Goal: Task Accomplishment & Management: Use online tool/utility

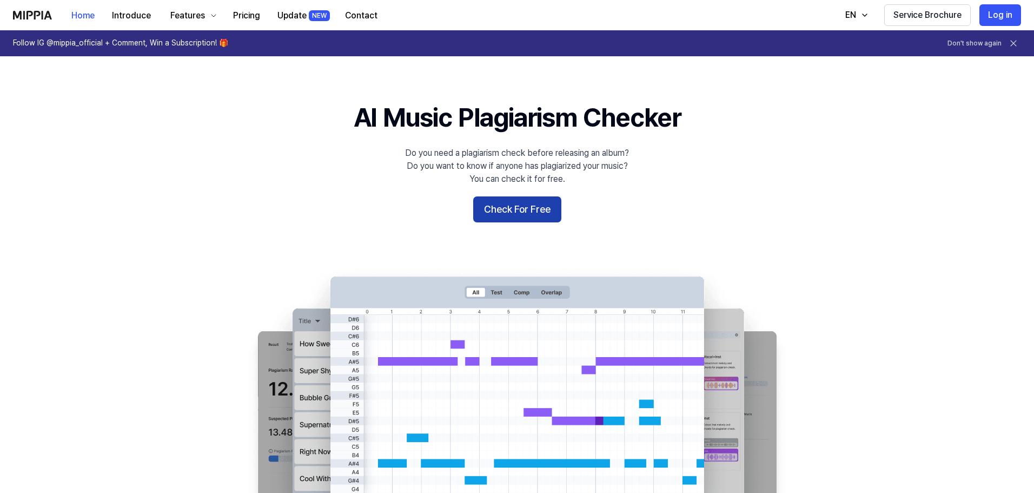
click at [529, 212] on button "Check For Free" at bounding box center [517, 209] width 88 height 26
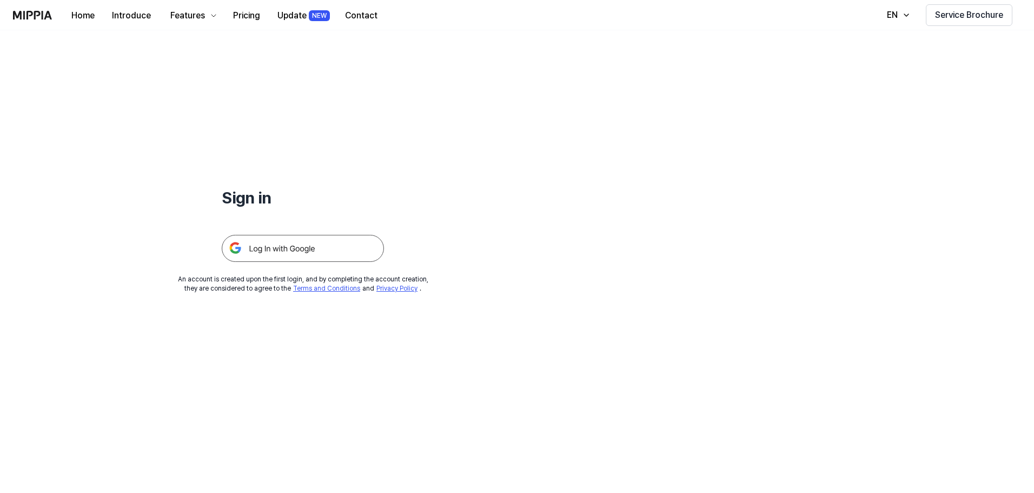
click at [267, 250] on img at bounding box center [303, 248] width 162 height 27
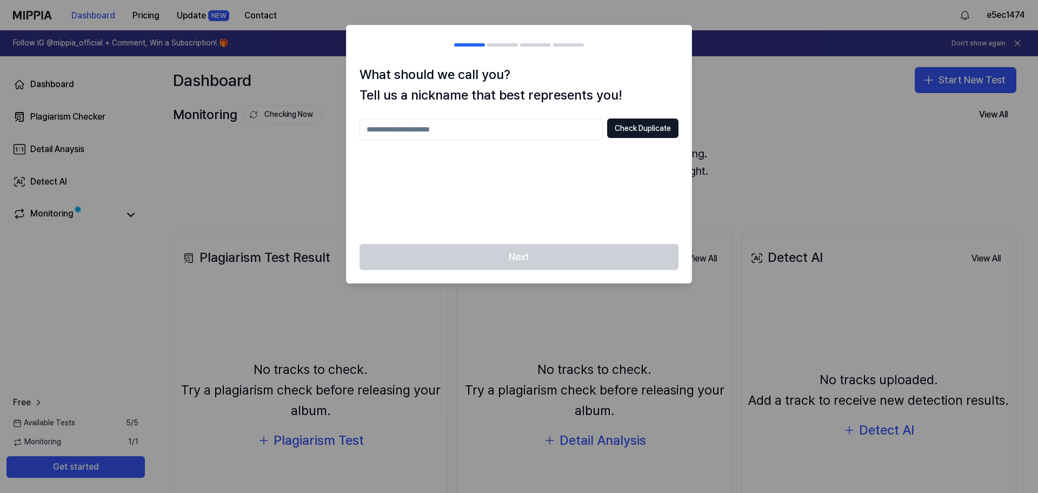
click at [447, 136] on input "text" at bounding box center [481, 129] width 243 height 22
click at [650, 129] on button "Check Duplicate" at bounding box center [642, 127] width 71 height 19
click at [401, 125] on input "******" at bounding box center [481, 129] width 243 height 22
type input "*"
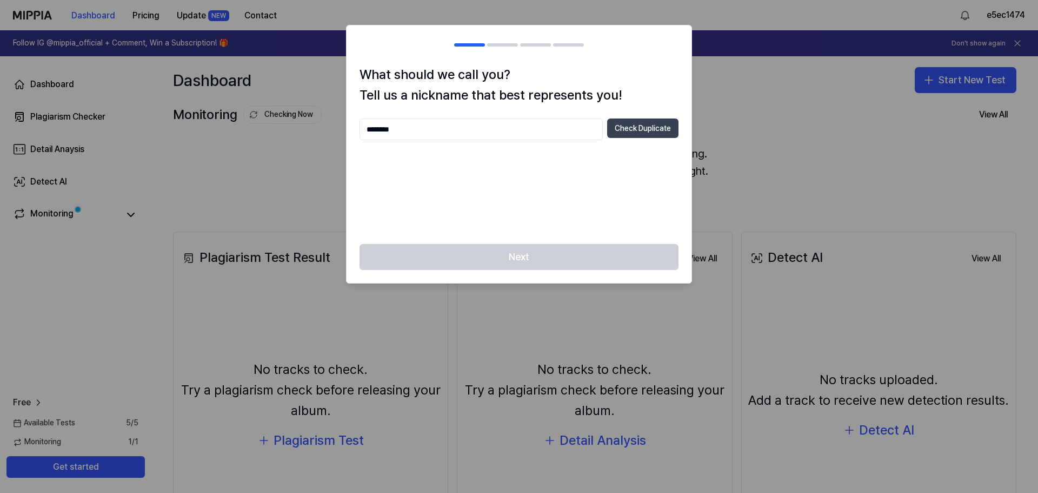
type input "********"
click at [665, 125] on button "Check Duplicate" at bounding box center [642, 127] width 71 height 19
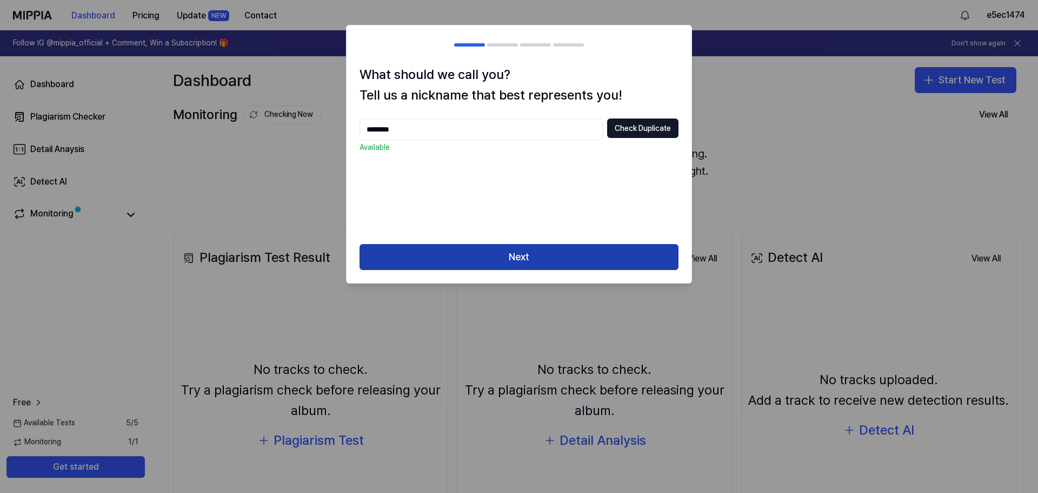
click at [467, 267] on button "Next" at bounding box center [519, 257] width 319 height 26
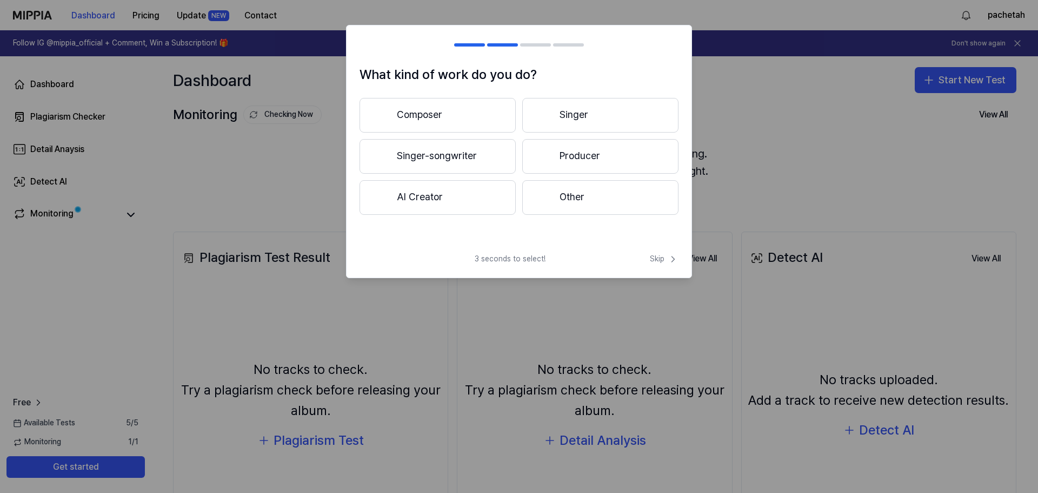
click at [465, 118] on button "Composer" at bounding box center [438, 115] width 156 height 35
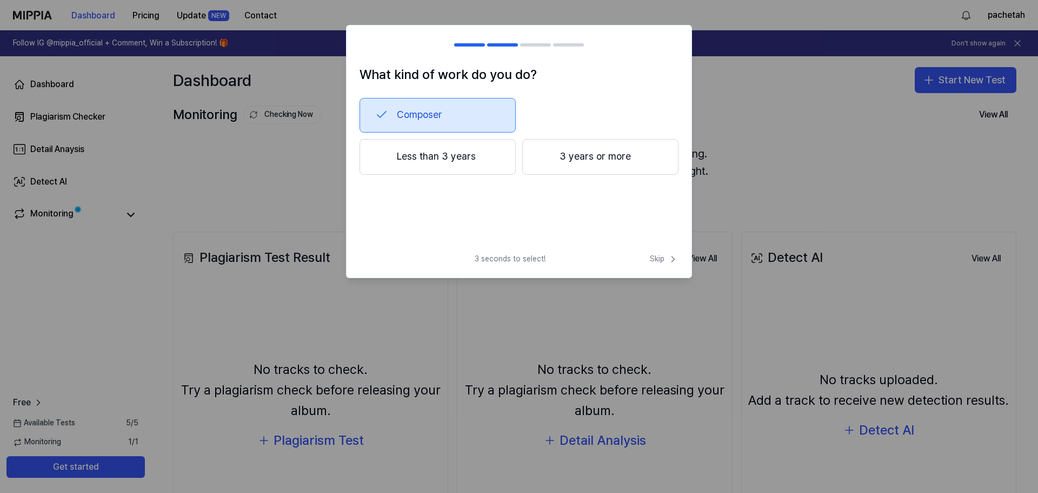
click at [610, 165] on button "3 years or more" at bounding box center [600, 157] width 156 height 36
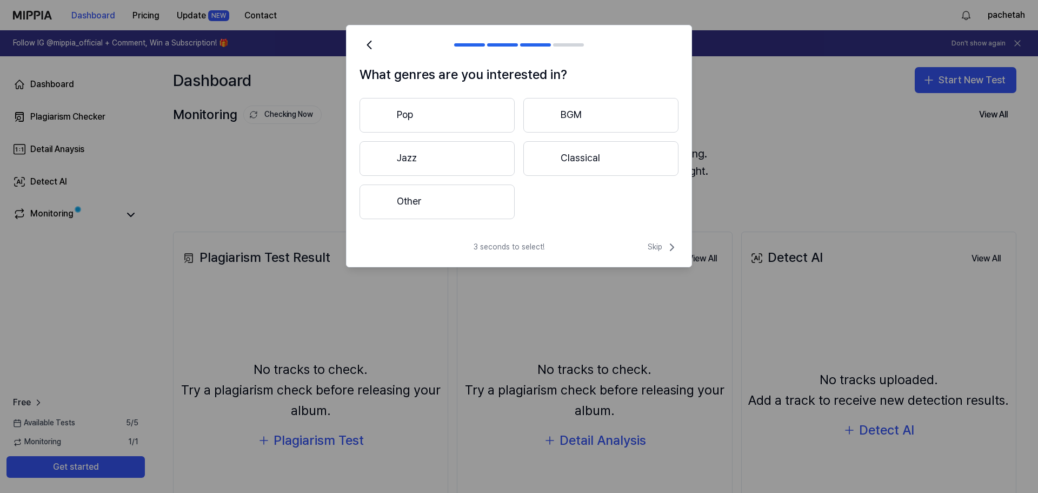
click at [457, 114] on button "Pop" at bounding box center [437, 115] width 155 height 35
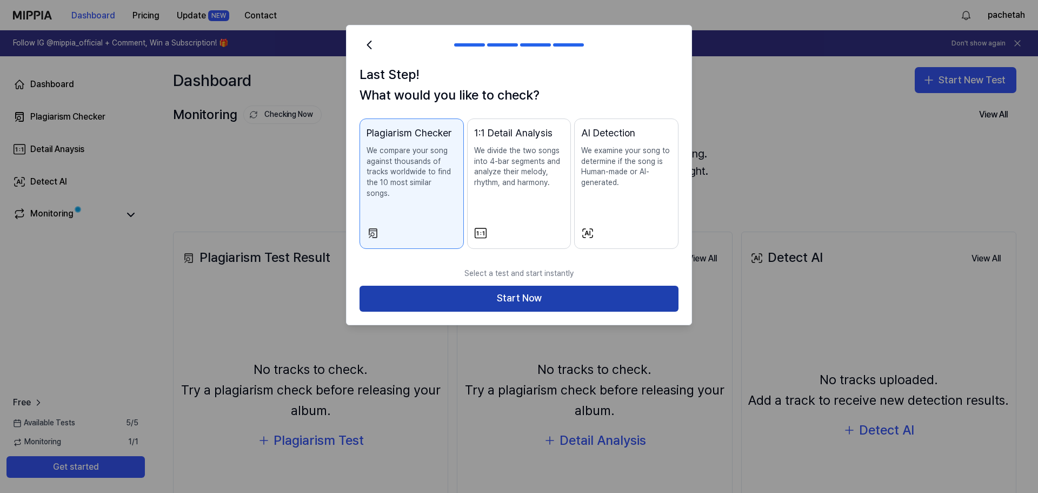
click at [532, 287] on button "Start Now" at bounding box center [519, 298] width 319 height 26
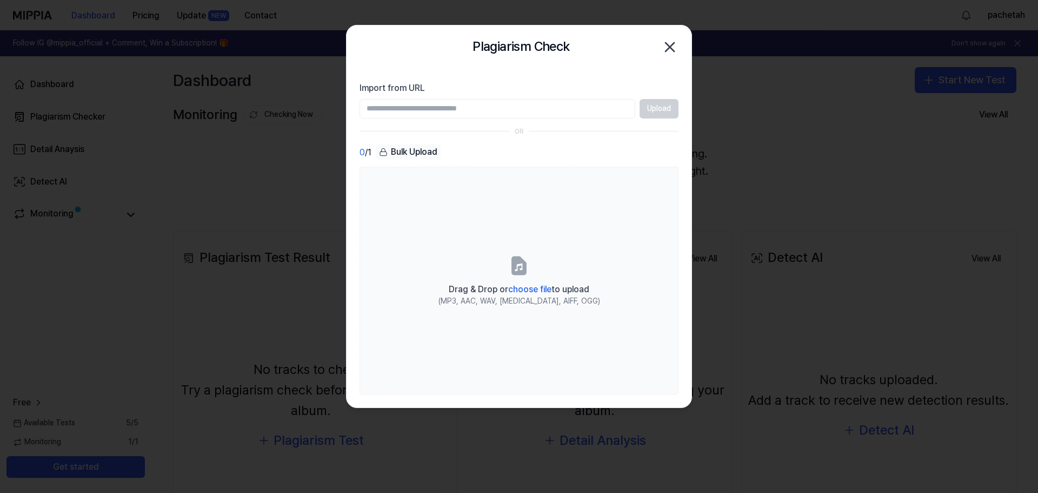
click at [450, 111] on input "Import from URL" at bounding box center [498, 108] width 276 height 19
click at [447, 106] on input "Import from URL" at bounding box center [498, 108] width 276 height 19
paste input "**********"
type input "**********"
click at [661, 111] on button "Upload" at bounding box center [659, 108] width 39 height 19
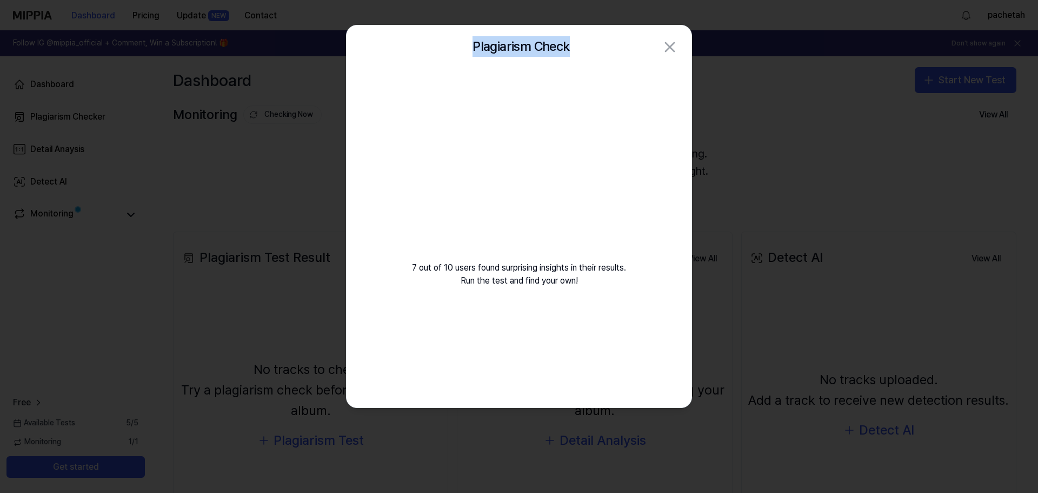
drag, startPoint x: 475, startPoint y: 46, endPoint x: 582, endPoint y: 47, distance: 107.6
click at [582, 47] on div "Plagiarism Check Close" at bounding box center [519, 47] width 319 height 22
drag, startPoint x: 582, startPoint y: 47, endPoint x: 491, endPoint y: 46, distance: 91.4
click at [491, 46] on div "Plagiarism Check Close" at bounding box center [519, 47] width 319 height 22
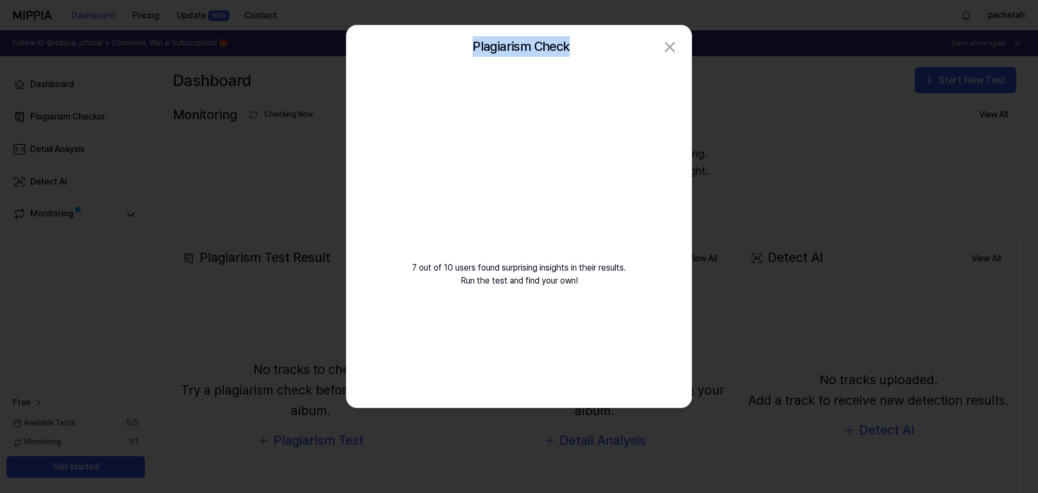
click at [449, 49] on div "Plagiarism Check Close" at bounding box center [519, 47] width 319 height 22
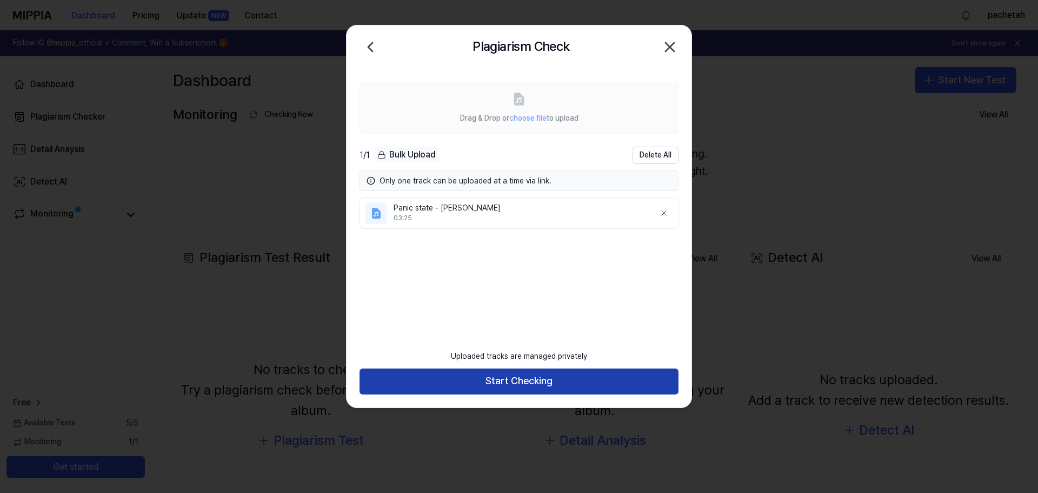
click at [527, 381] on button "Start Checking" at bounding box center [519, 381] width 319 height 26
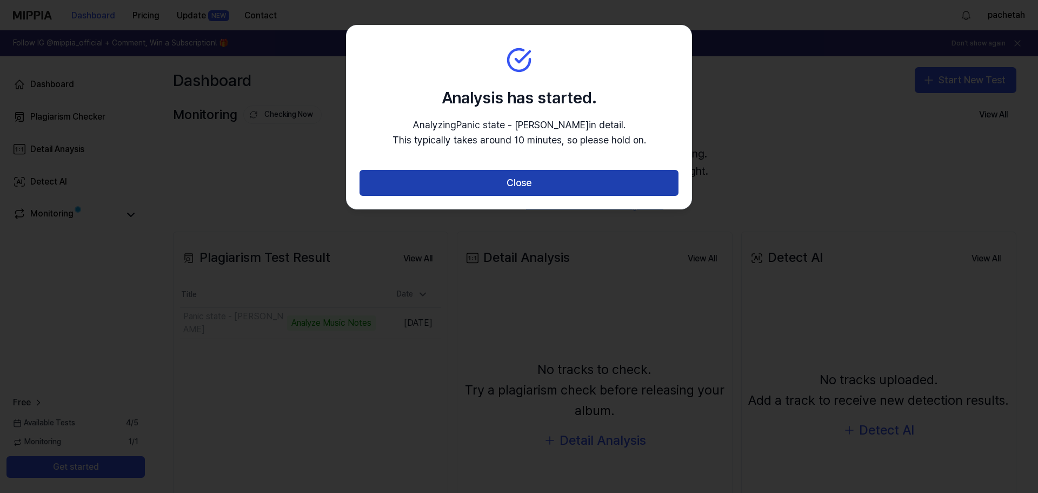
click at [538, 183] on button "Close" at bounding box center [519, 183] width 319 height 26
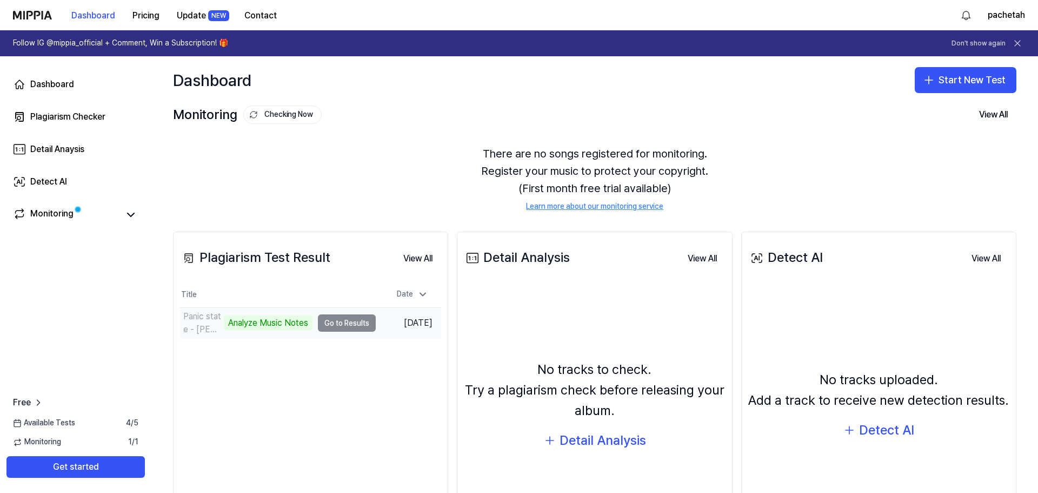
click at [350, 322] on td "Panic state - [PERSON_NAME] Analyze Music Notes Go to Results" at bounding box center [278, 323] width 196 height 30
click at [334, 322] on td "Panic state - [PERSON_NAME] Analyze Music Notes Go to Results" at bounding box center [278, 323] width 196 height 30
click at [241, 322] on div "Analyze Music Notes" at bounding box center [268, 322] width 89 height 15
click at [349, 330] on td "Panic state - [PERSON_NAME] Analyze Music Notes Go to Results" at bounding box center [278, 323] width 196 height 30
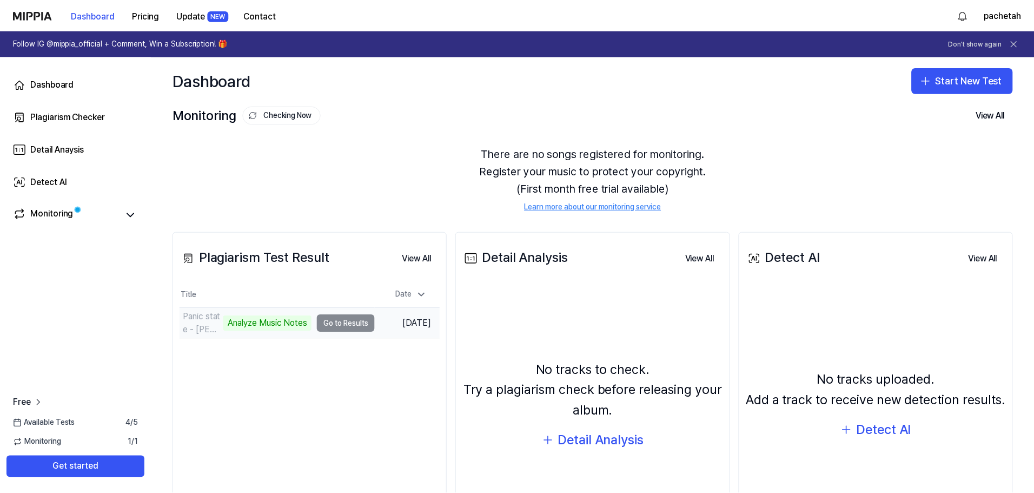
scroll to position [92, 0]
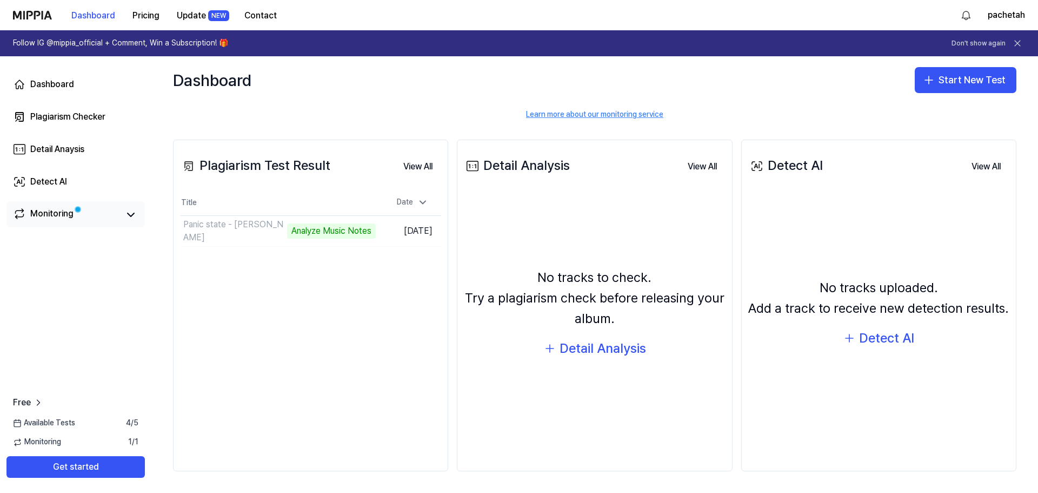
click at [91, 213] on link "Monitoring" at bounding box center [66, 214] width 106 height 15
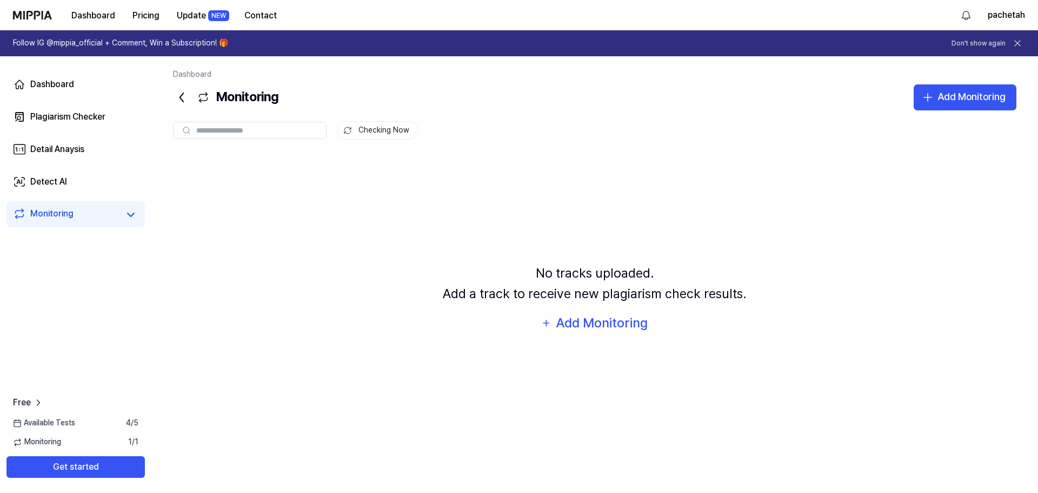
click at [181, 97] on icon at bounding box center [181, 97] width 17 height 17
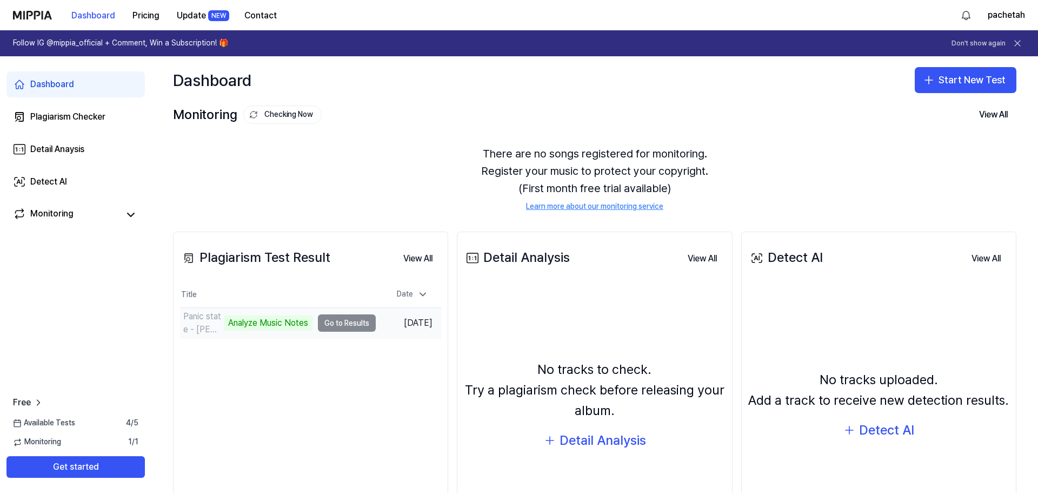
click at [264, 324] on div "Analyze Music Notes" at bounding box center [268, 322] width 89 height 15
click at [343, 326] on td "Panic state - [PERSON_NAME] Analyze Music Notes Go to Results" at bounding box center [278, 323] width 196 height 30
click at [85, 211] on link "Monitoring" at bounding box center [66, 214] width 106 height 15
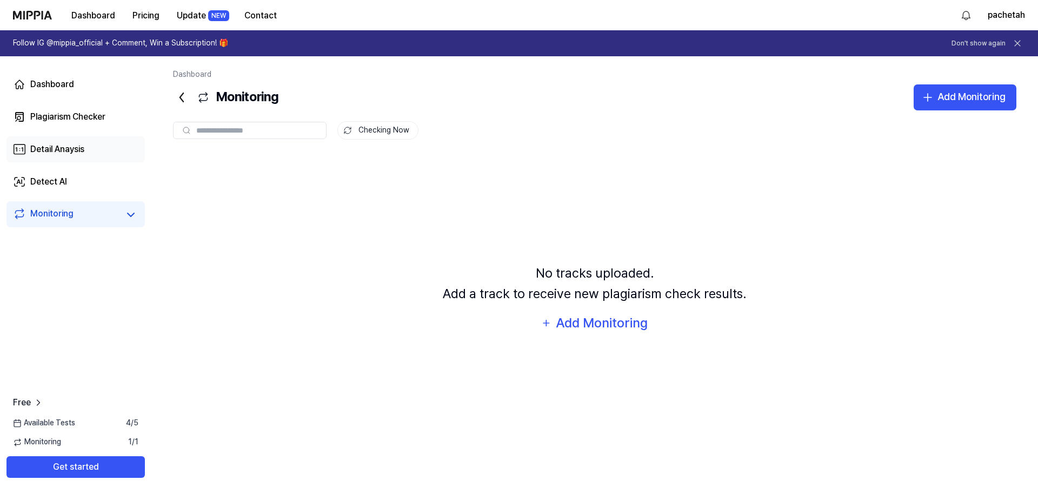
click at [86, 149] on link "Detail Anaysis" at bounding box center [75, 149] width 138 height 26
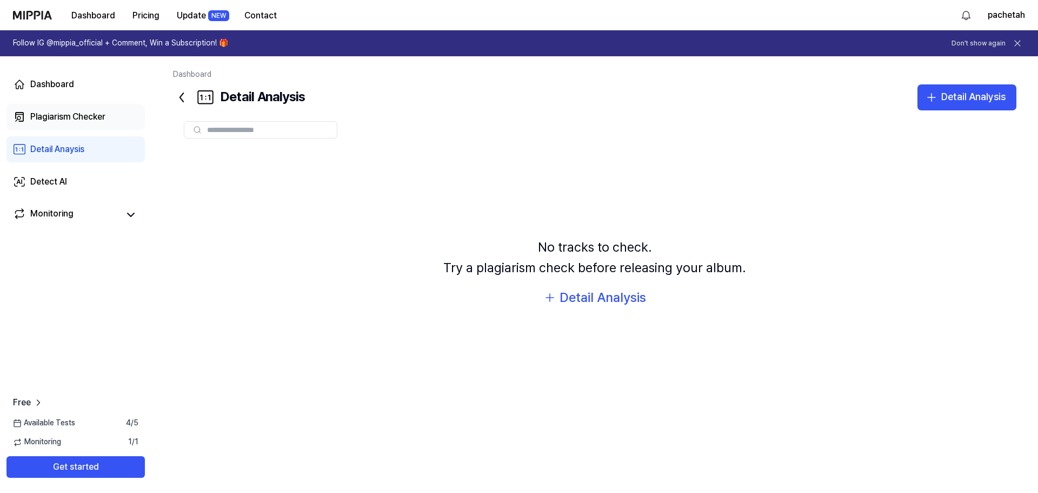
click at [92, 123] on link "Plagiarism Checker" at bounding box center [75, 117] width 138 height 26
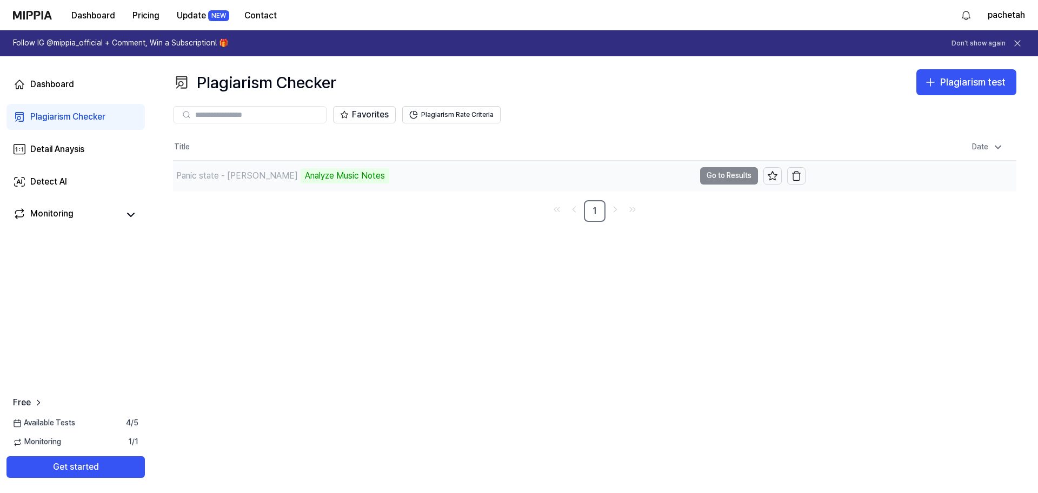
click at [724, 172] on td "Panic state - [PERSON_NAME] Analyze Music Notes Go to Results" at bounding box center [489, 176] width 633 height 30
click at [63, 92] on link "Dashboard" at bounding box center [75, 84] width 138 height 26
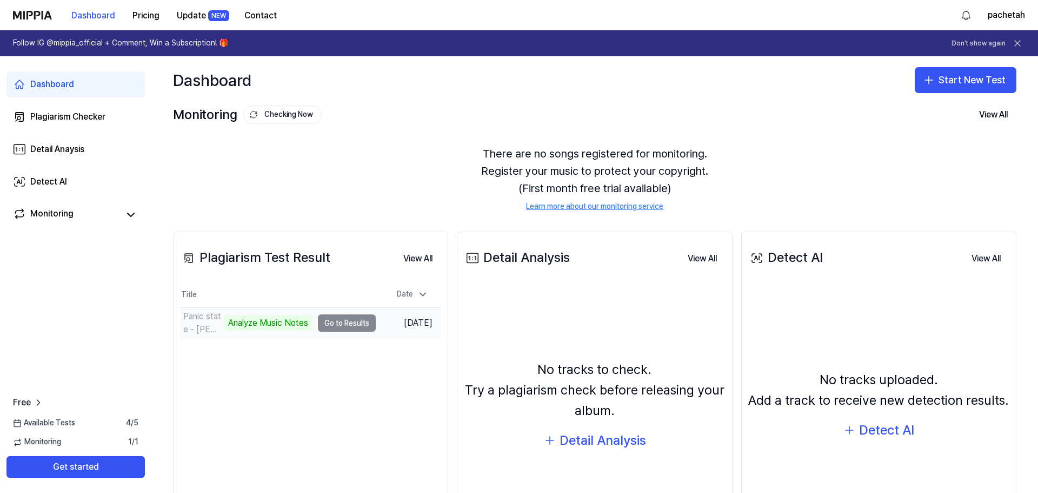
click at [263, 317] on div "Analyze Music Notes" at bounding box center [268, 322] width 89 height 15
click at [258, 324] on div "Analyze Music Notes" at bounding box center [268, 322] width 89 height 15
click at [344, 327] on td "Panic state - [PERSON_NAME] Analyze Music Notes Go to Results" at bounding box center [278, 323] width 196 height 30
click at [420, 256] on button "View All" at bounding box center [418, 259] width 46 height 22
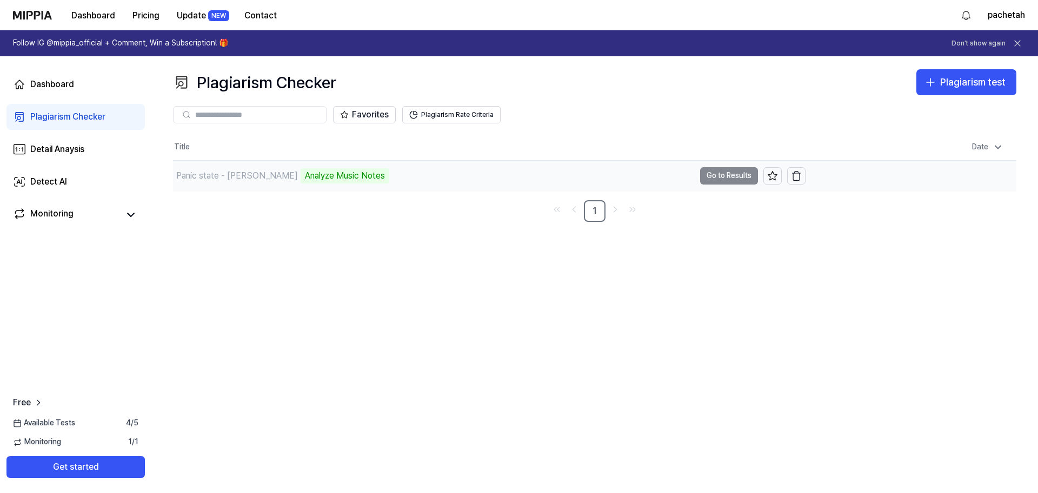
click at [736, 175] on td "Panic state - [PERSON_NAME] Analyze Music Notes Go to Results" at bounding box center [489, 176] width 633 height 30
click at [774, 181] on icon at bounding box center [772, 175] width 11 height 11
click at [726, 175] on td "Panic state - [PERSON_NAME] Analyze Music Notes Go to Results" at bounding box center [489, 176] width 633 height 30
click at [340, 178] on div "Analyze Music Notes" at bounding box center [358, 175] width 89 height 15
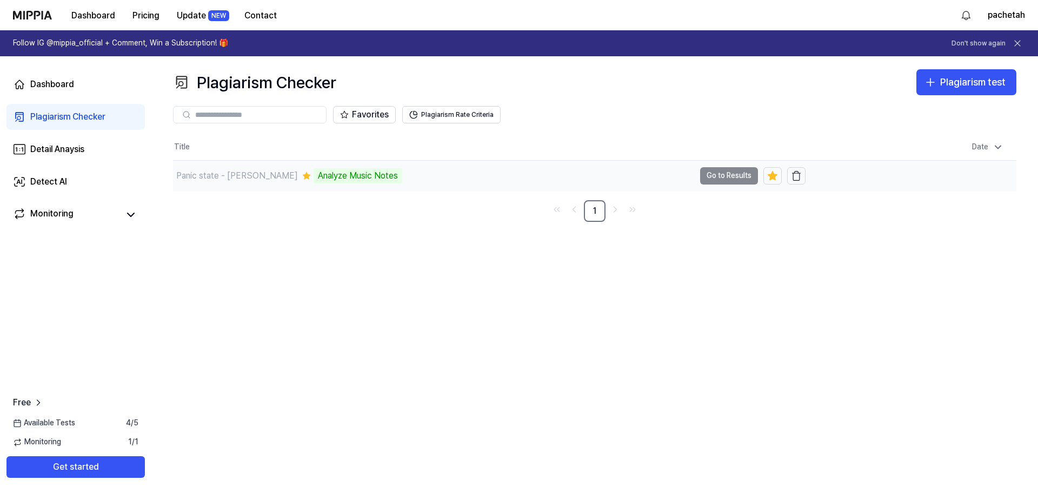
click at [354, 174] on div "Analyze Music Notes" at bounding box center [358, 175] width 89 height 15
click at [46, 91] on link "Dashboard" at bounding box center [75, 84] width 138 height 26
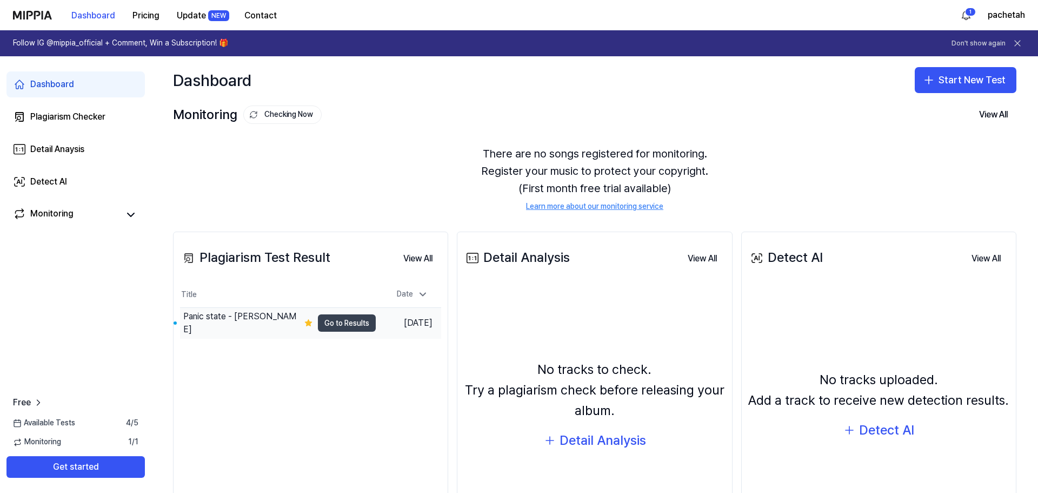
click at [353, 323] on button "Go to Results" at bounding box center [347, 322] width 58 height 17
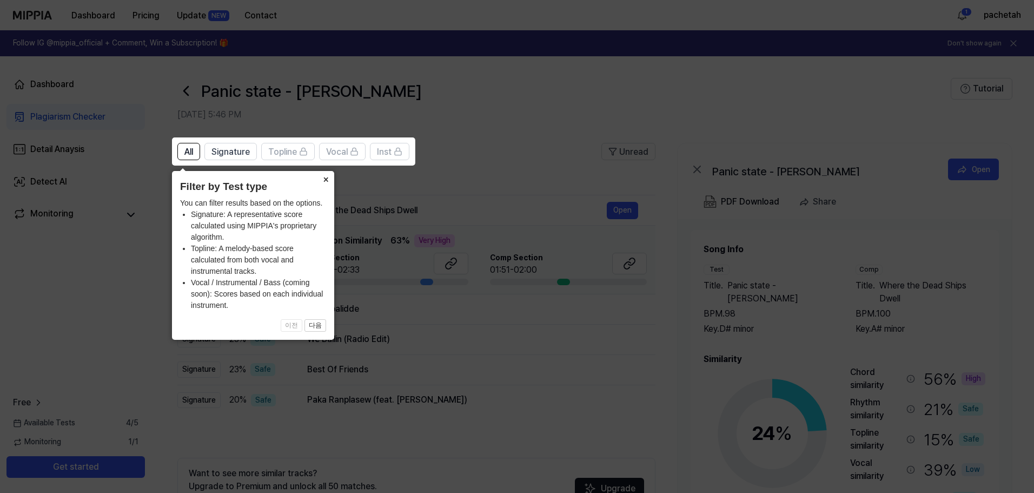
click at [325, 181] on button "×" at bounding box center [325, 178] width 17 height 15
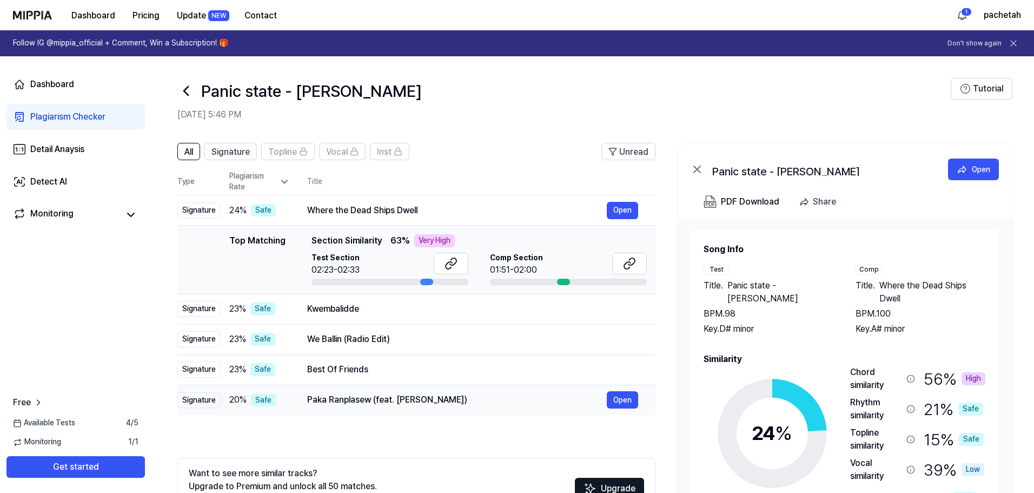
scroll to position [54, 0]
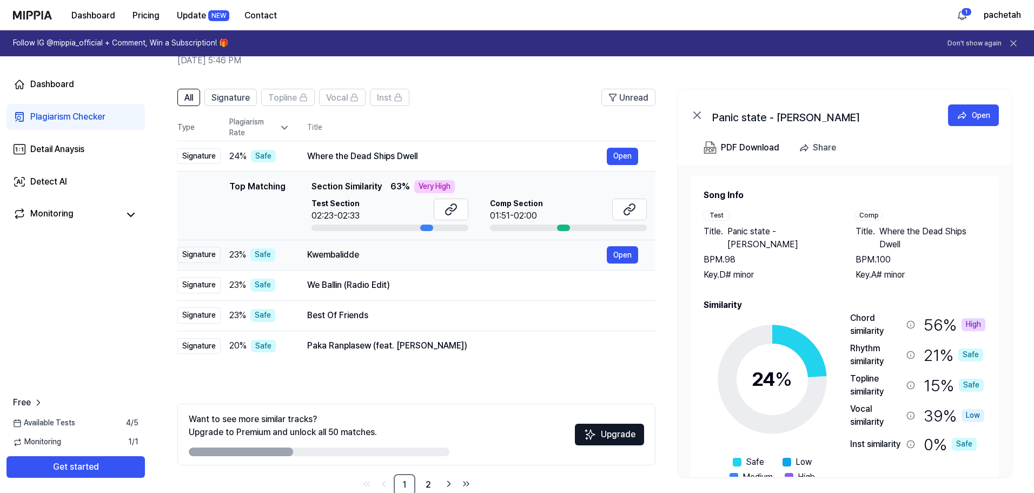
click at [436, 248] on div "Kwembalidde" at bounding box center [457, 254] width 300 height 13
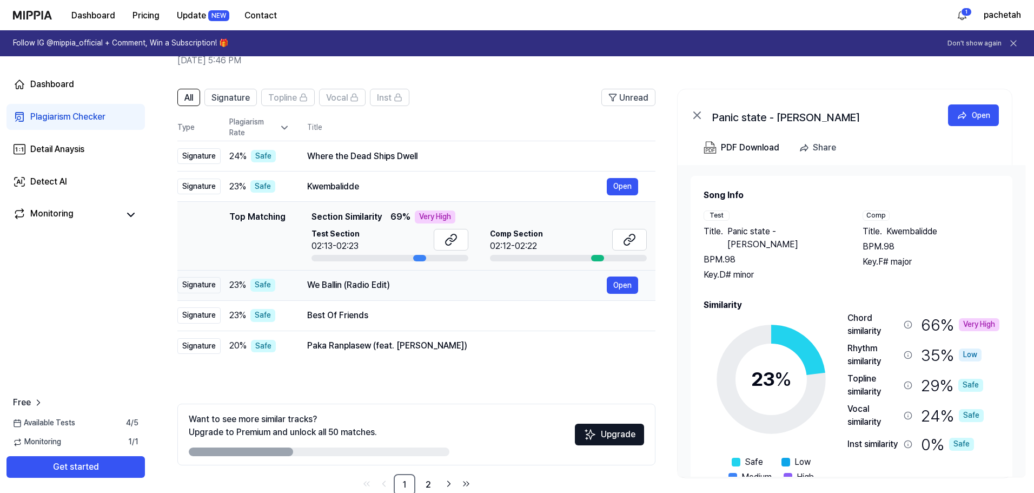
click at [415, 288] on div "We Ballin (Radio Edit)" at bounding box center [457, 284] width 300 height 13
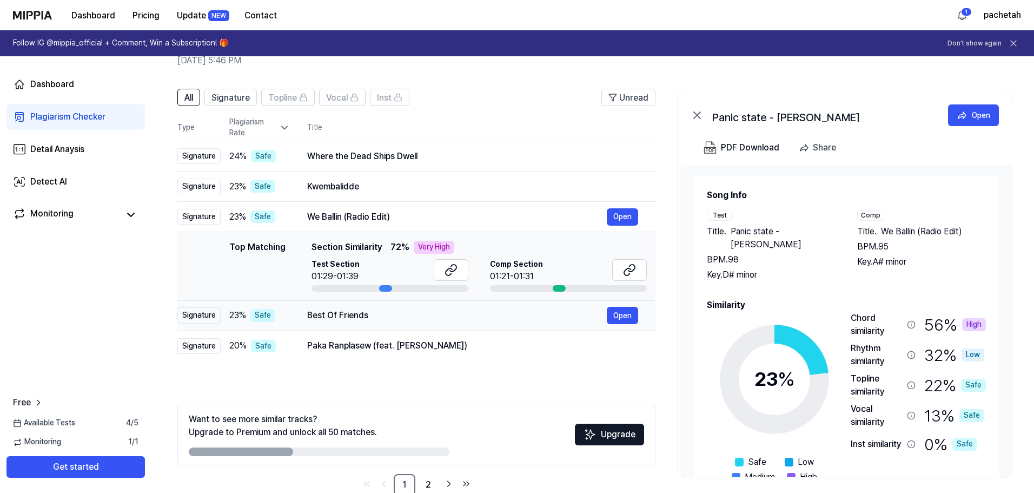
click at [404, 314] on div "Best Of Friends" at bounding box center [457, 315] width 300 height 13
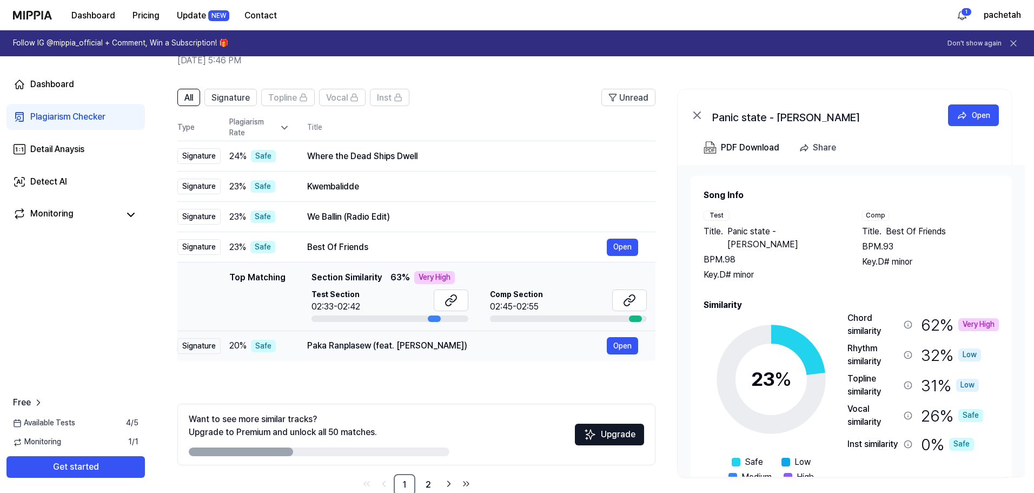
click at [408, 351] on div "Paka Ranplasew (feat. [PERSON_NAME])" at bounding box center [457, 345] width 300 height 13
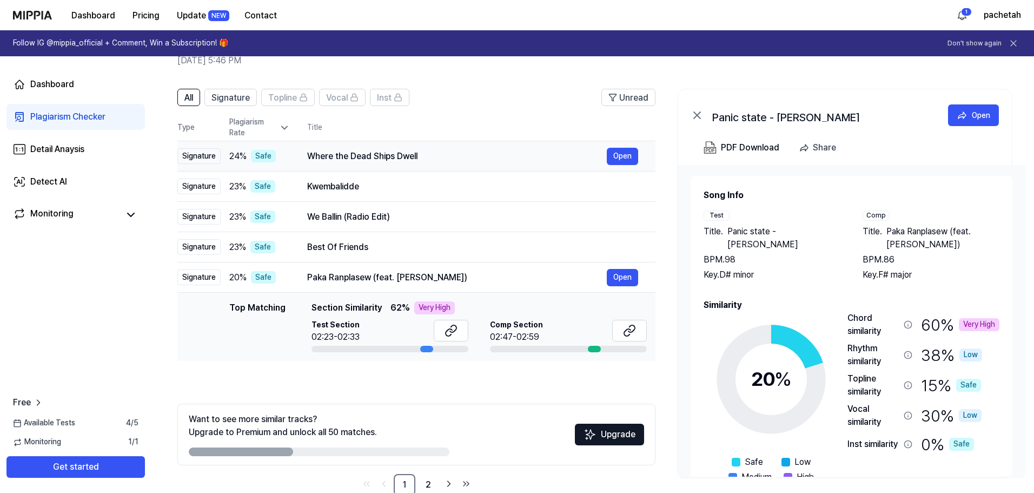
click at [430, 158] on div "Where the Dead Ships Dwell" at bounding box center [457, 156] width 300 height 13
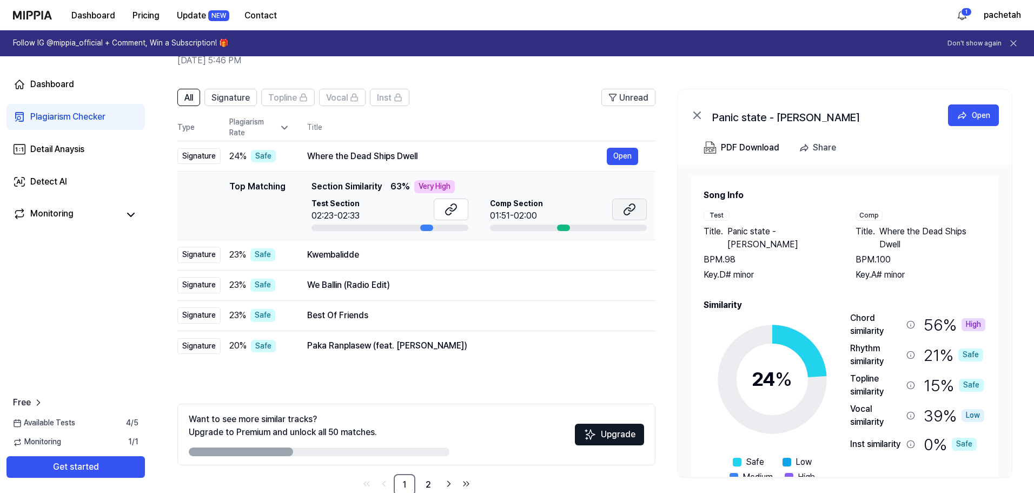
click at [634, 207] on icon at bounding box center [629, 209] width 13 height 13
click at [457, 214] on button at bounding box center [451, 209] width 35 height 22
click at [476, 253] on div "Kwembalidde" at bounding box center [457, 254] width 300 height 13
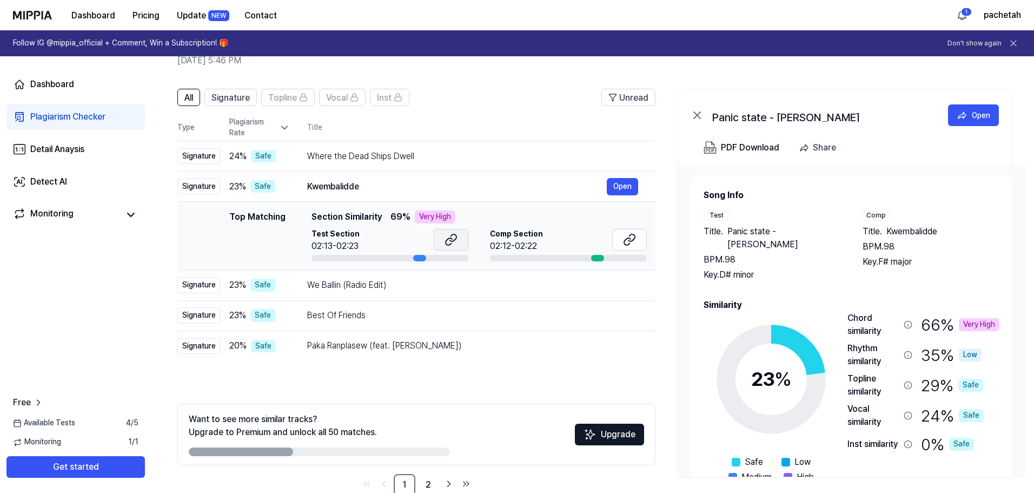
click at [459, 246] on button at bounding box center [451, 240] width 35 height 22
click at [628, 242] on icon at bounding box center [629, 239] width 13 height 13
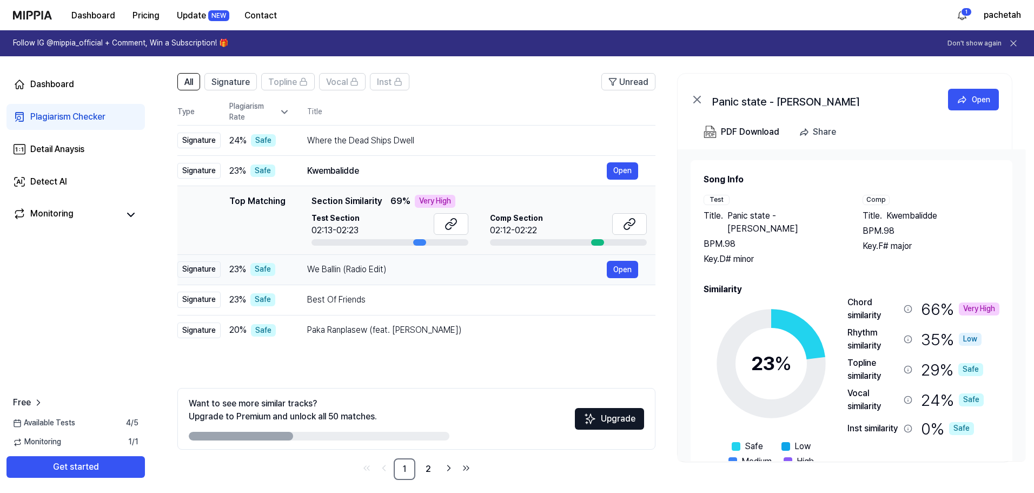
scroll to position [78, 0]
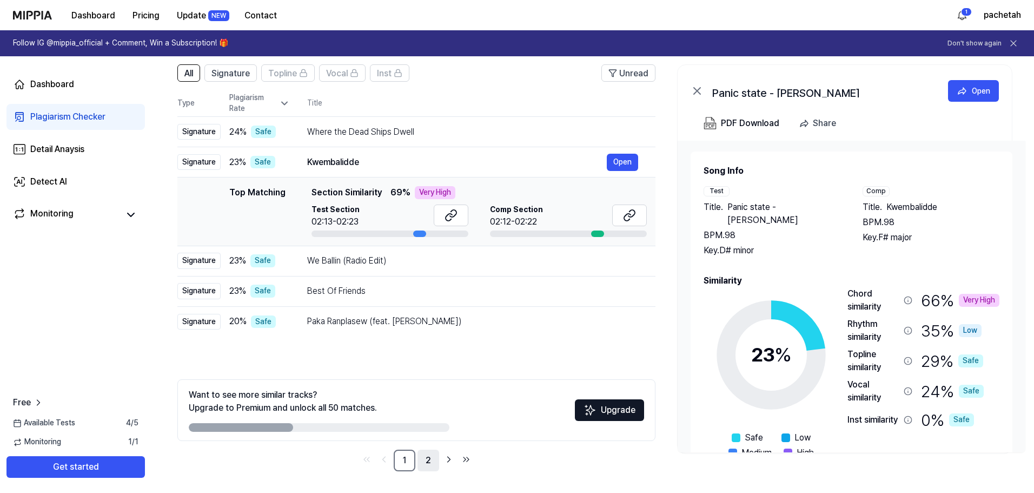
click at [431, 462] on link "2" at bounding box center [428, 460] width 22 height 22
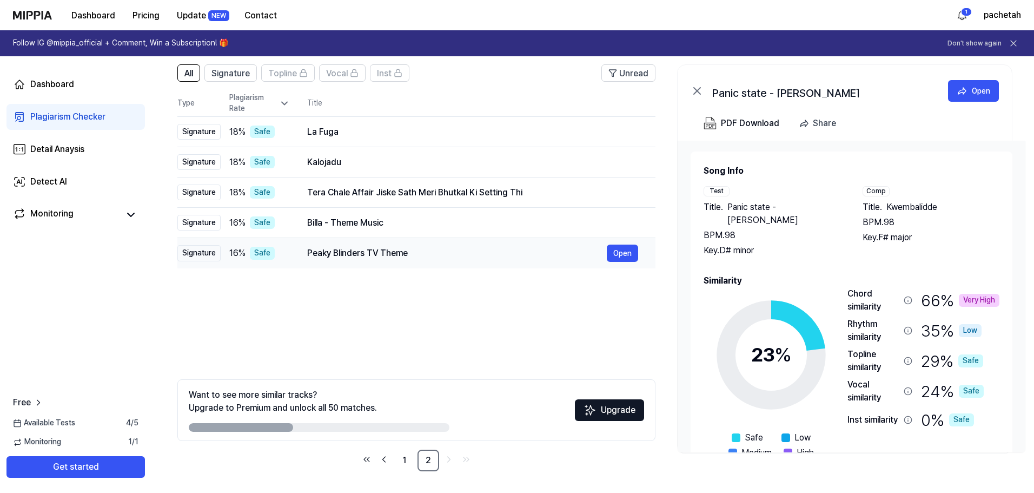
click at [448, 253] on div "Peaky Blinders TV Theme" at bounding box center [457, 253] width 300 height 13
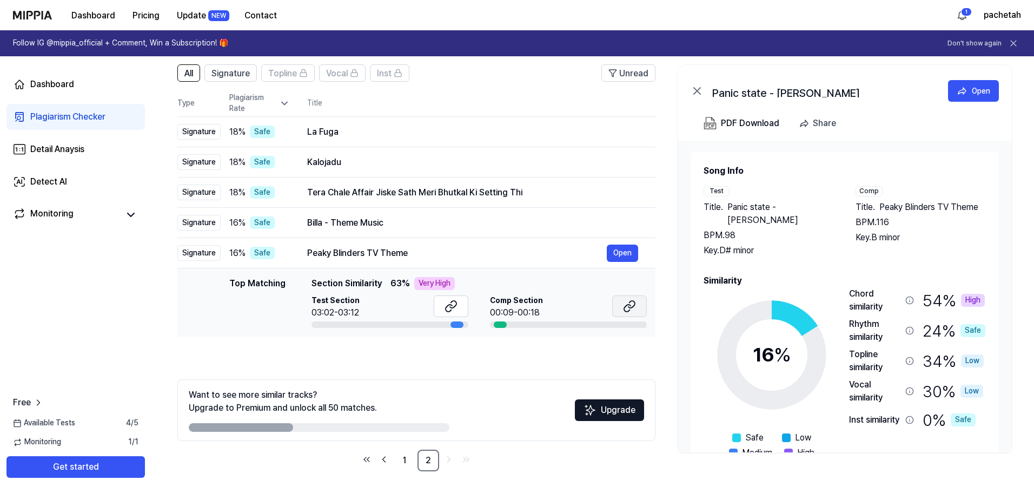
click at [631, 309] on icon at bounding box center [629, 306] width 13 height 13
click at [454, 225] on div "Billa - Theme Music" at bounding box center [457, 222] width 300 height 13
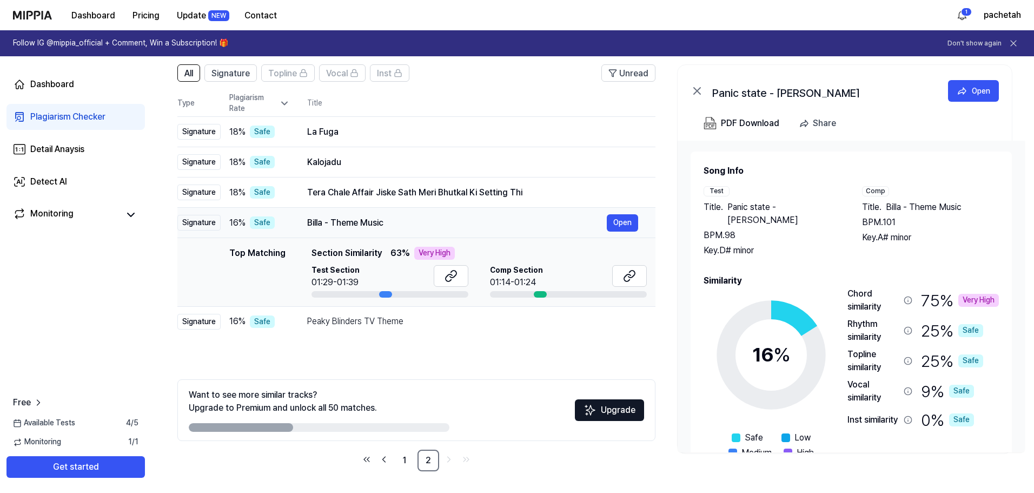
click at [454, 225] on div "Billa - Theme Music" at bounding box center [457, 222] width 300 height 13
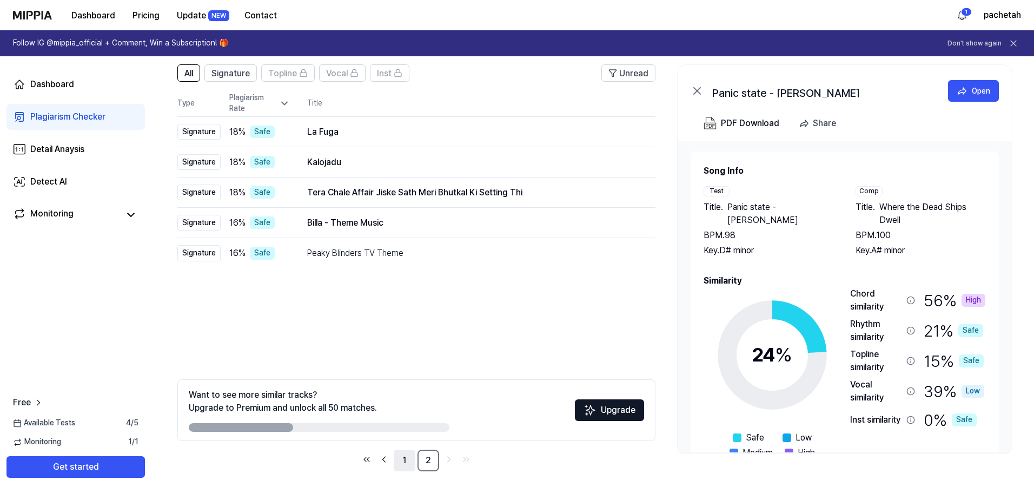
drag, startPoint x: 415, startPoint y: 460, endPoint x: 407, endPoint y: 460, distance: 7.6
click at [413, 460] on link "1" at bounding box center [405, 460] width 22 height 22
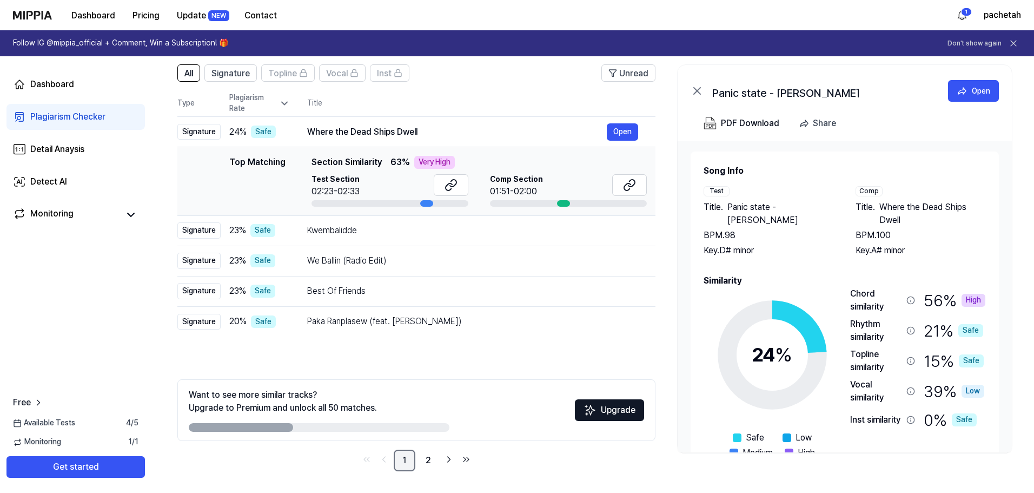
click at [406, 460] on link "1" at bounding box center [405, 460] width 22 height 22
drag, startPoint x: 418, startPoint y: 162, endPoint x: 448, endPoint y: 163, distance: 29.8
click at [448, 163] on div "Very High" at bounding box center [434, 162] width 41 height 13
click at [422, 239] on div "Kwembalidde Open" at bounding box center [472, 230] width 331 height 17
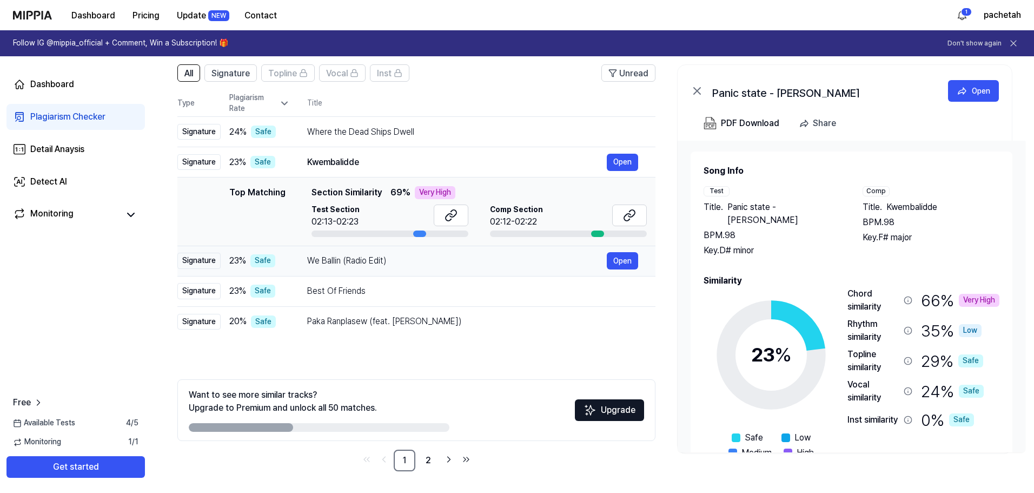
click at [430, 267] on div "We Ballin (Radio Edit)" at bounding box center [457, 260] width 300 height 13
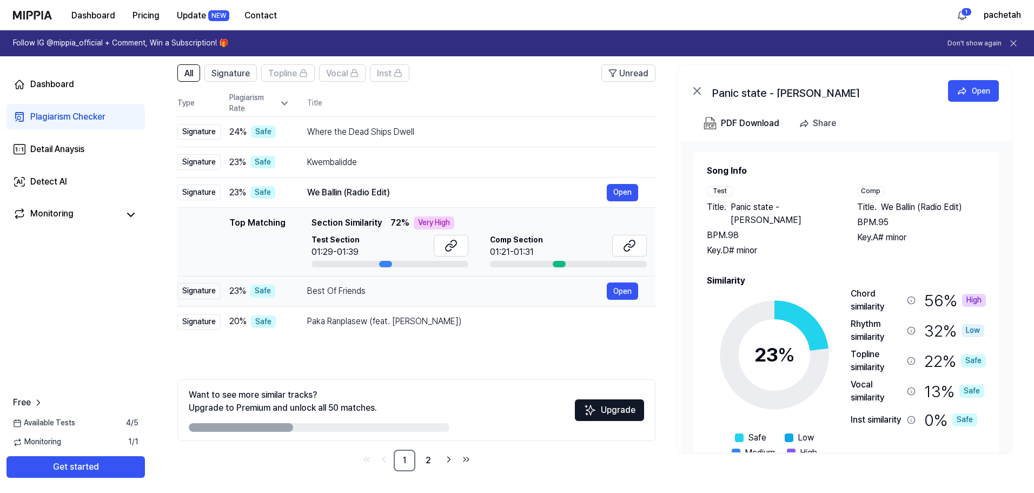
click at [431, 302] on td "Best Of Friends Open" at bounding box center [472, 291] width 365 height 30
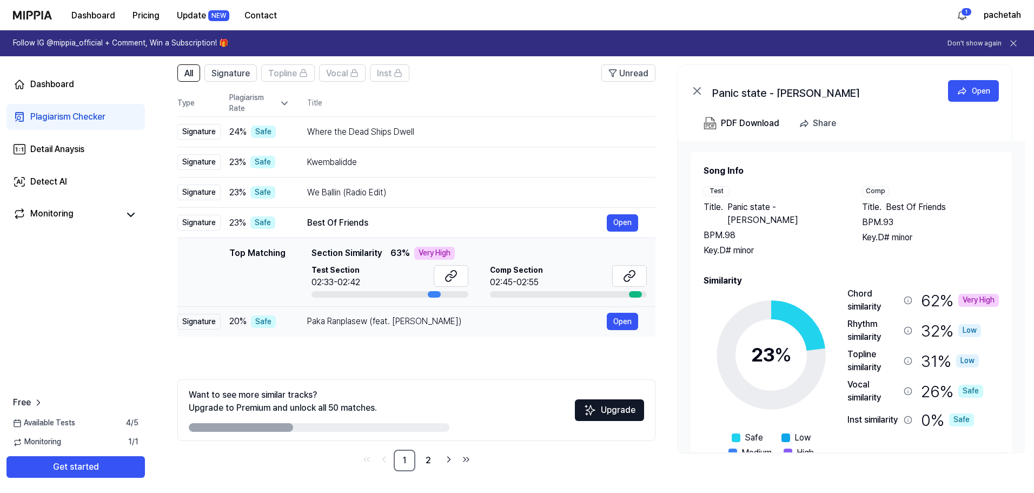
click at [424, 322] on div "Paka Ranplasew (feat. [PERSON_NAME])" at bounding box center [457, 321] width 300 height 13
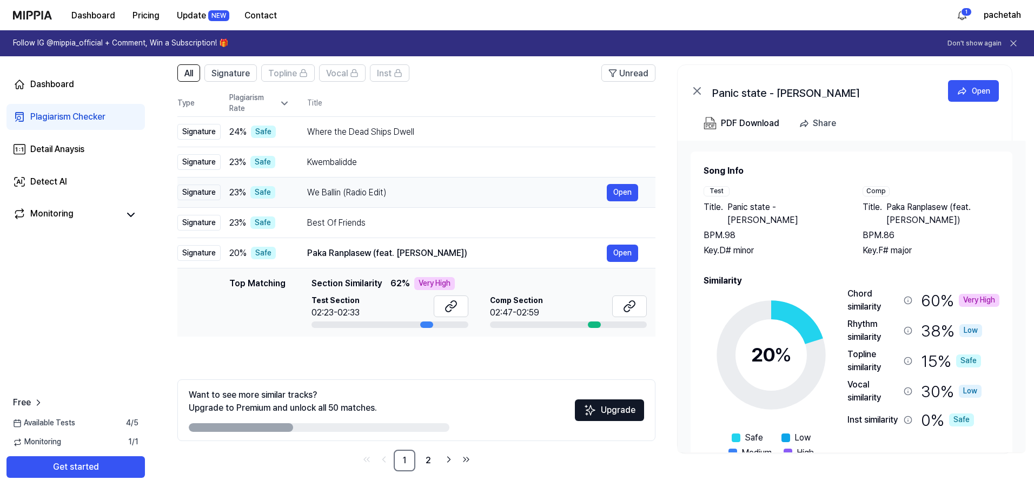
click at [420, 197] on div "We Ballin (Radio Edit)" at bounding box center [457, 192] width 300 height 13
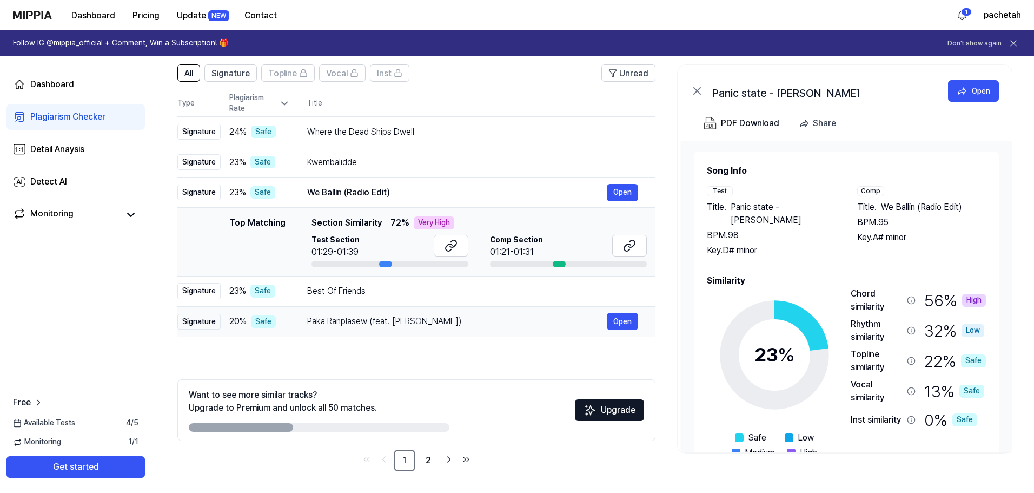
click at [433, 334] on td "Paka Ranplasew (feat. [PERSON_NAME]) Open" at bounding box center [472, 321] width 365 height 30
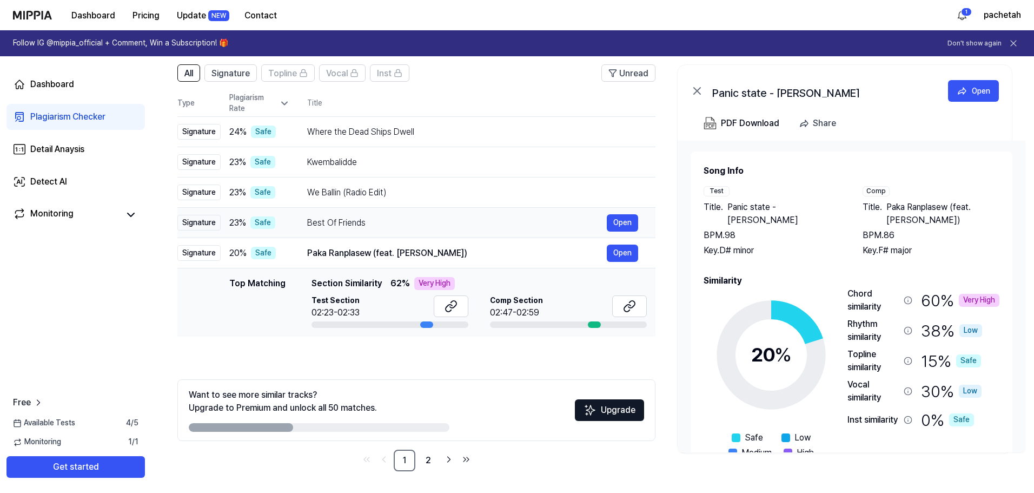
click at [409, 225] on div "Best Of Friends" at bounding box center [457, 222] width 300 height 13
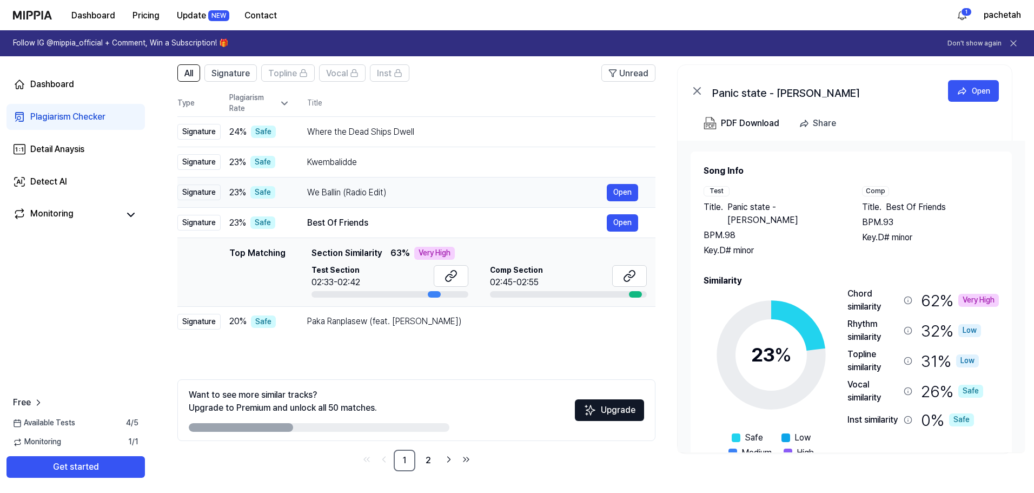
click at [421, 205] on td "We Ballin (Radio Edit) Open" at bounding box center [472, 192] width 365 height 30
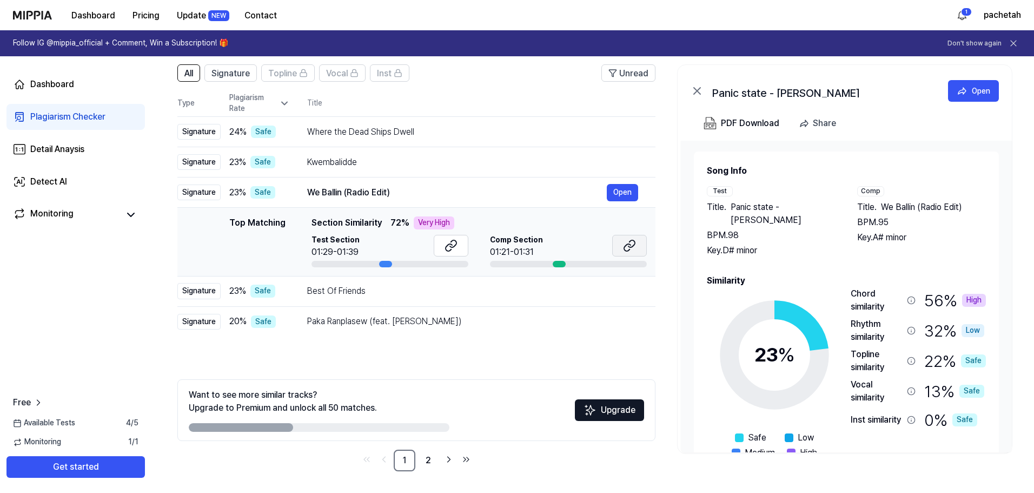
click at [629, 249] on icon at bounding box center [629, 245] width 13 height 13
click at [619, 188] on button "Open" at bounding box center [622, 192] width 31 height 17
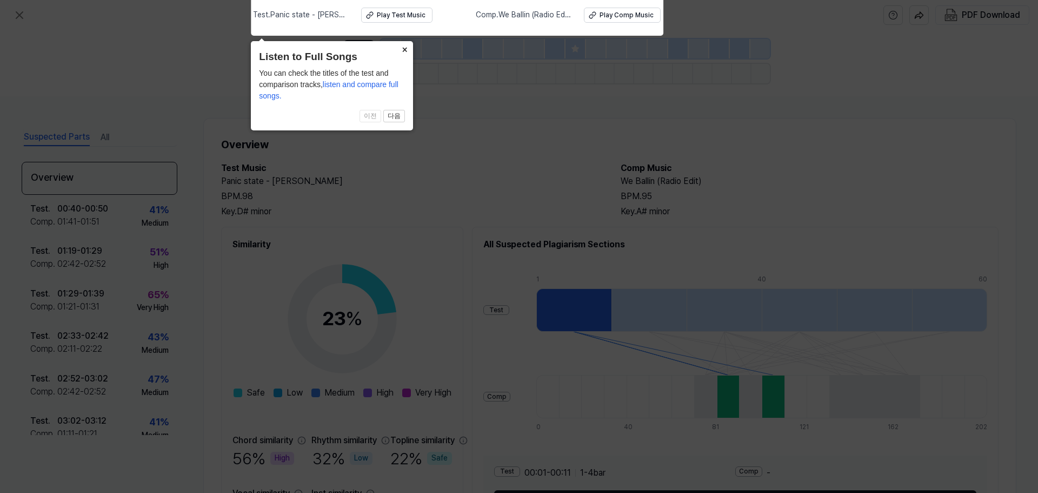
click at [403, 51] on button "×" at bounding box center [404, 48] width 17 height 15
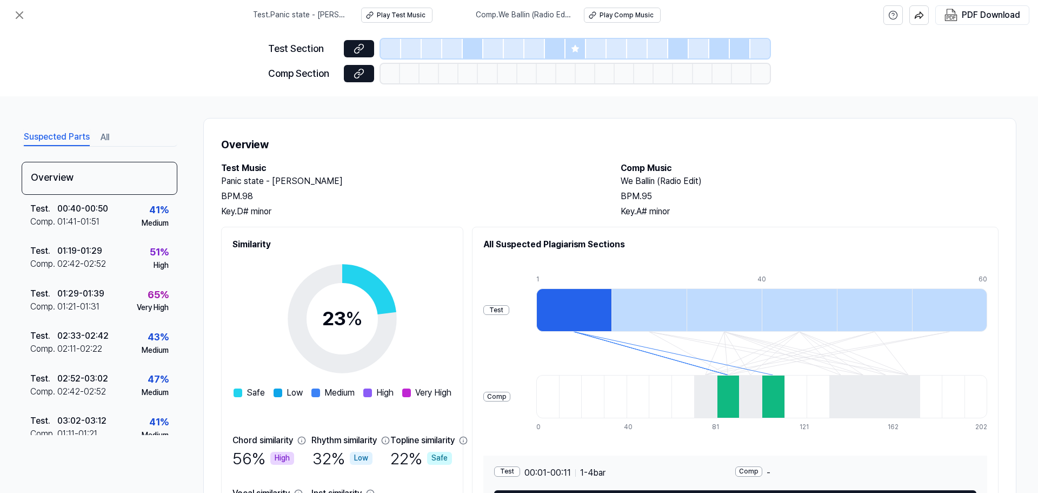
click at [307, 77] on div "Comp Section" at bounding box center [302, 74] width 69 height 16
click at [393, 50] on div at bounding box center [391, 48] width 21 height 19
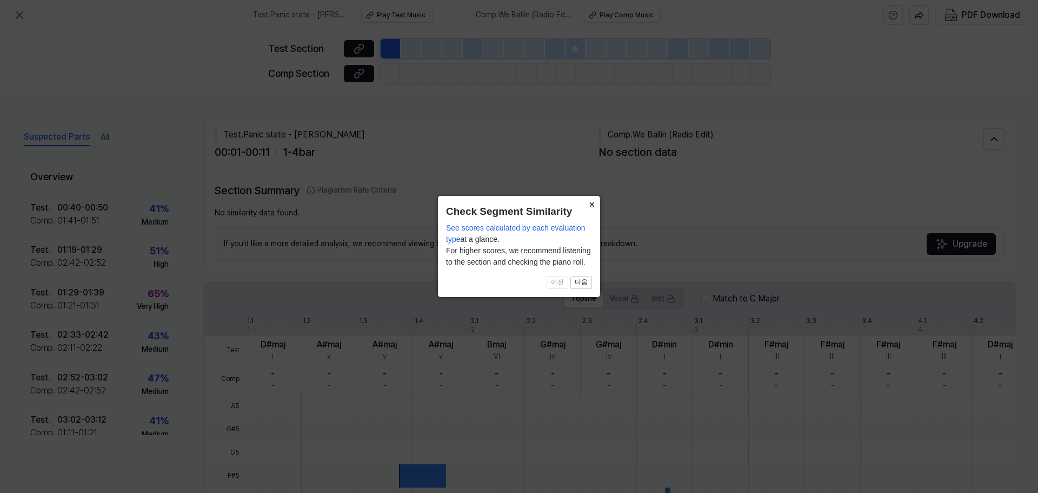
click at [590, 204] on button "×" at bounding box center [591, 203] width 17 height 15
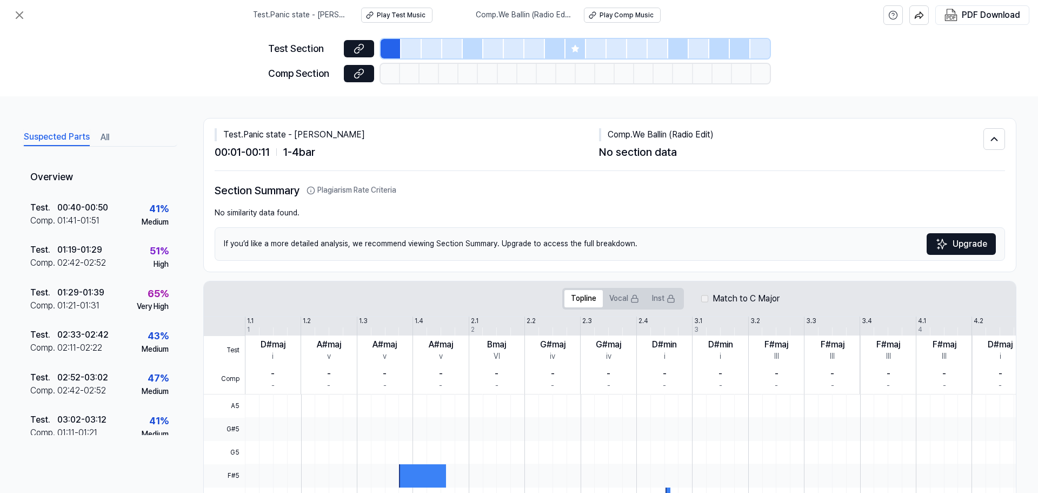
click at [391, 76] on div at bounding box center [390, 73] width 19 height 19
click at [552, 22] on div "Comp . We Ballin (Radio Edit) Play Comp Music" at bounding box center [568, 15] width 185 height 15
click at [542, 11] on span "Comp . We Ballin (Radio Edit)" at bounding box center [523, 15] width 95 height 11
click at [116, 288] on div "Test . 01:29 - 01:39 Comp . 01:21 - 01:31 65 % Very High" at bounding box center [100, 299] width 156 height 42
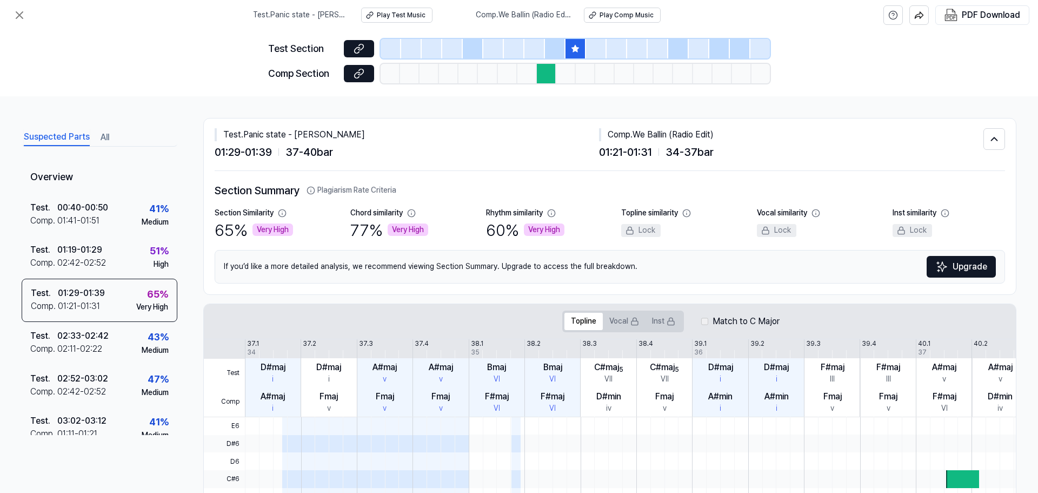
drag, startPoint x: 254, startPoint y: 230, endPoint x: 309, endPoint y: 228, distance: 55.2
click at [309, 228] on div "Section Similarity 65 % Very High" at bounding box center [271, 225] width 112 height 34
drag, startPoint x: 388, startPoint y: 231, endPoint x: 434, endPoint y: 227, distance: 46.2
click at [434, 227] on div "Chord similarity 77 % Very High" at bounding box center [406, 225] width 112 height 34
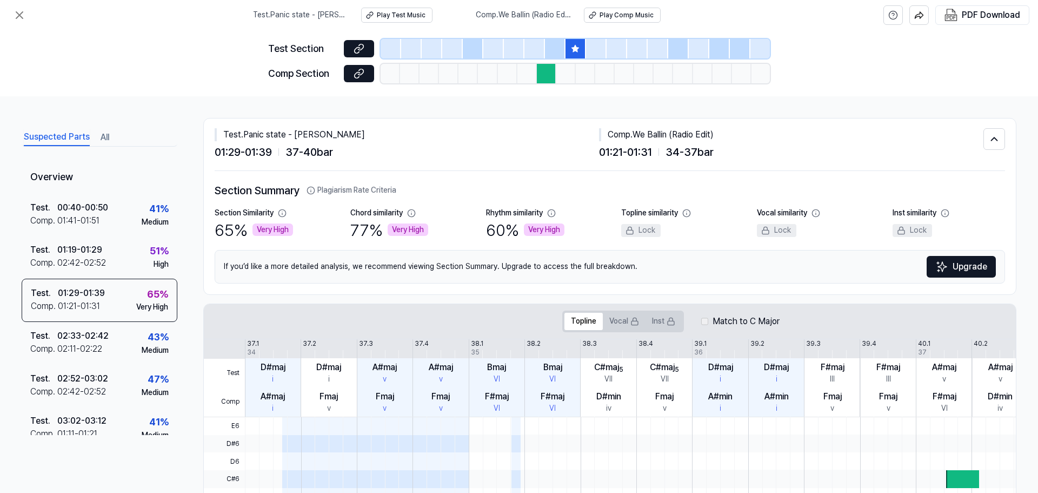
click at [429, 230] on div "Chord similarity 77 % Very High" at bounding box center [406, 225] width 112 height 34
drag, startPoint x: 535, startPoint y: 232, endPoint x: 568, endPoint y: 235, distance: 33.1
click at [568, 235] on div "Rhythm similarity 60 % Very High" at bounding box center [542, 225] width 112 height 34
click at [573, 231] on div "Rhythm similarity 60 % Very High" at bounding box center [542, 225] width 112 height 34
drag, startPoint x: 531, startPoint y: 230, endPoint x: 571, endPoint y: 229, distance: 40.0
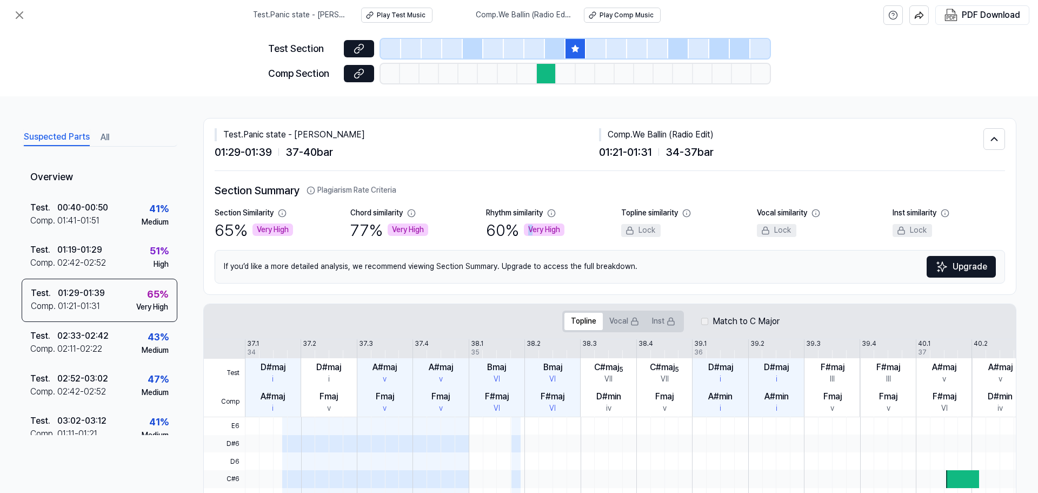
click at [571, 229] on div "Rhythm similarity 60 % Very High" at bounding box center [542, 225] width 112 height 34
click at [572, 229] on div "Rhythm similarity 60 % Very High" at bounding box center [542, 225] width 112 height 34
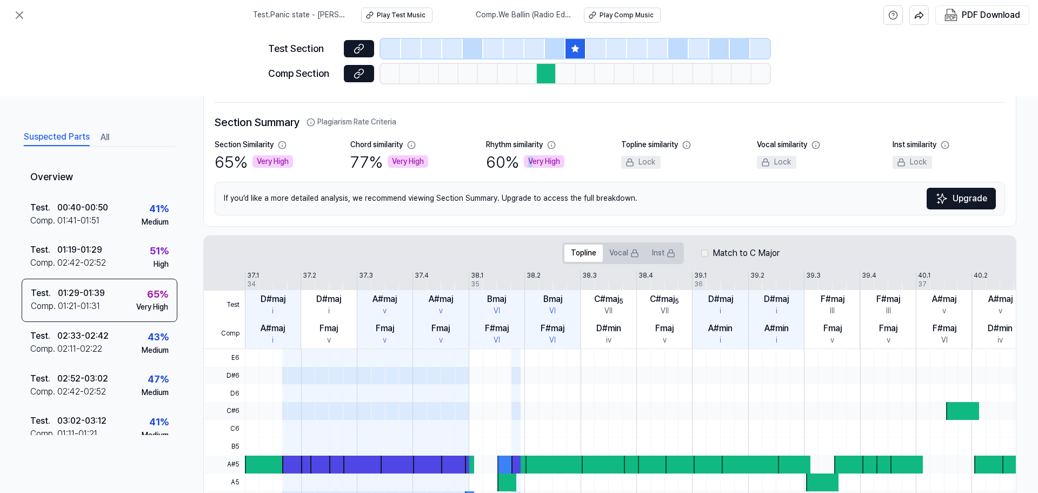
scroll to position [249, 0]
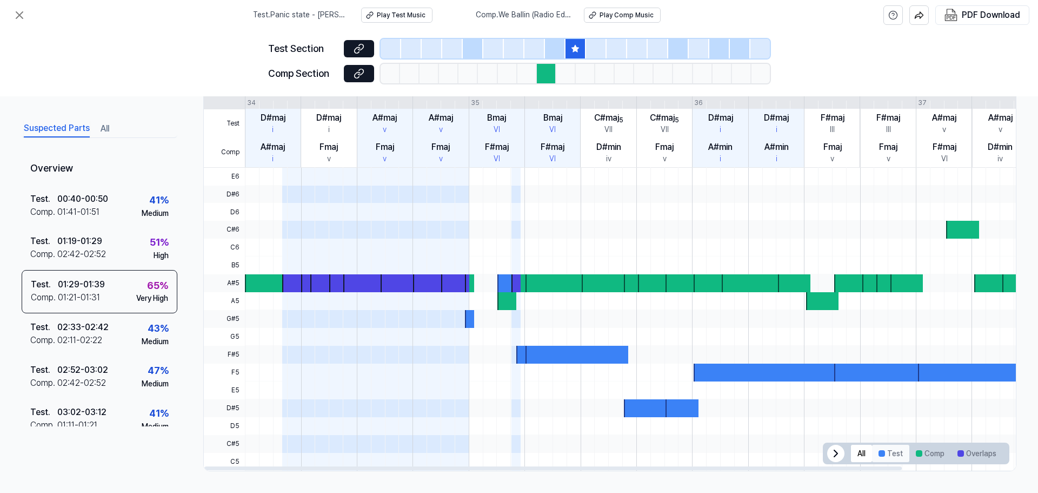
click at [883, 454] on button "Test" at bounding box center [890, 452] width 37 height 17
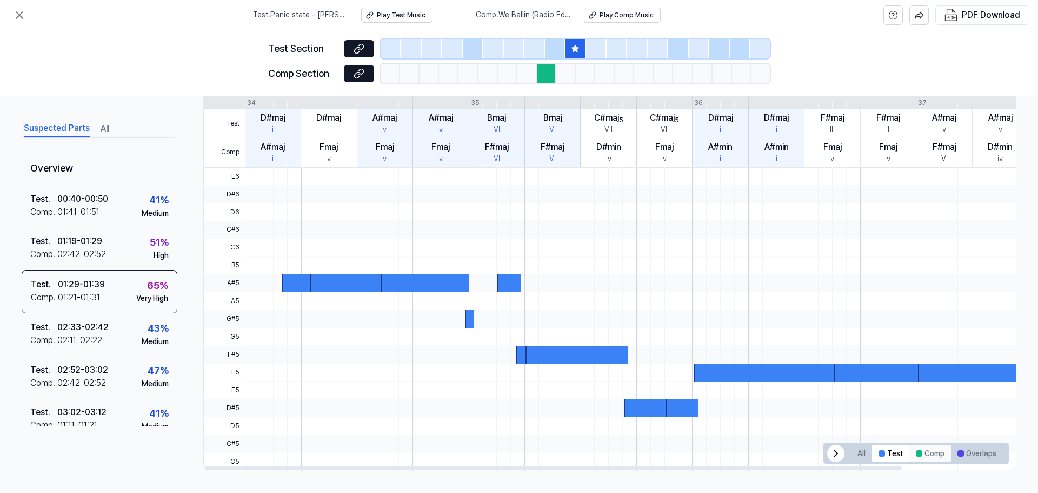
click at [931, 455] on button "Comp" at bounding box center [930, 452] width 42 height 17
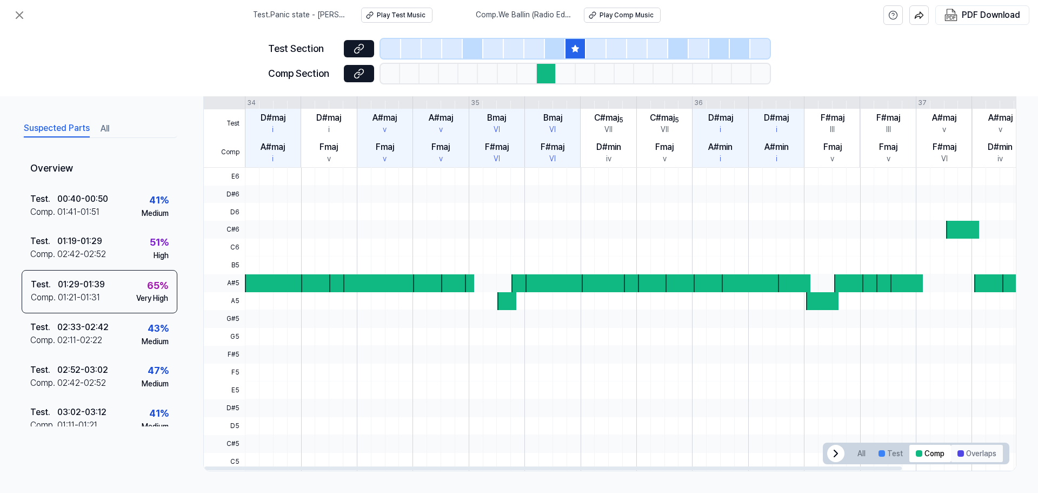
click at [973, 454] on button "Overlaps" at bounding box center [977, 452] width 52 height 17
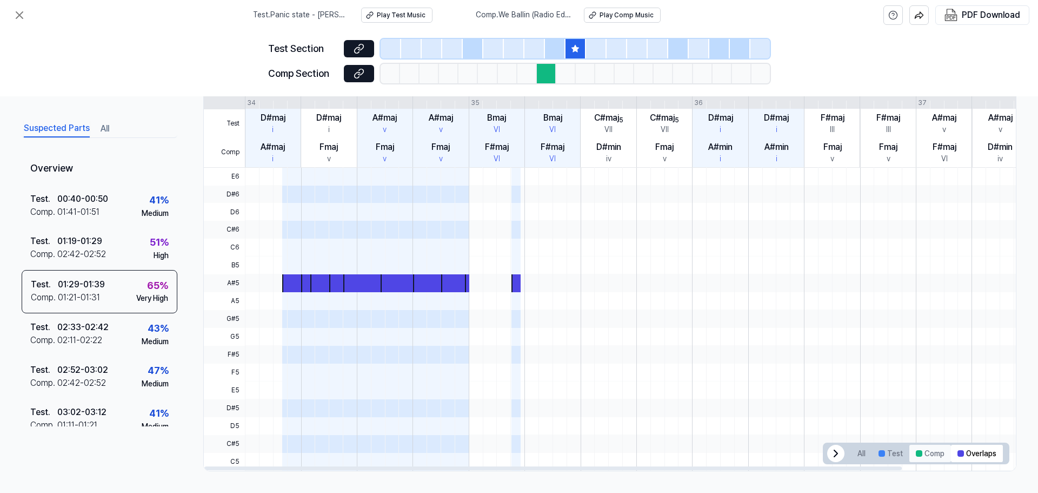
click at [926, 451] on button "Comp" at bounding box center [930, 452] width 42 height 17
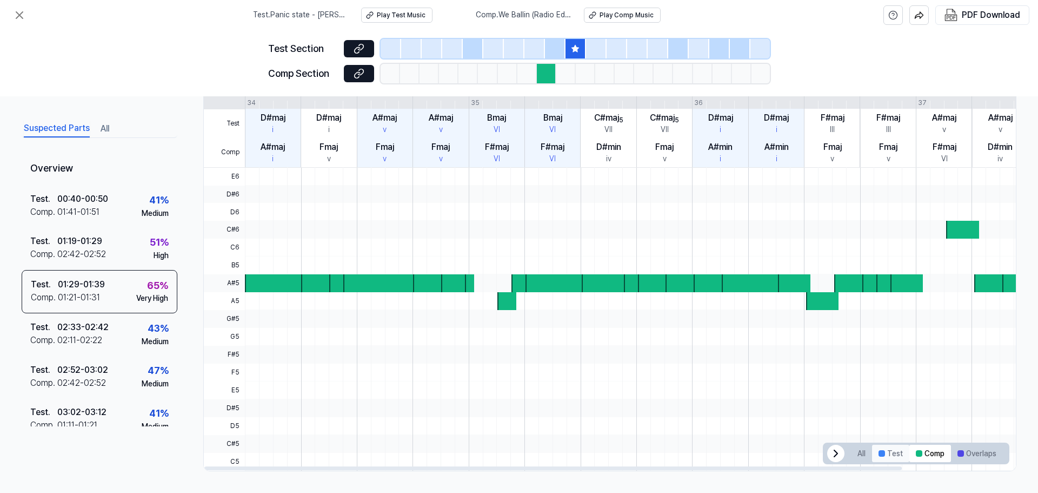
click at [892, 455] on button "Test" at bounding box center [890, 452] width 37 height 17
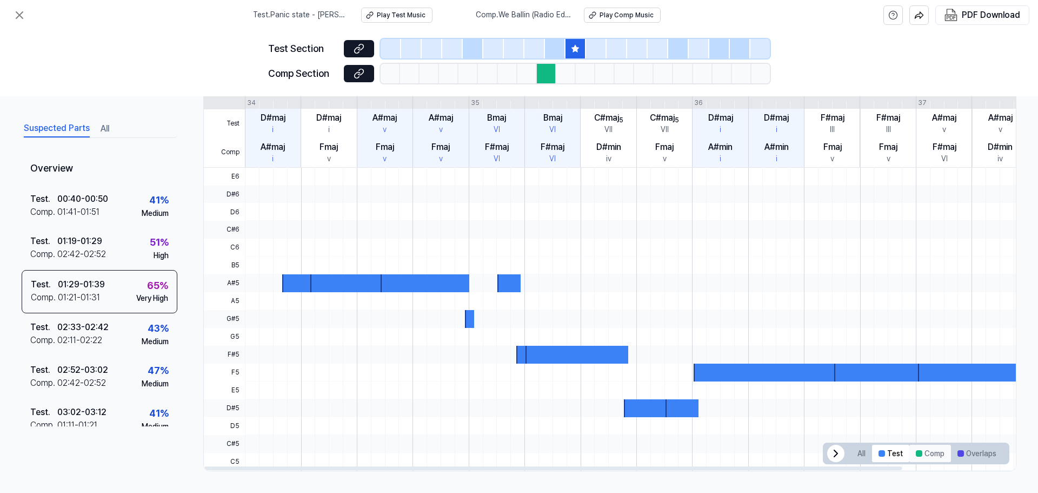
click at [918, 454] on button "Comp" at bounding box center [930, 452] width 42 height 17
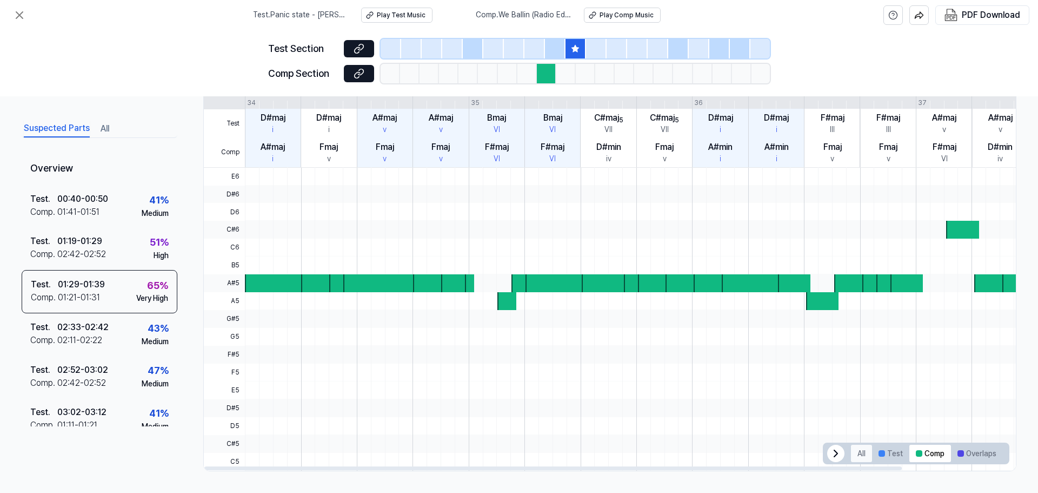
click at [864, 456] on button "All" at bounding box center [861, 452] width 21 height 17
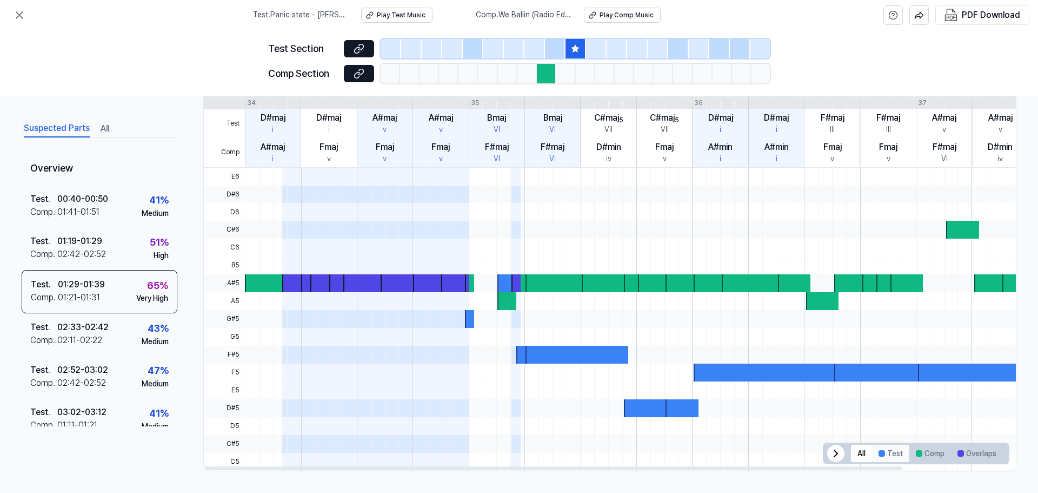
click at [896, 457] on button "Test" at bounding box center [890, 452] width 37 height 17
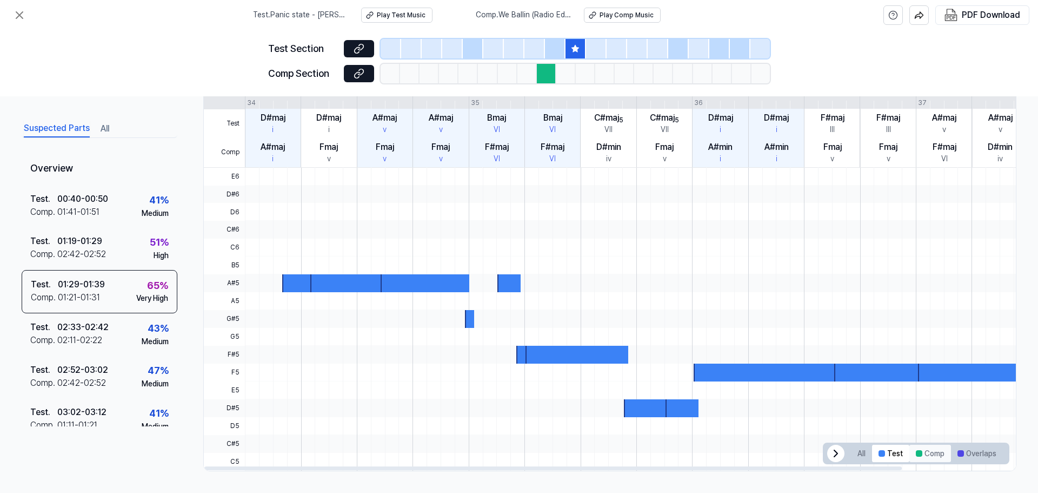
click at [934, 454] on button "Comp" at bounding box center [930, 452] width 42 height 17
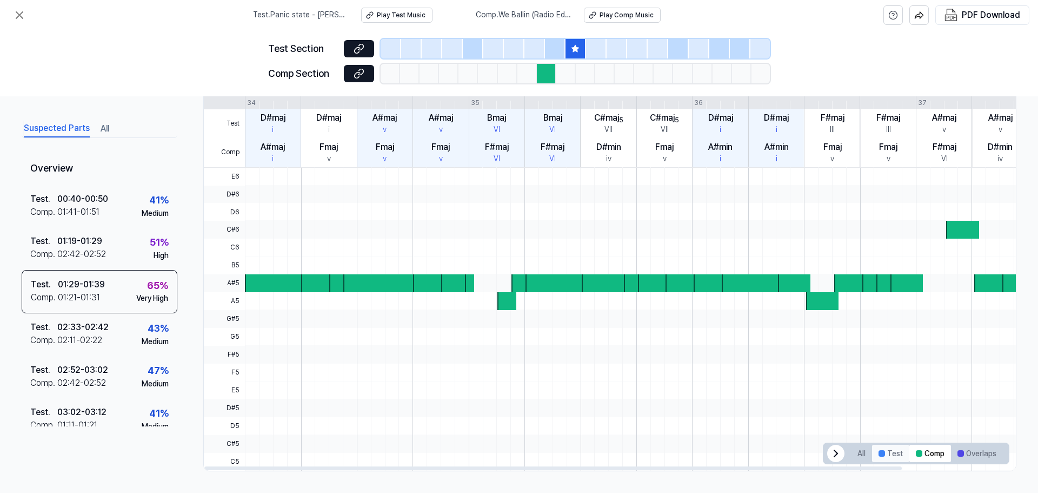
click at [890, 455] on button "Test" at bounding box center [890, 452] width 37 height 17
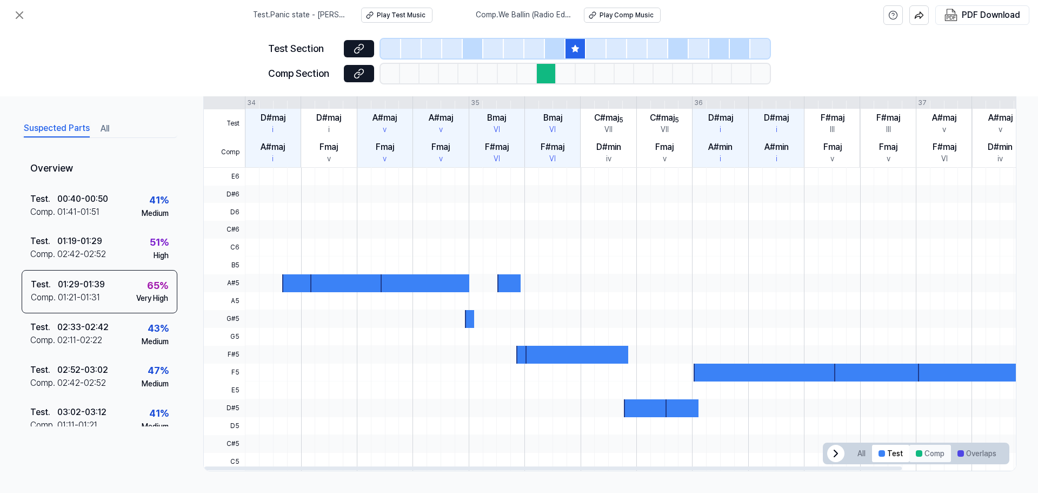
click at [917, 455] on button "Comp" at bounding box center [930, 452] width 42 height 17
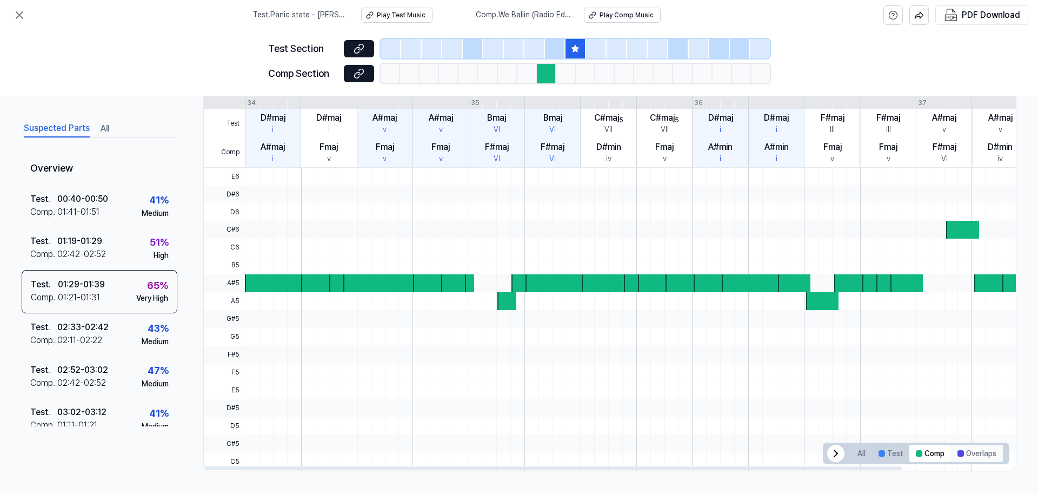
click at [973, 447] on button "Overlaps" at bounding box center [977, 452] width 52 height 17
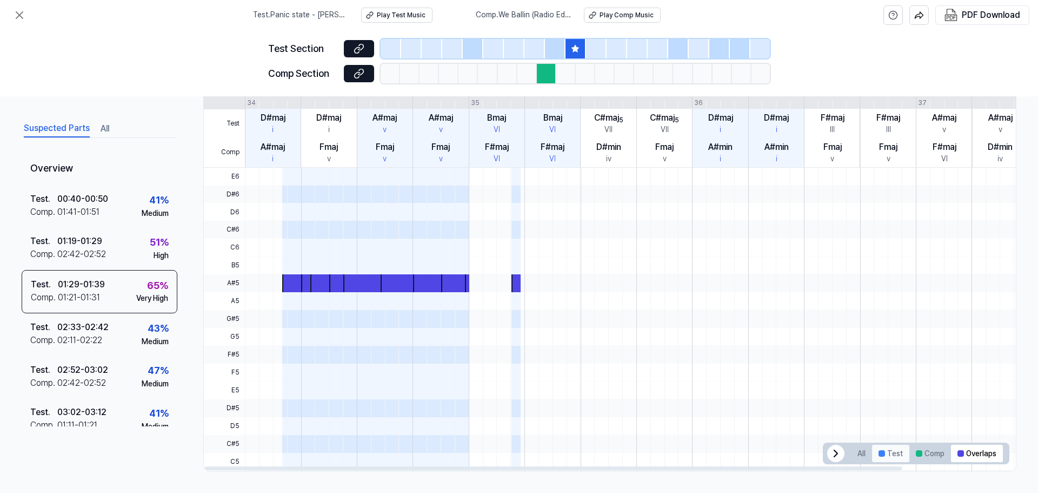
click at [893, 455] on button "Test" at bounding box center [890, 452] width 37 height 17
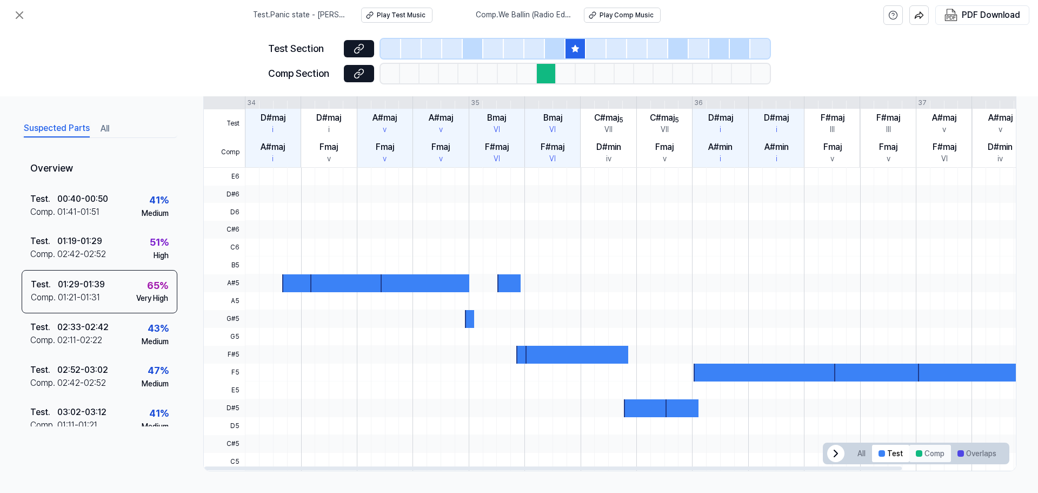
click at [936, 453] on button "Comp" at bounding box center [930, 452] width 42 height 17
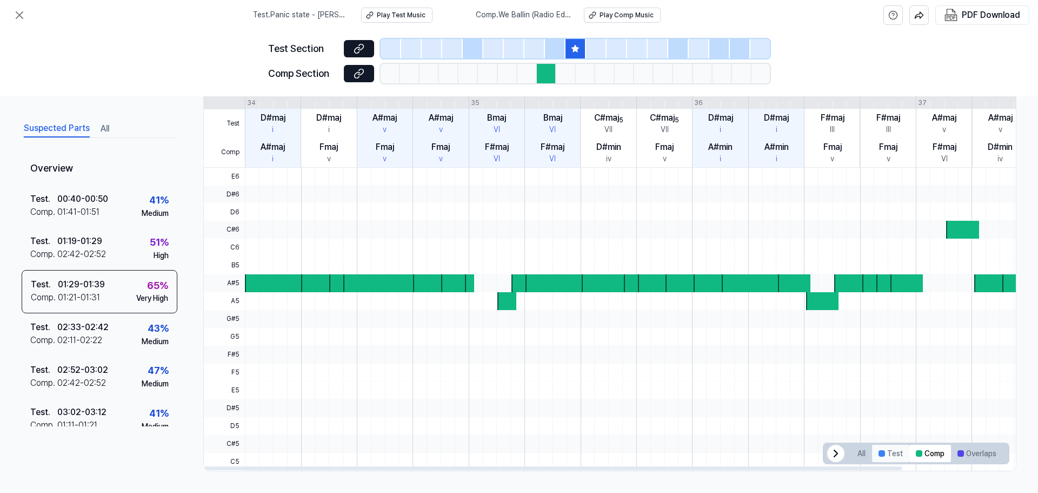
click at [879, 451] on div at bounding box center [882, 453] width 6 height 6
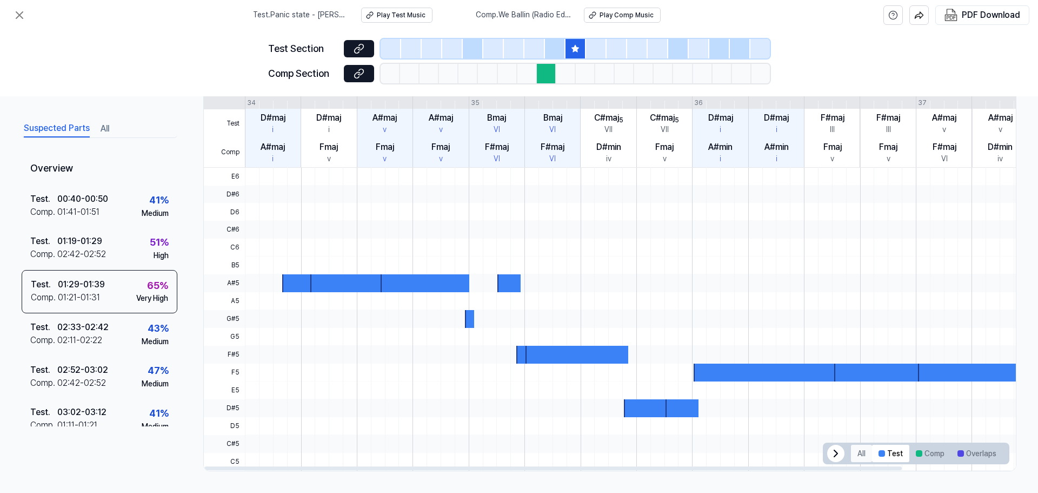
click at [863, 451] on button "All" at bounding box center [861, 452] width 21 height 17
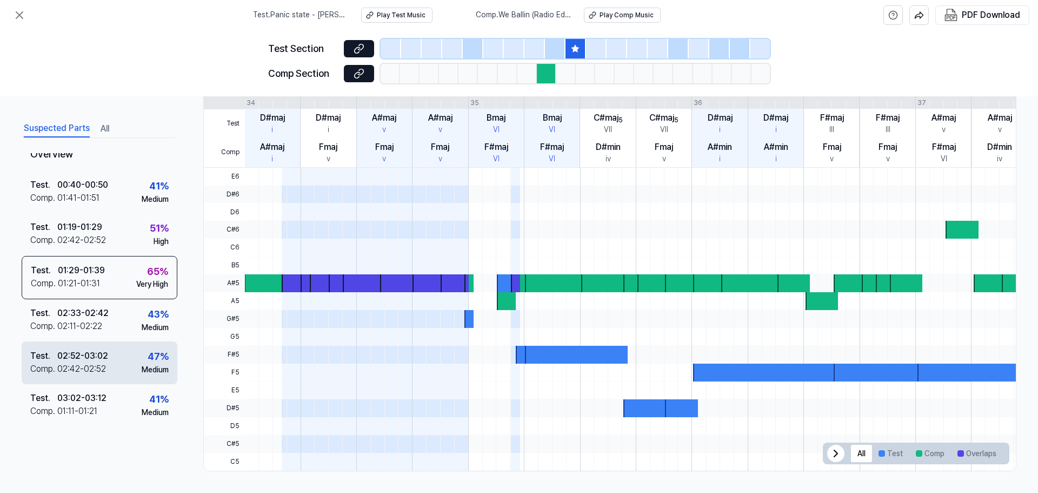
scroll to position [0, 0]
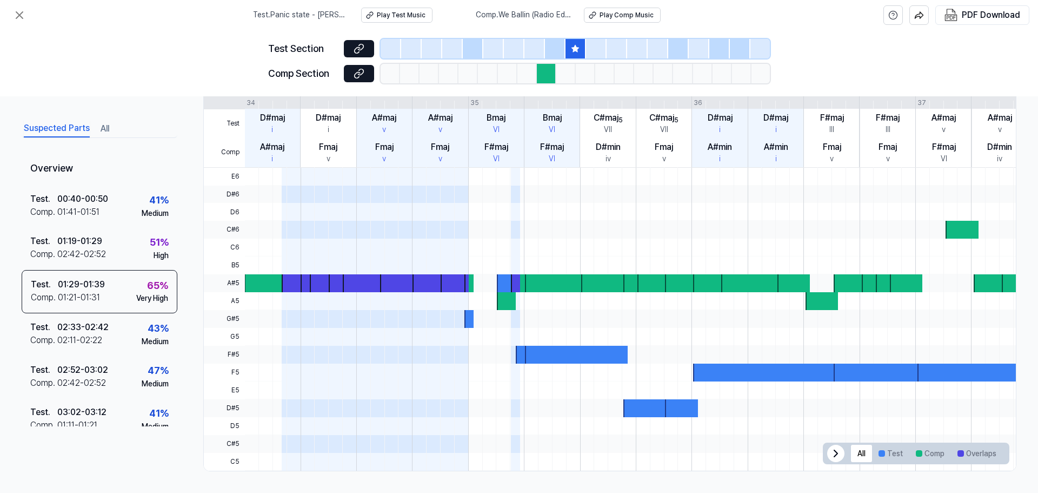
click at [102, 129] on button "All" at bounding box center [105, 128] width 9 height 17
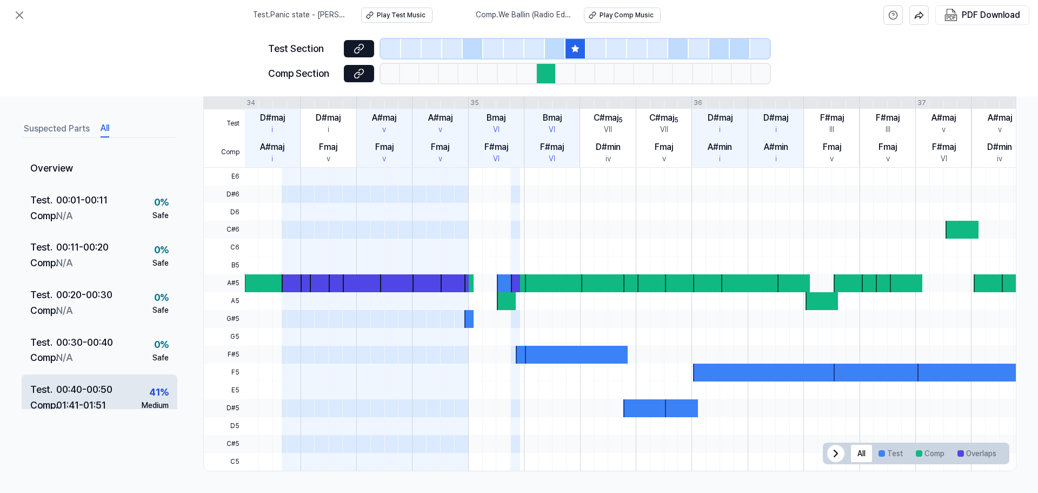
click at [117, 397] on div "Test . 00:40 - 00:50 Comp . 01:41 - 01:51 41 % Medium" at bounding box center [100, 398] width 156 height 48
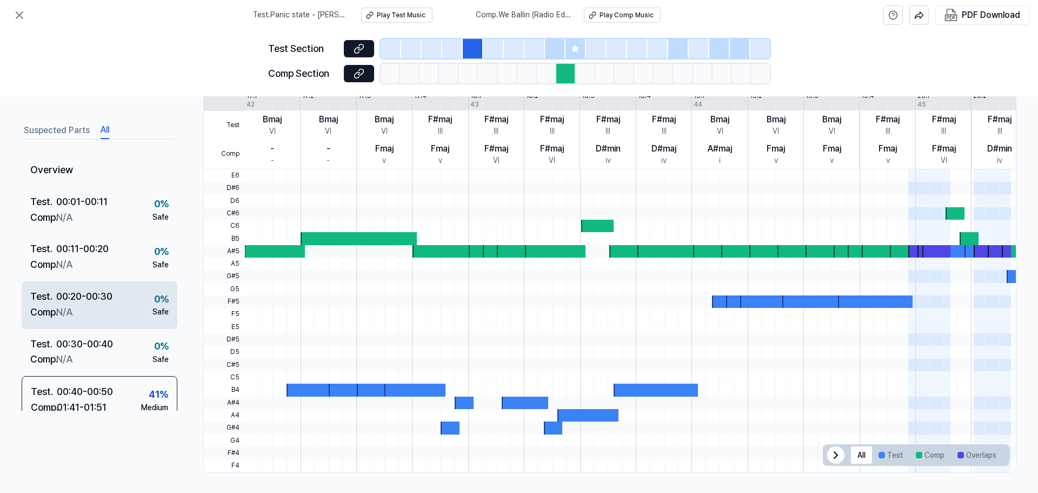
scroll to position [249, 0]
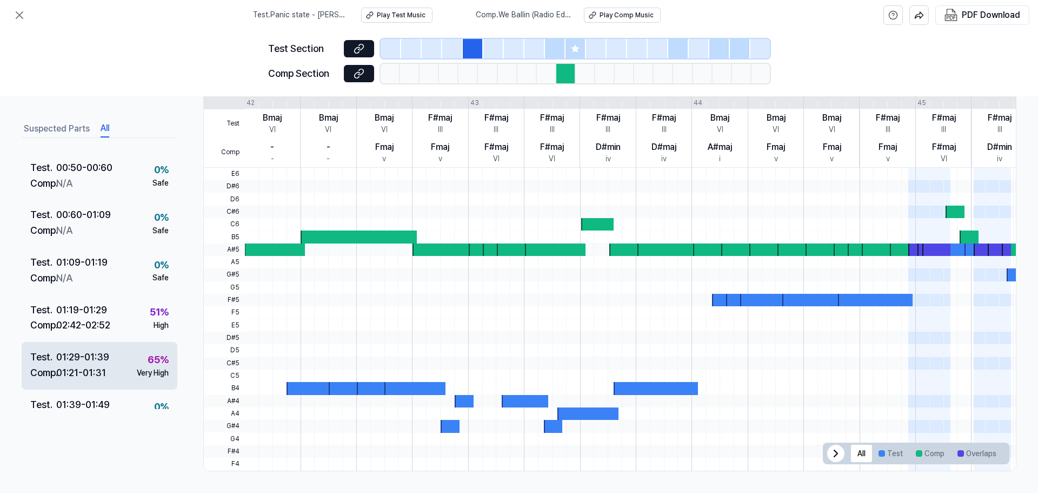
click at [124, 359] on div "Test . 01:29 - 01:39 Comp . 01:21 - 01:31 65 % Very High" at bounding box center [100, 366] width 156 height 48
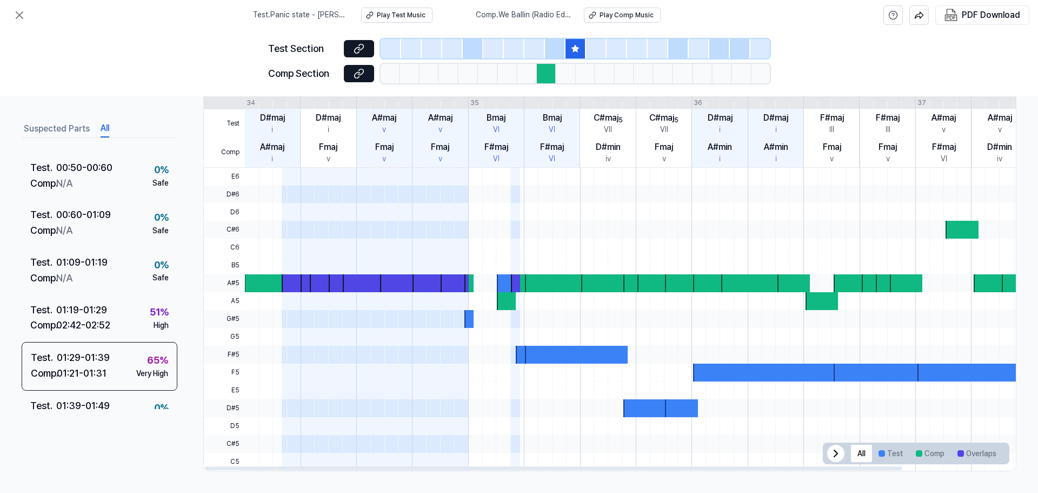
click at [833, 457] on icon at bounding box center [835, 453] width 13 height 13
click at [17, 11] on icon at bounding box center [19, 15] width 13 height 13
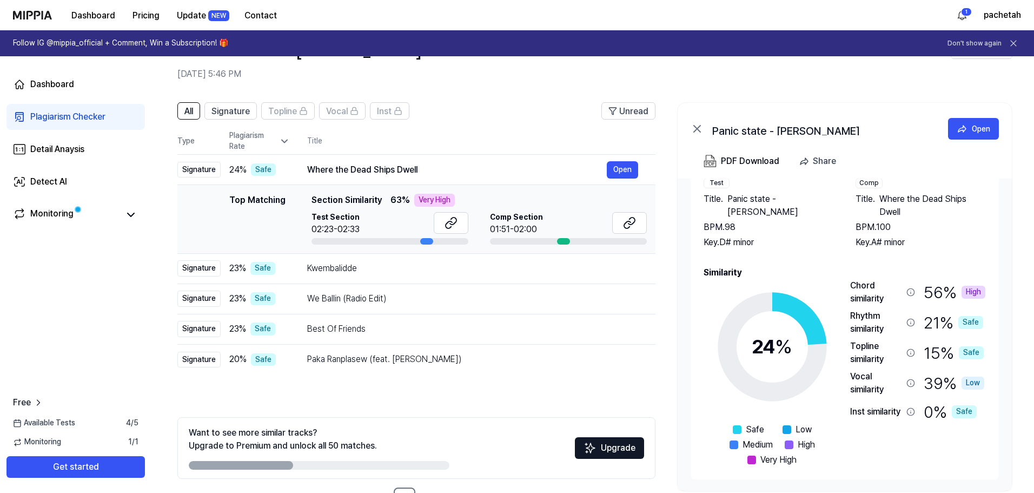
scroll to position [78, 0]
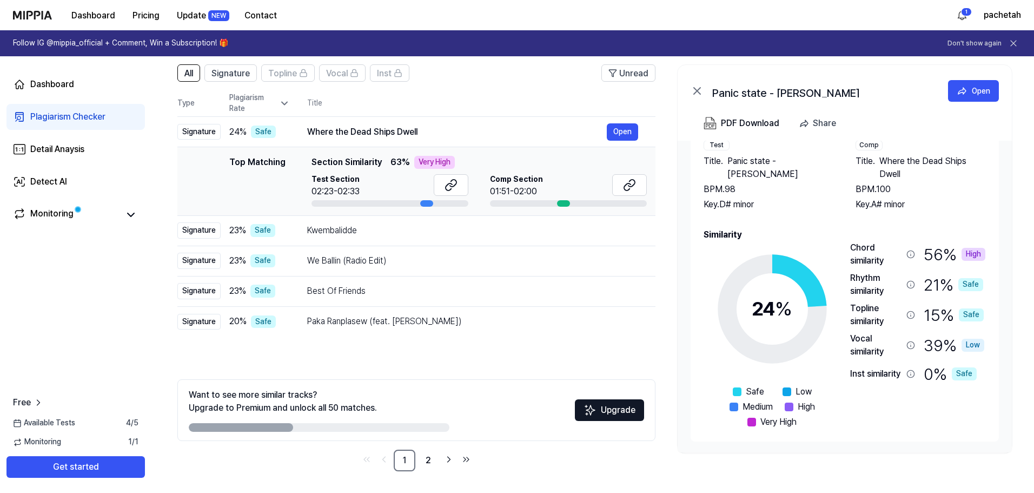
click at [947, 345] on div "39 % Low" at bounding box center [953, 345] width 61 height 26
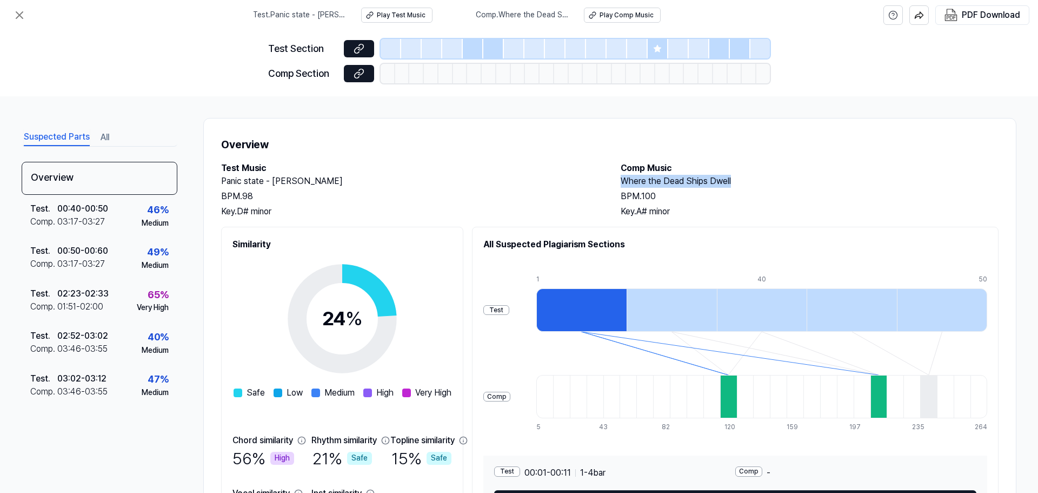
drag, startPoint x: 730, startPoint y: 180, endPoint x: 620, endPoint y: 184, distance: 109.8
click at [621, 184] on h2 "Where the Dead Ships Dwell" at bounding box center [810, 181] width 378 height 13
copy h2 "Where the Dead Ships Dwell"
click at [621, 14] on div "Play Comp Music" at bounding box center [627, 15] width 54 height 9
click at [737, 410] on div at bounding box center [728, 396] width 17 height 43
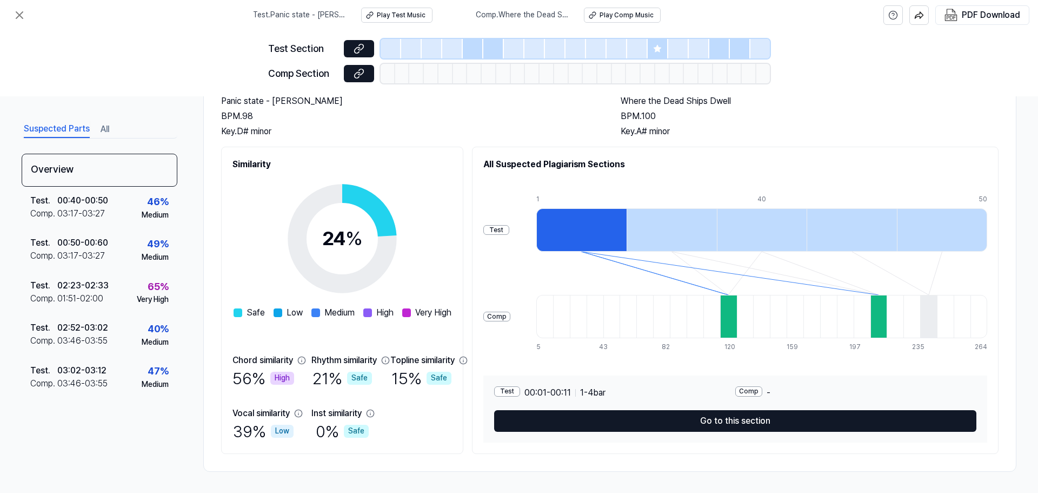
scroll to position [81, 0]
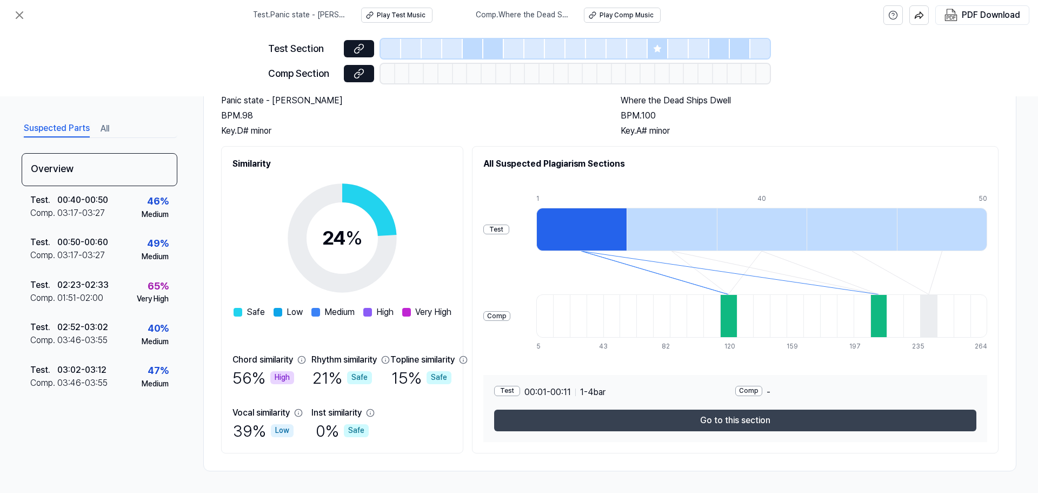
click at [725, 424] on button "Go to this section" at bounding box center [735, 420] width 482 height 22
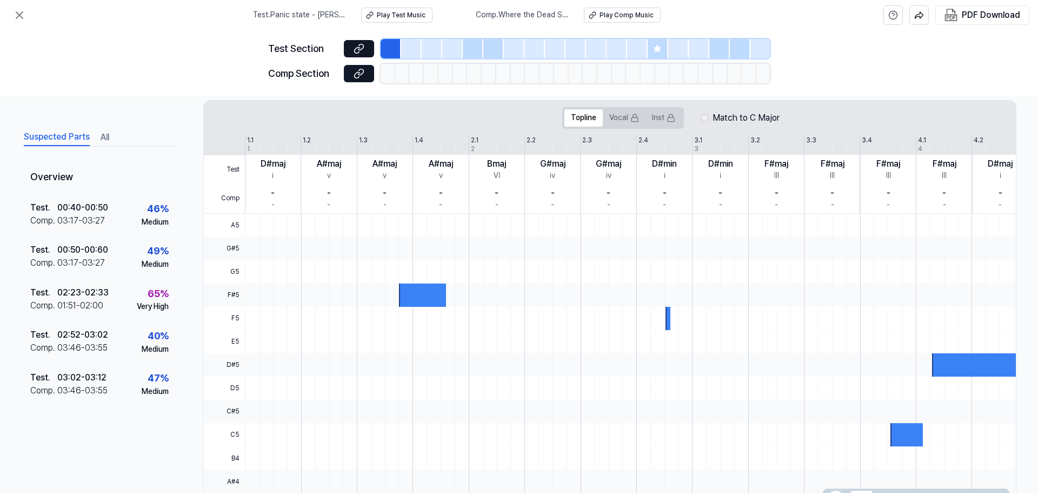
scroll to position [227, 0]
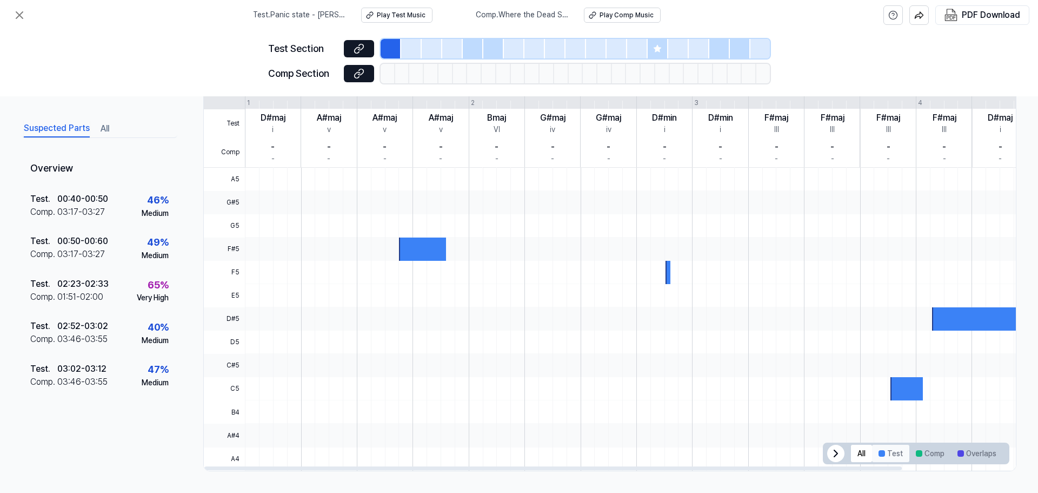
click at [903, 450] on button "Test" at bounding box center [890, 452] width 37 height 17
click at [928, 455] on button "Comp" at bounding box center [930, 452] width 42 height 17
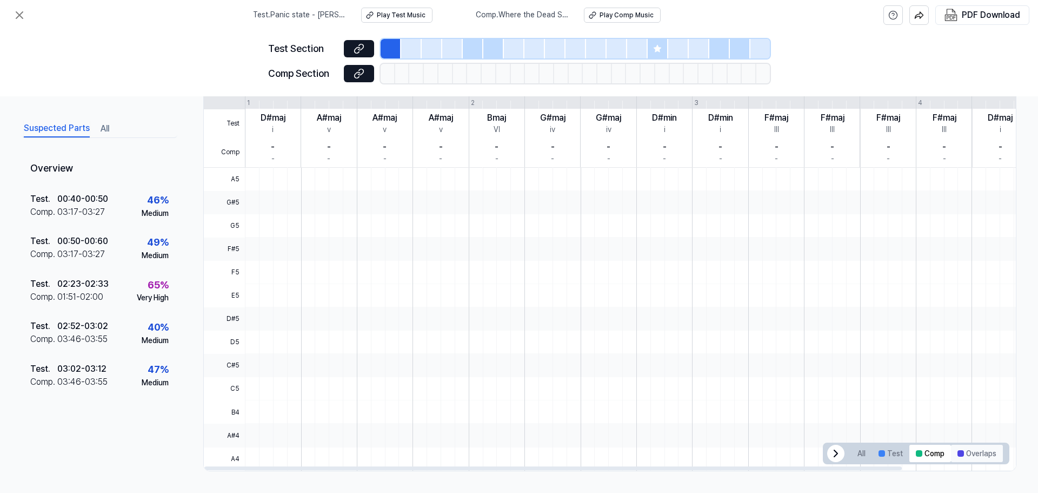
click at [978, 458] on button "Overlaps" at bounding box center [977, 452] width 52 height 17
click at [867, 451] on button "All" at bounding box center [861, 452] width 21 height 17
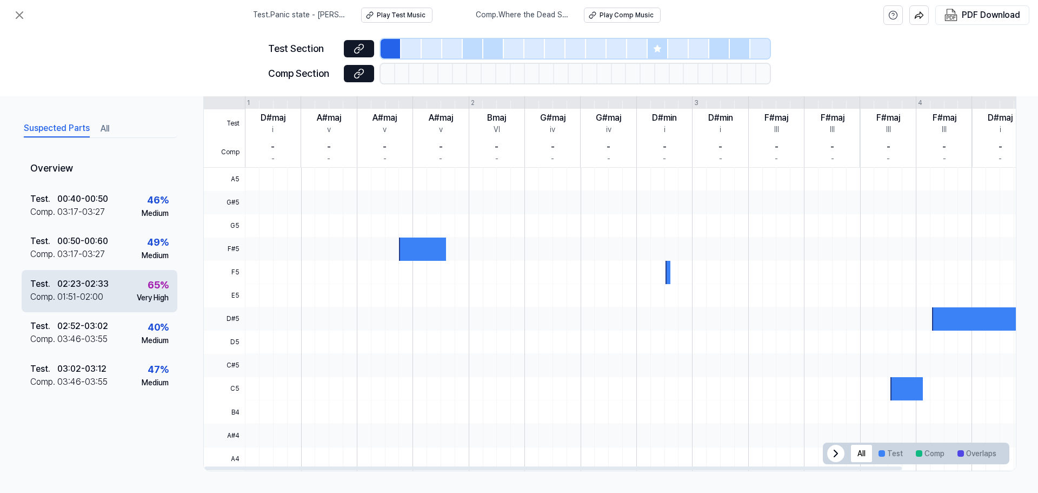
click at [111, 286] on div "Test . 02:23 - 02:33 Comp . 01:51 - 02:00 65 % Very High" at bounding box center [100, 290] width 156 height 42
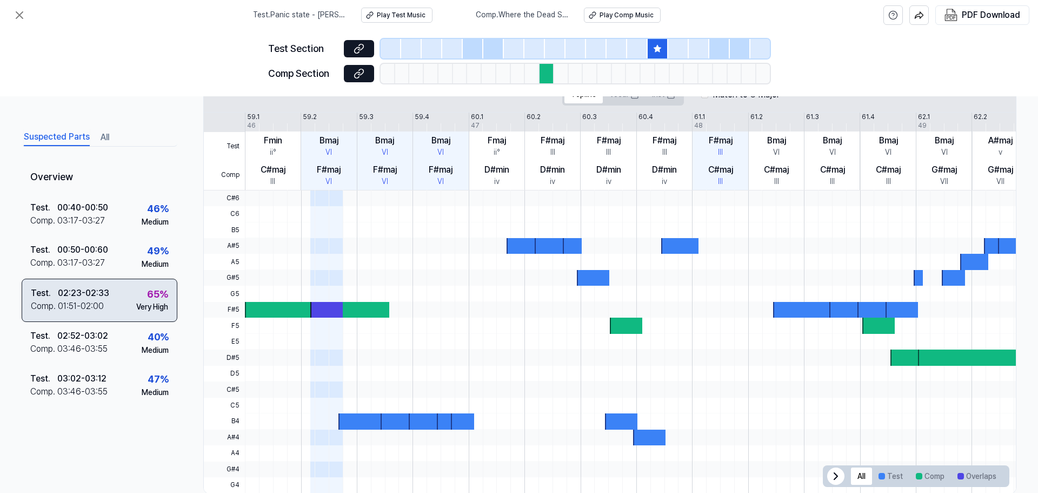
scroll to position [249, 0]
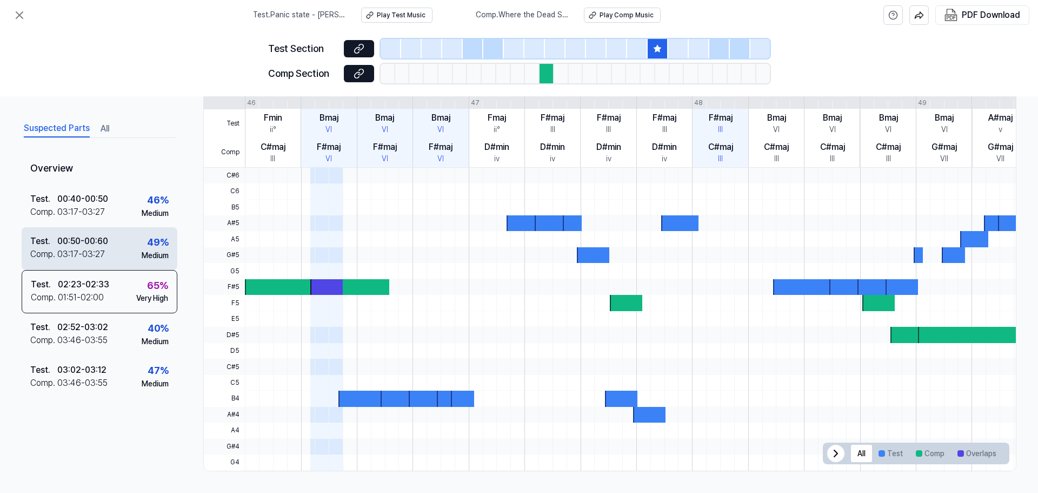
click at [77, 268] on div "Test . 00:50 - 00:60 Comp . 03:17 - 03:27 49 % Medium" at bounding box center [100, 248] width 156 height 42
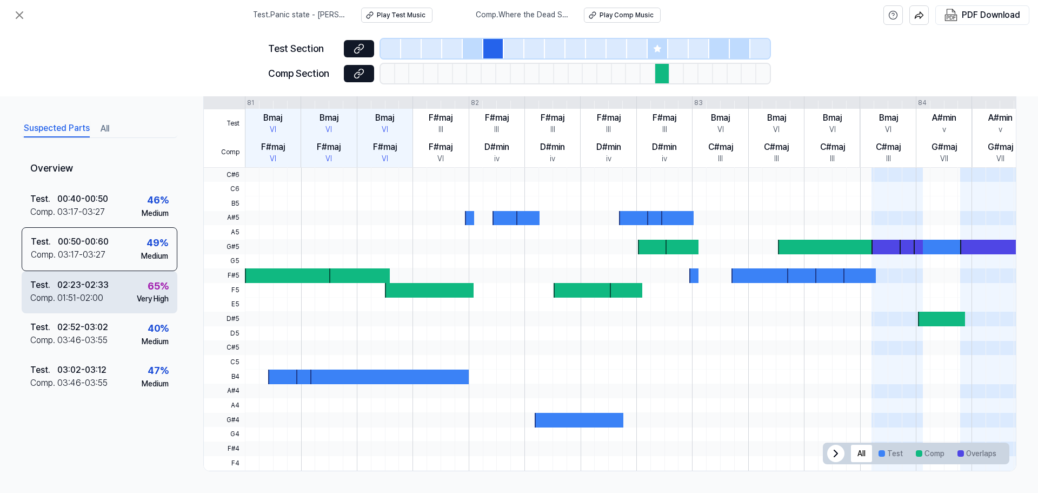
click at [76, 296] on div "01:51 - 02:00" at bounding box center [80, 297] width 46 height 13
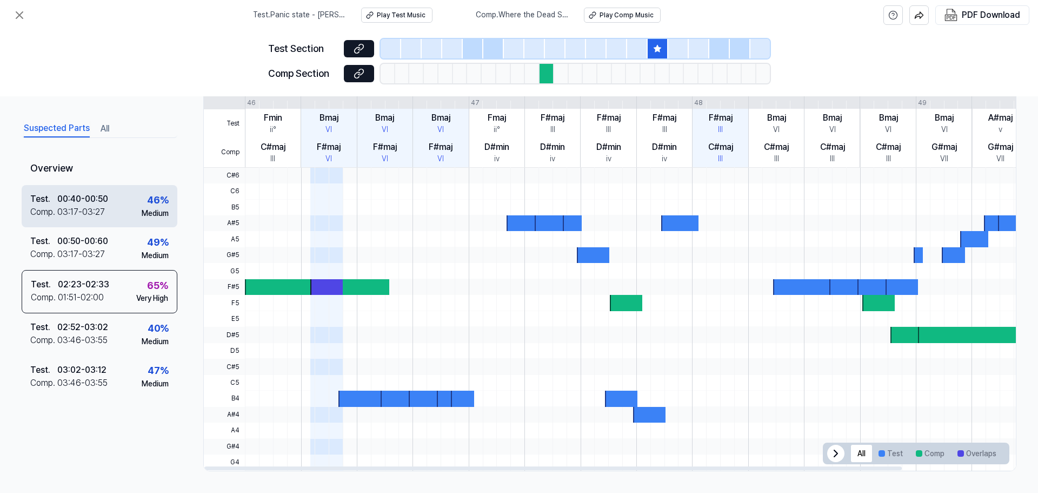
click at [95, 213] on div "03:17 - 03:27" at bounding box center [81, 211] width 48 height 13
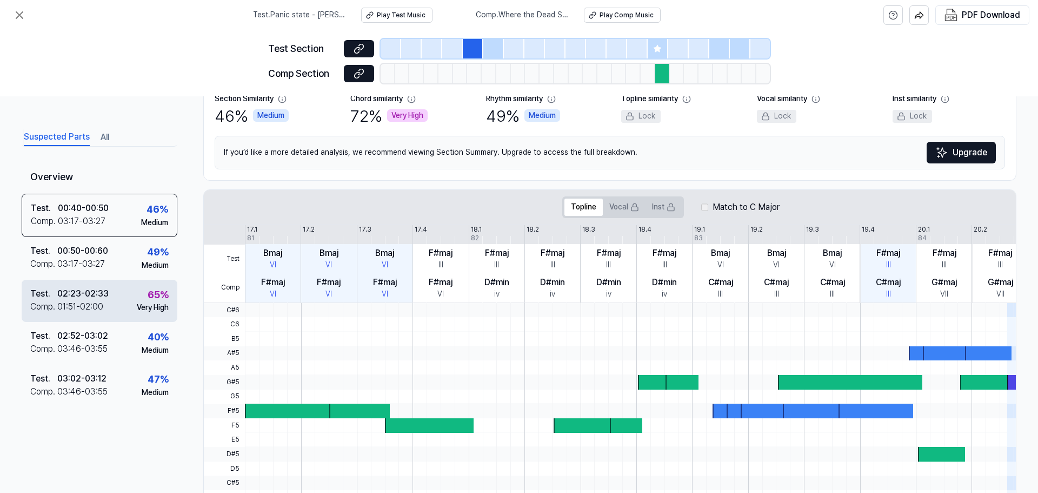
scroll to position [0, 0]
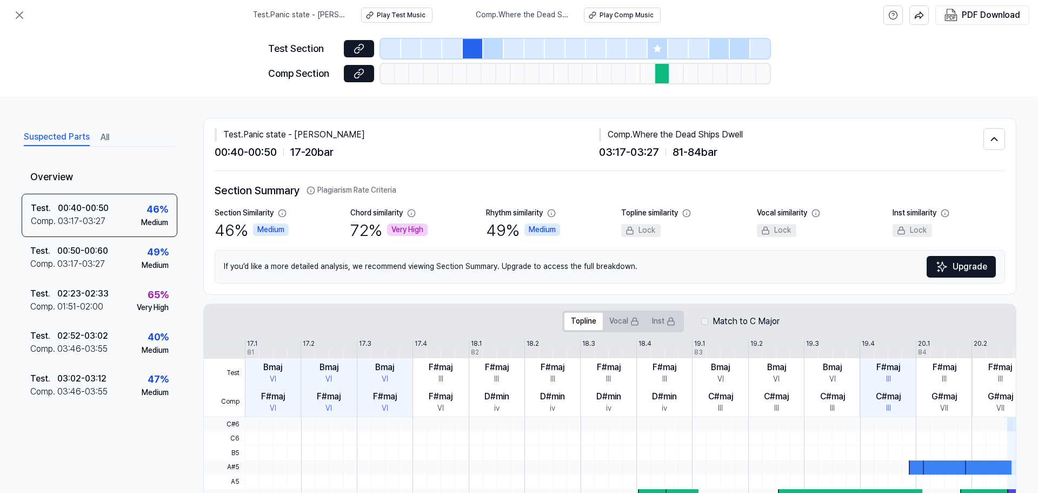
click at [107, 132] on button "All" at bounding box center [105, 137] width 9 height 17
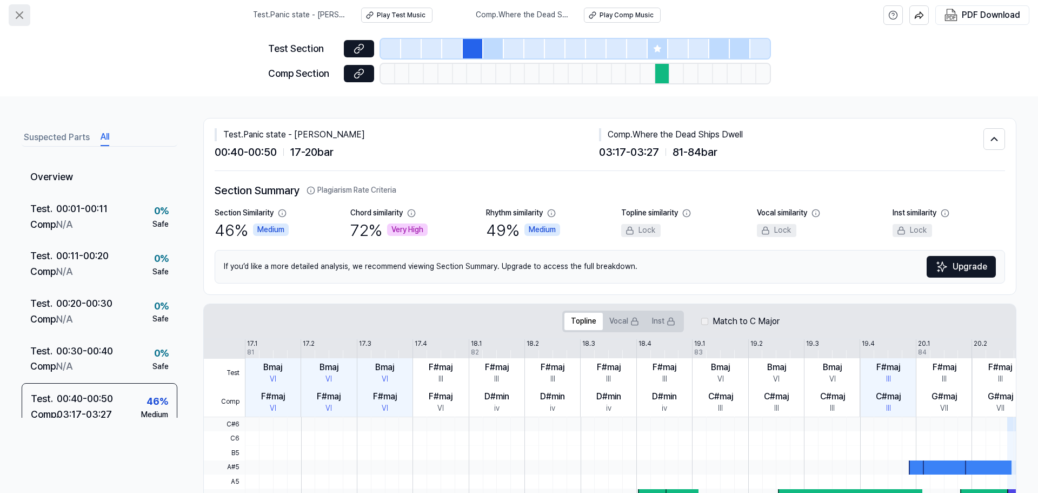
click at [20, 20] on icon at bounding box center [19, 15] width 13 height 13
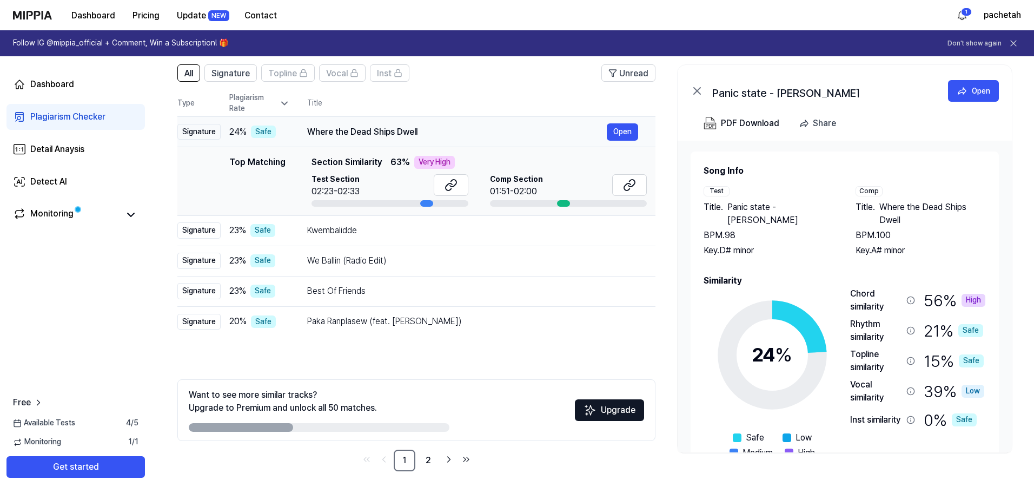
click at [450, 131] on div "Where the Dead Ships Dwell" at bounding box center [457, 131] width 300 height 13
click at [281, 103] on icon at bounding box center [284, 103] width 11 height 11
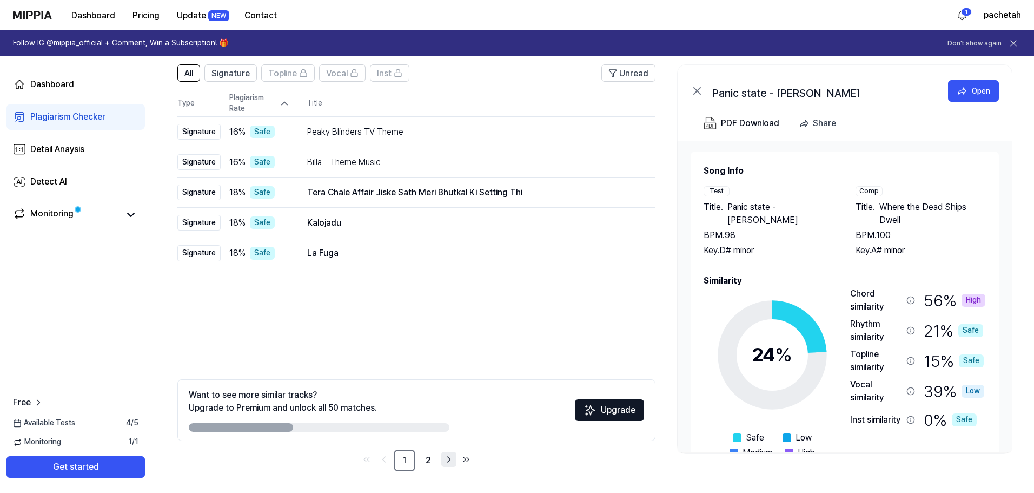
drag, startPoint x: 429, startPoint y: 468, endPoint x: 444, endPoint y: 464, distance: 15.2
click at [429, 468] on link "2" at bounding box center [428, 460] width 22 height 22
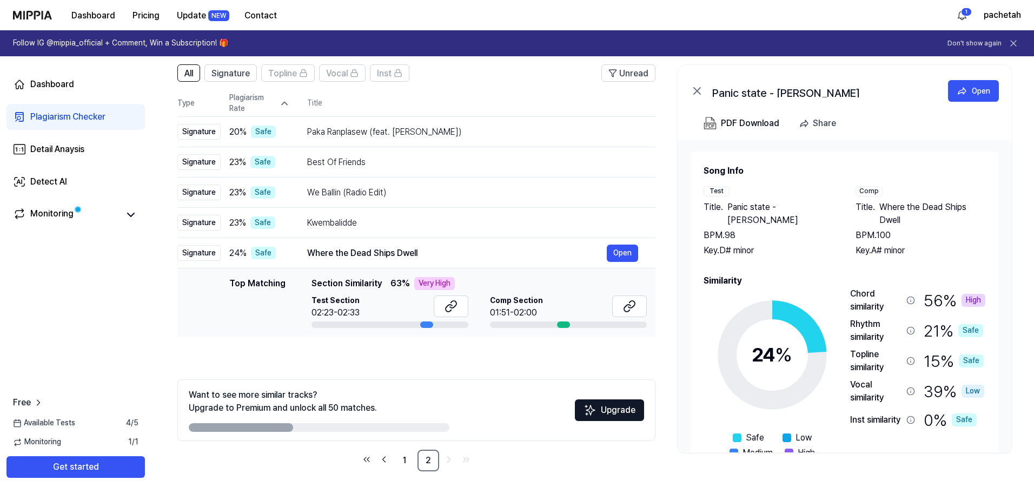
click at [440, 460] on ul "1 2" at bounding box center [416, 460] width 115 height 22
click at [403, 454] on link "1" at bounding box center [405, 460] width 22 height 22
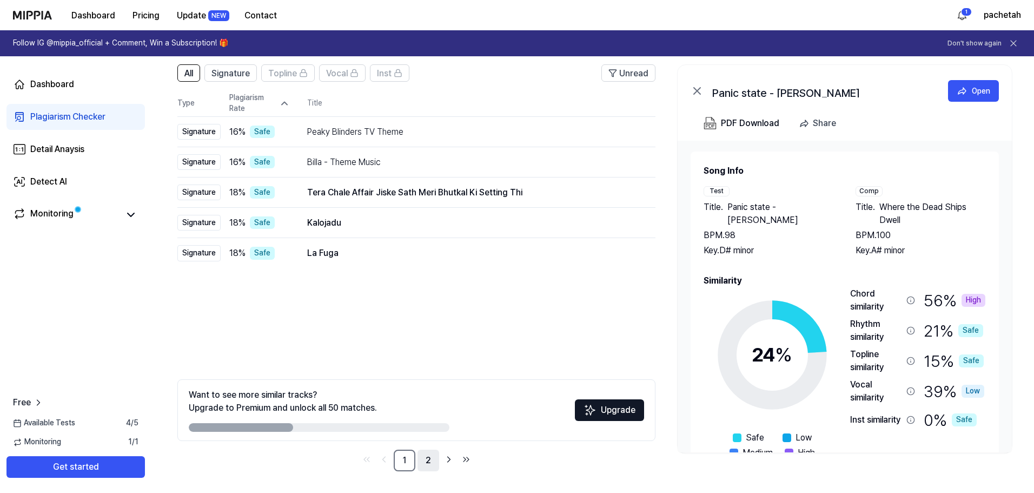
click at [424, 460] on link "2" at bounding box center [428, 460] width 22 height 22
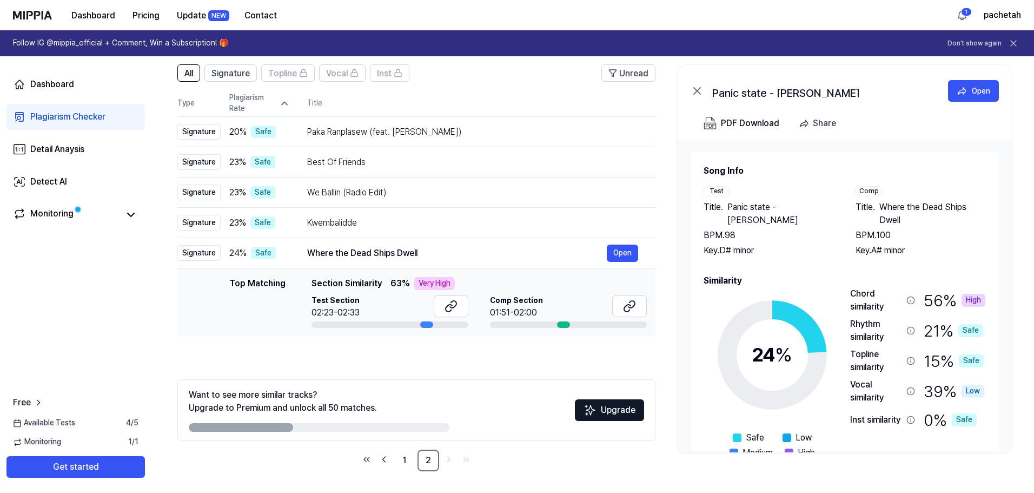
click at [289, 101] on icon at bounding box center [284, 103] width 11 height 11
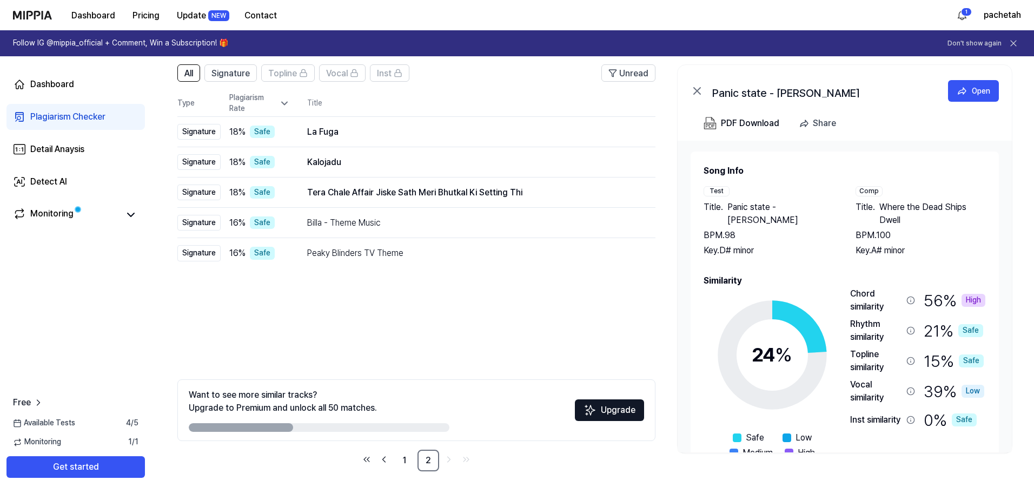
click at [288, 101] on icon at bounding box center [284, 103] width 11 height 11
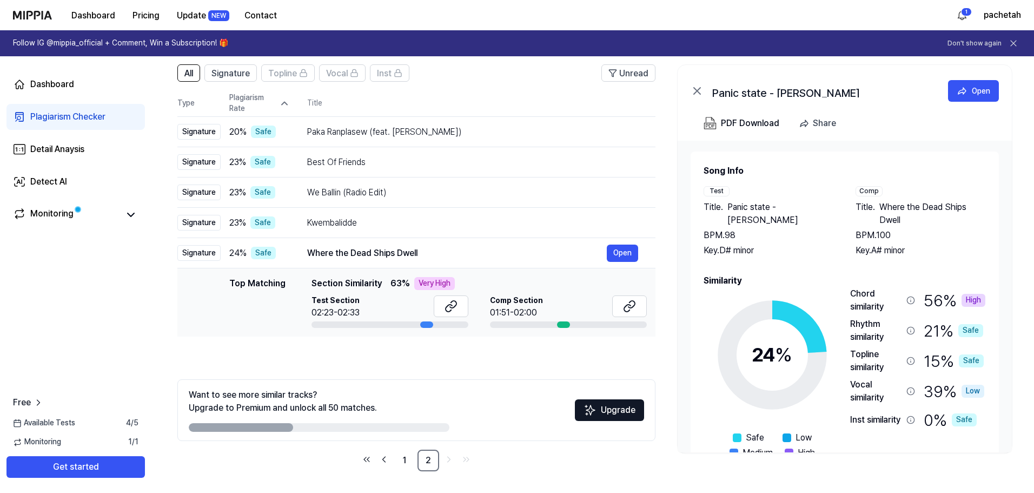
click at [288, 101] on icon at bounding box center [284, 103] width 11 height 11
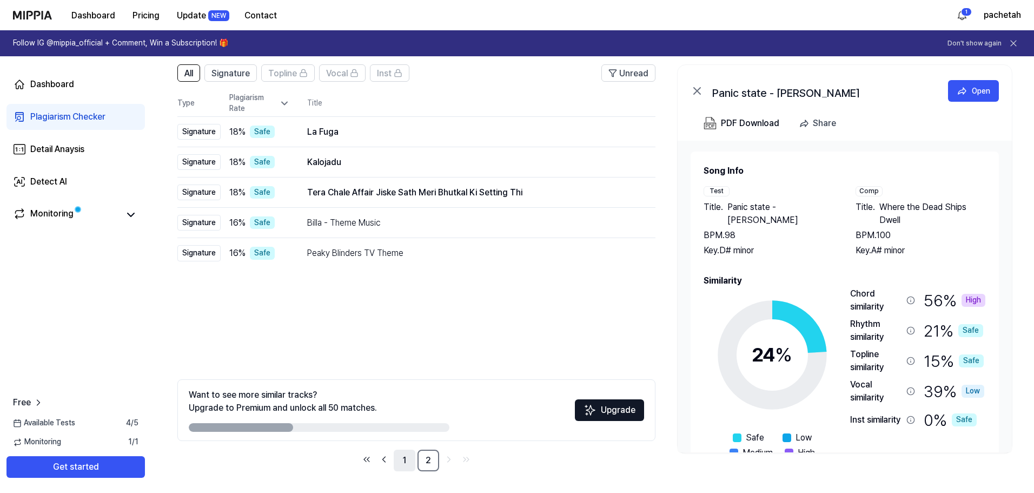
click at [409, 457] on link "1" at bounding box center [405, 460] width 22 height 22
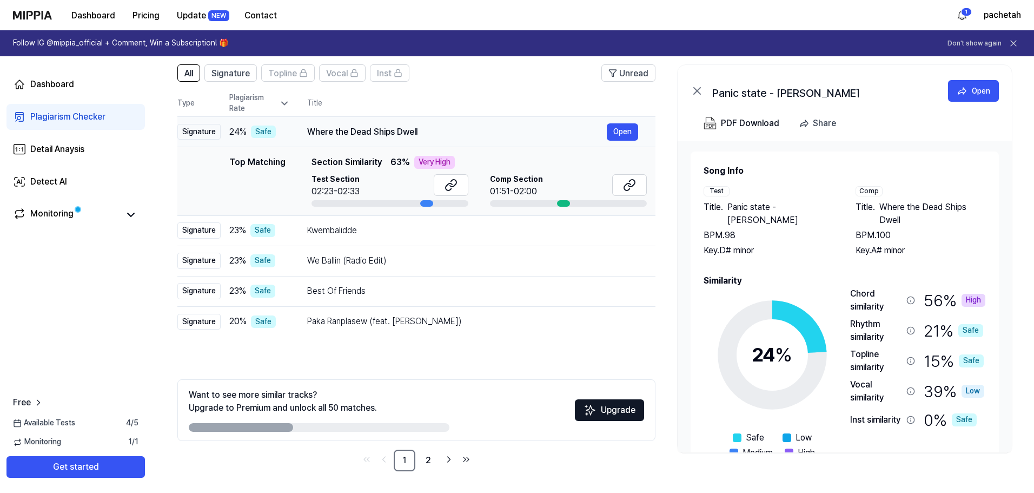
click at [311, 138] on div "Where the Dead Ships Dwell Open" at bounding box center [472, 131] width 331 height 17
click at [115, 220] on link "Monitoring" at bounding box center [66, 214] width 106 height 15
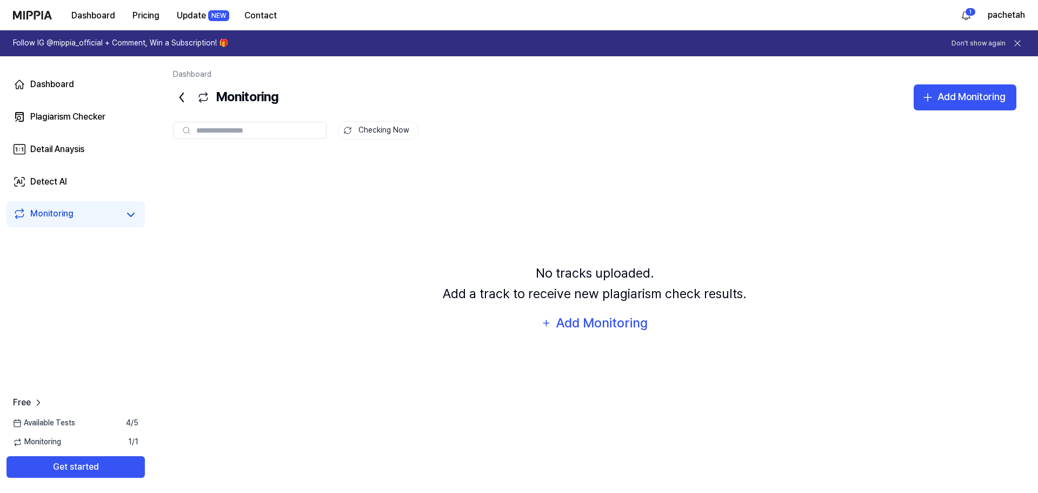
click at [187, 103] on icon at bounding box center [181, 97] width 17 height 17
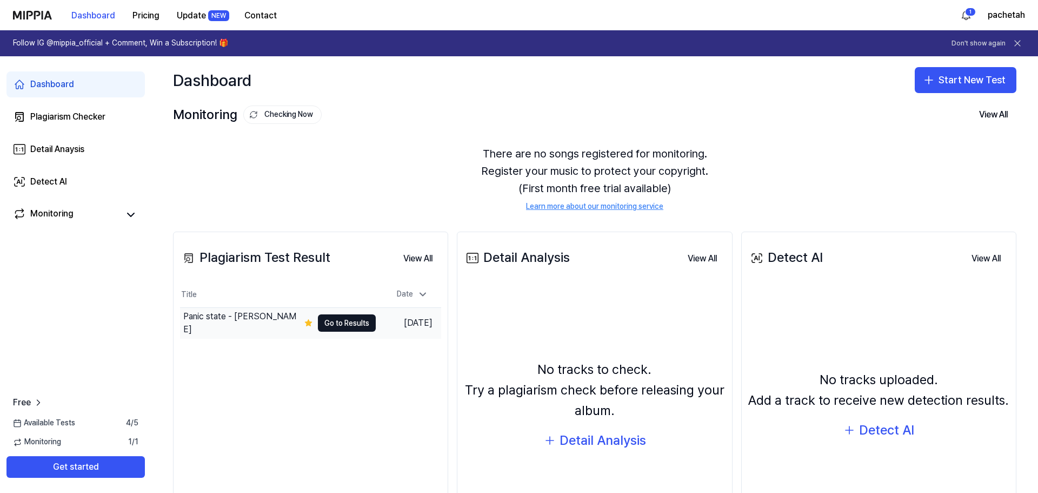
click at [411, 326] on td "[DATE]" at bounding box center [408, 323] width 65 height 31
click at [350, 327] on button "Go to Results" at bounding box center [347, 322] width 58 height 17
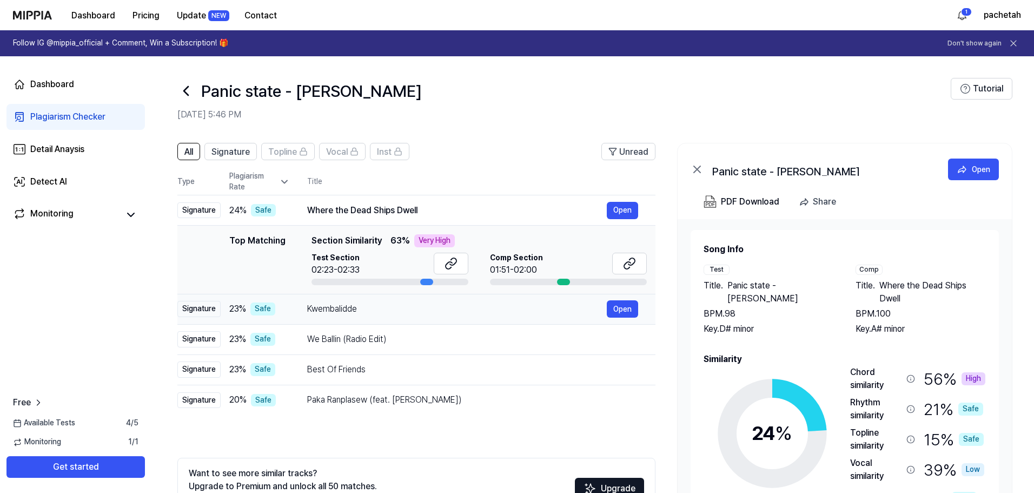
drag, startPoint x: 215, startPoint y: 309, endPoint x: 188, endPoint y: 315, distance: 27.7
click at [188, 315] on div "Signature" at bounding box center [198, 309] width 43 height 16
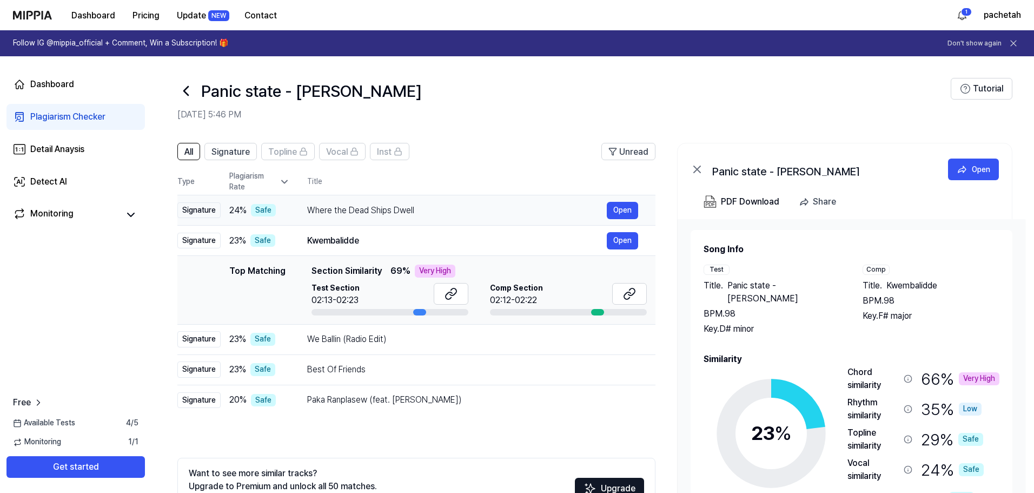
click at [347, 204] on div "Where the Dead Ships Dwell" at bounding box center [457, 210] width 300 height 13
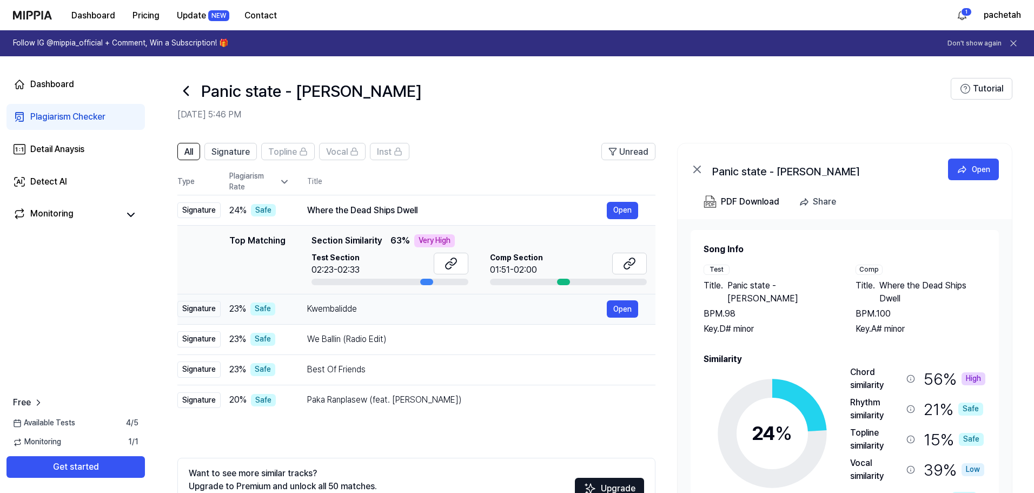
click at [367, 310] on div "Kwembalidde" at bounding box center [457, 308] width 300 height 13
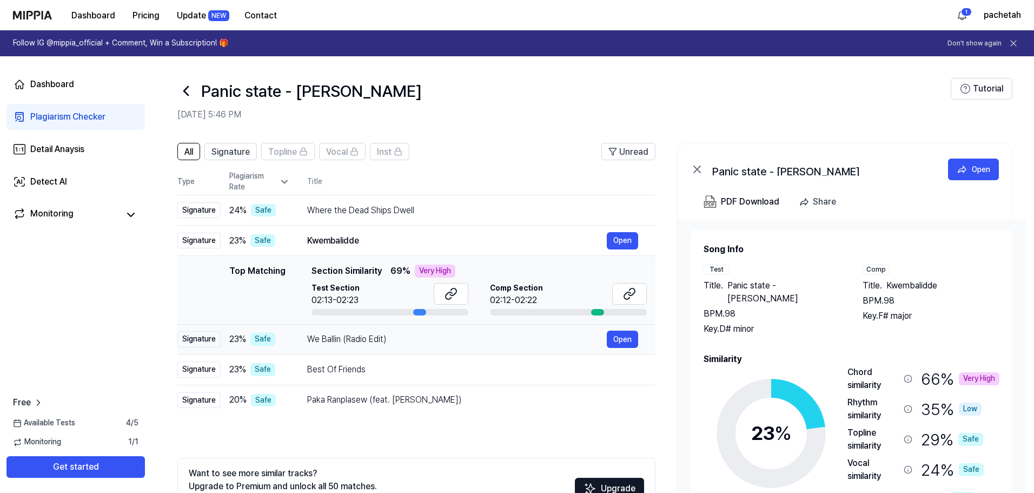
click at [375, 334] on div "We Ballin (Radio Edit)" at bounding box center [457, 339] width 300 height 13
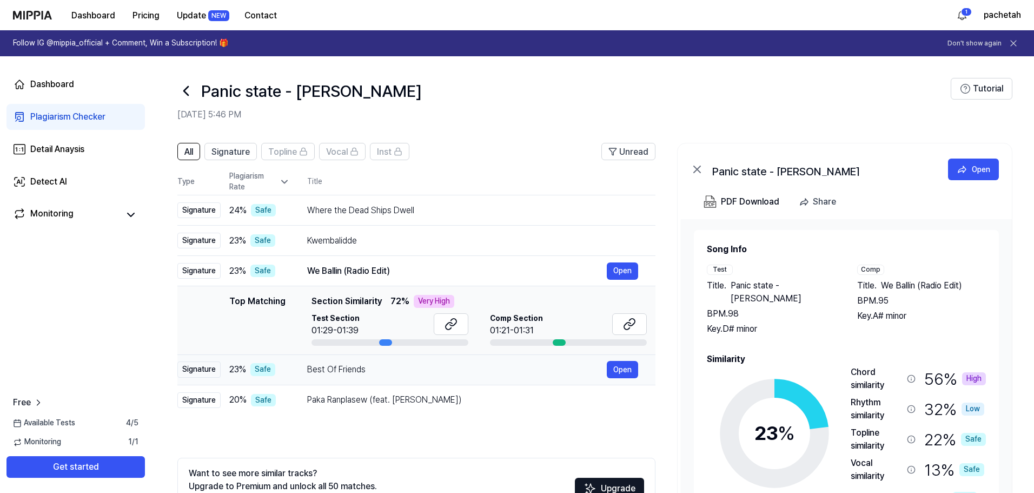
click at [378, 377] on div "Best Of Friends Open" at bounding box center [472, 369] width 331 height 17
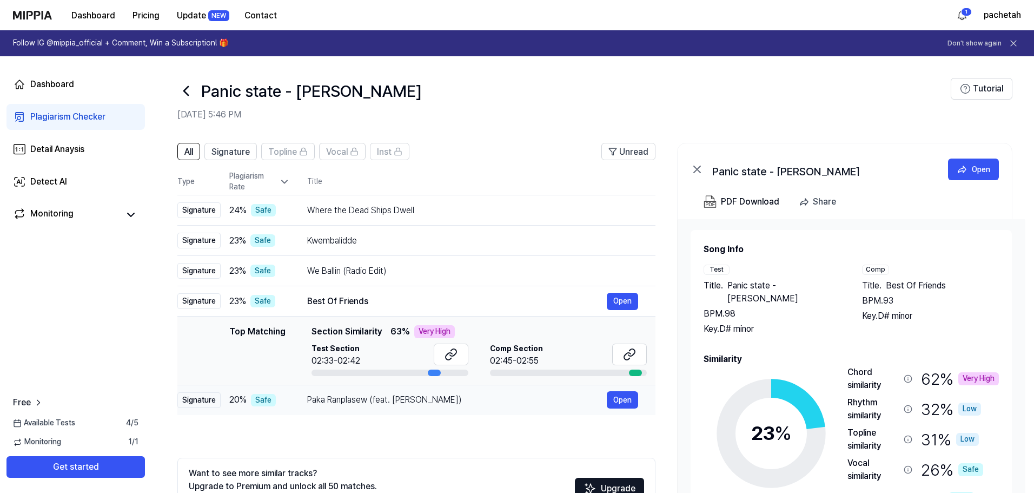
click at [387, 411] on td "Paka Ranplasew (feat. [PERSON_NAME]) Open" at bounding box center [472, 399] width 365 height 30
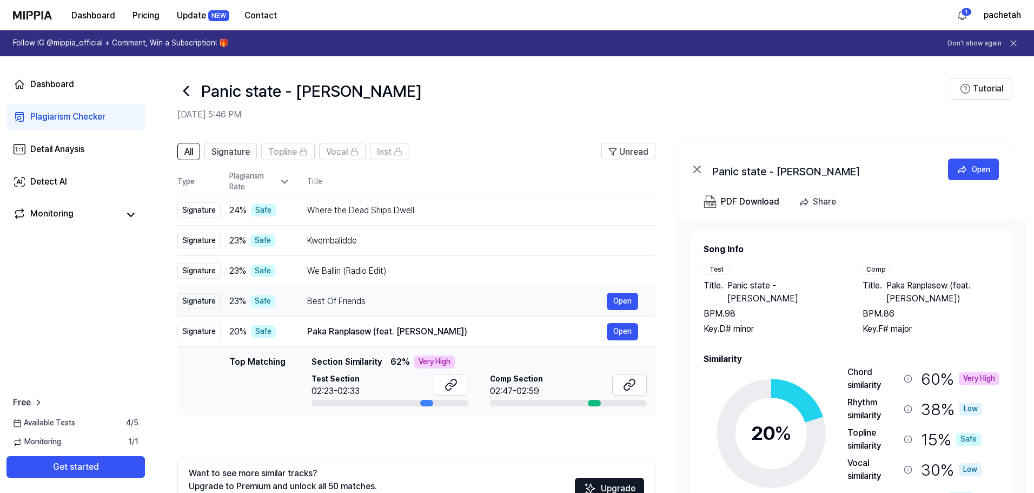
click at [453, 302] on div "Best Of Friends" at bounding box center [457, 301] width 300 height 13
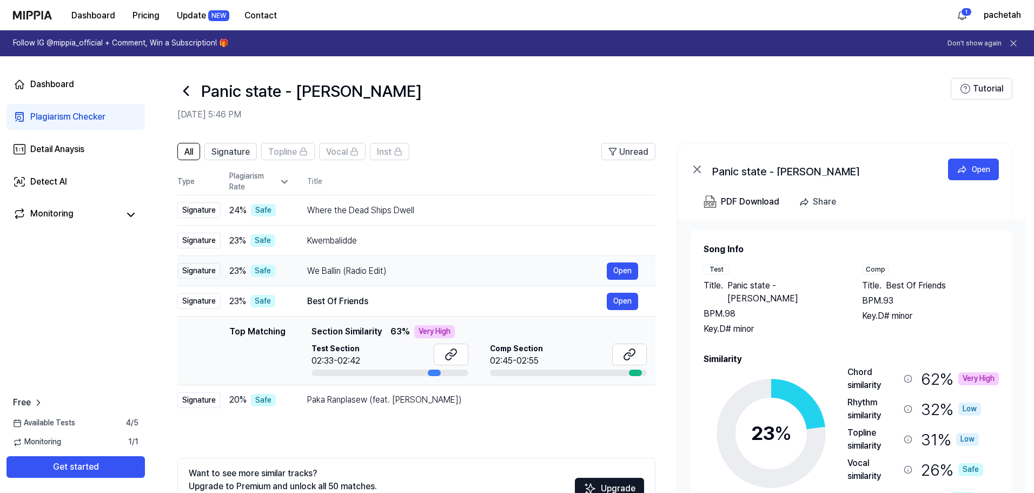
click at [447, 267] on div "We Ballin (Radio Edit)" at bounding box center [457, 270] width 300 height 13
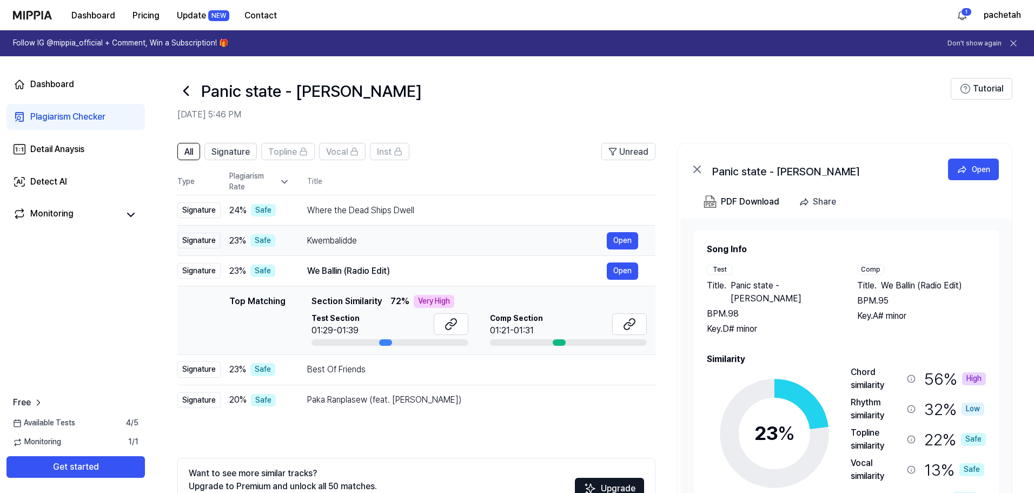
click at [438, 241] on div "Kwembalidde" at bounding box center [457, 240] width 300 height 13
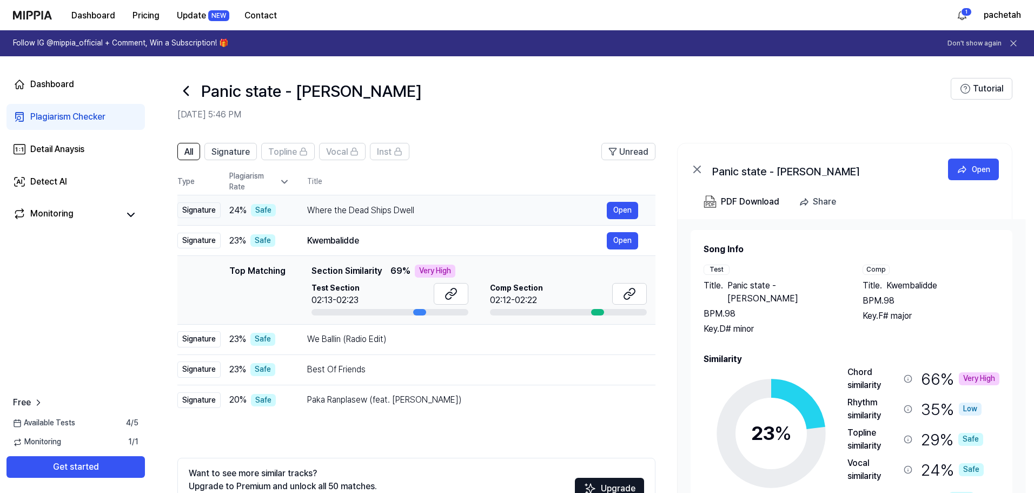
click at [434, 218] on div "Where the Dead Ships Dwell Open" at bounding box center [472, 210] width 331 height 17
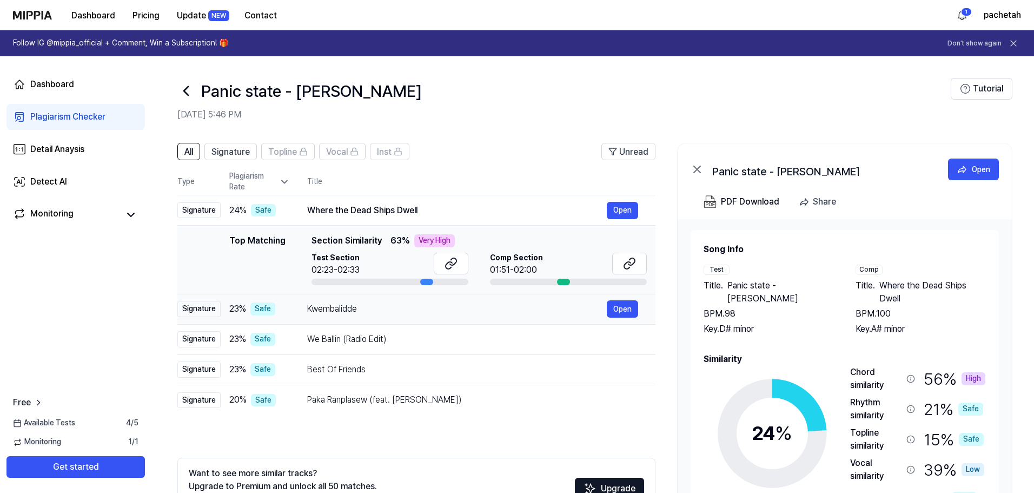
click at [406, 318] on td "Kwembalidde Open" at bounding box center [472, 309] width 365 height 30
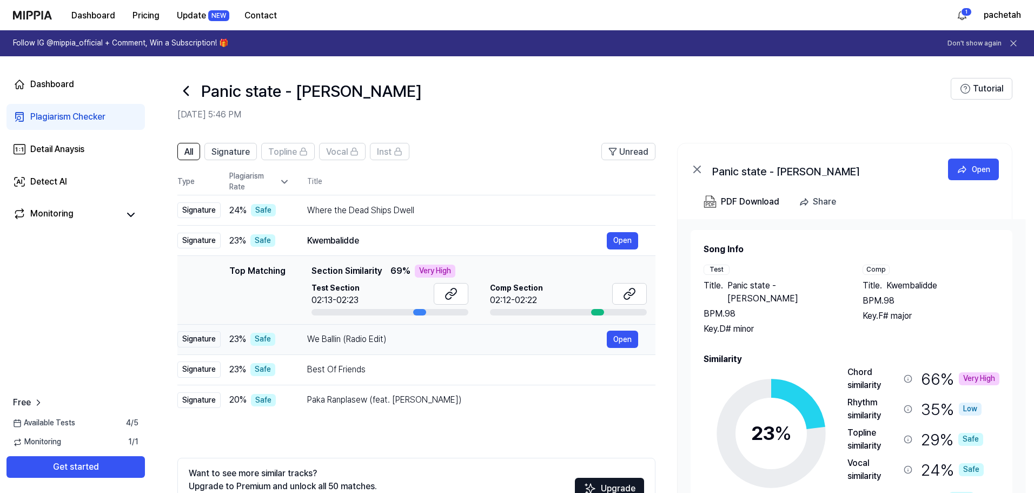
drag, startPoint x: 392, startPoint y: 339, endPoint x: 387, endPoint y: 341, distance: 5.6
click at [387, 341] on div "We Ballin (Radio Edit)" at bounding box center [457, 339] width 300 height 13
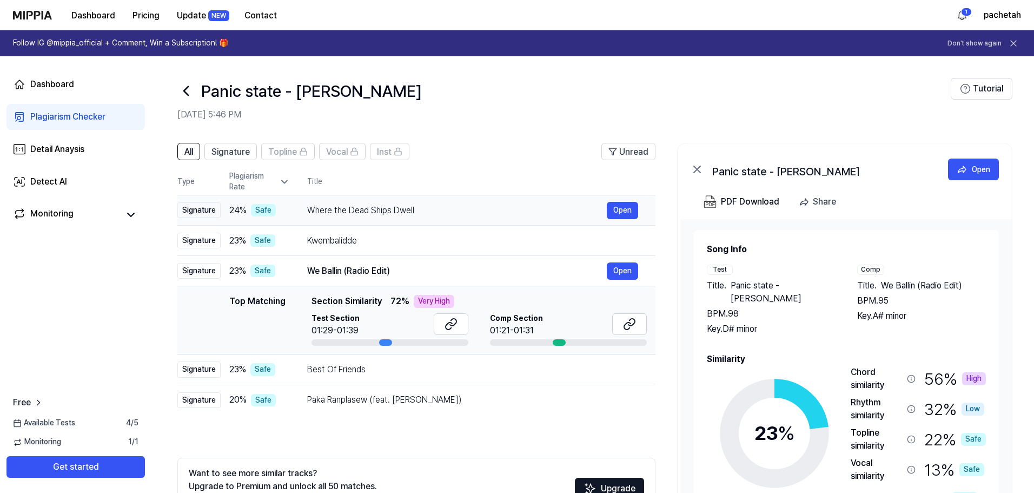
click at [358, 209] on div "Where the Dead Ships Dwell" at bounding box center [457, 210] width 300 height 13
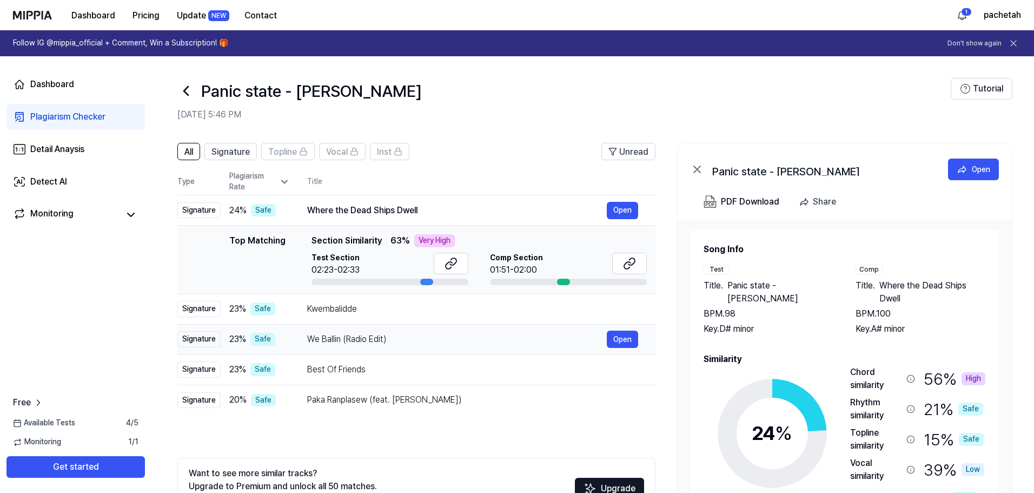
click at [354, 332] on div "We Ballin (Radio Edit) Open" at bounding box center [472, 338] width 331 height 17
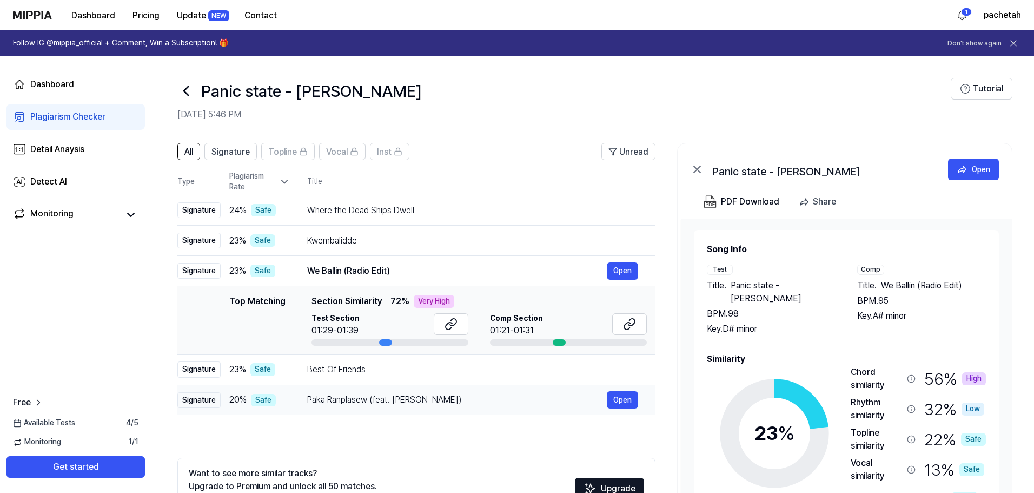
click at [369, 396] on div "Paka Ranplasew (feat. [PERSON_NAME])" at bounding box center [457, 399] width 300 height 13
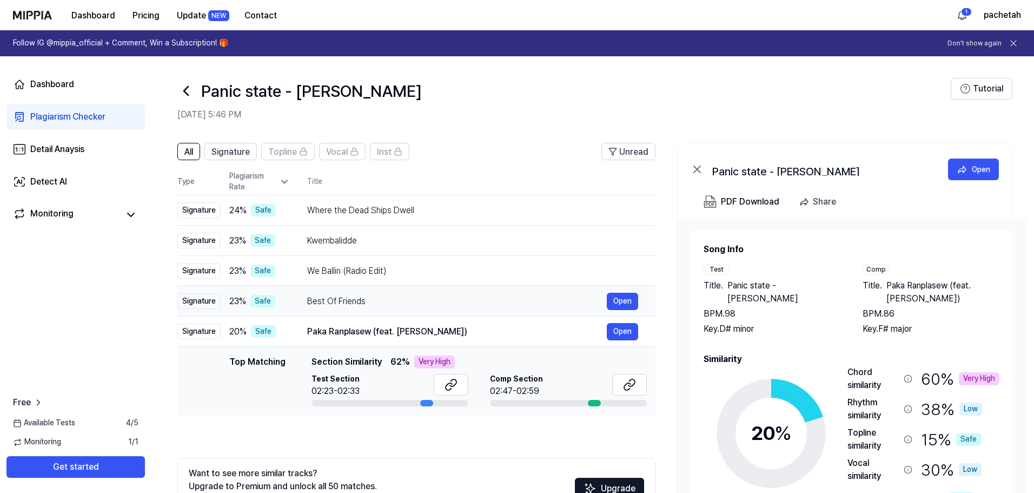
click at [371, 313] on td "Best Of Friends Open" at bounding box center [472, 301] width 365 height 30
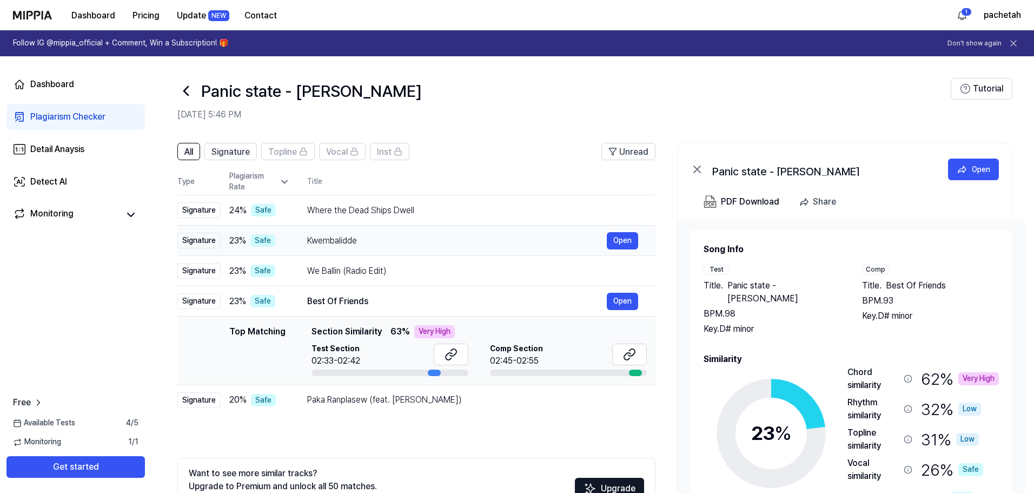
click at [374, 247] on div "Kwembalidde" at bounding box center [457, 240] width 300 height 13
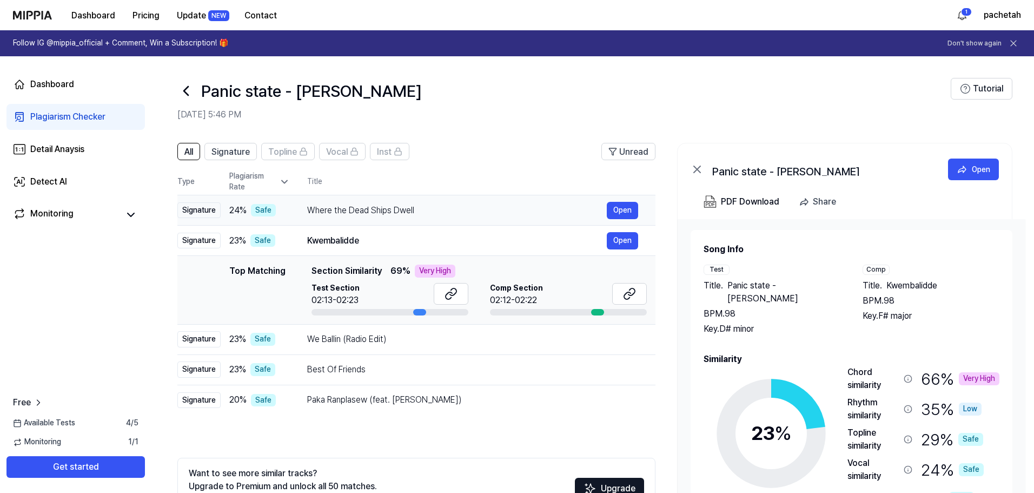
click at [376, 202] on div "Where the Dead Ships Dwell Open" at bounding box center [472, 210] width 331 height 17
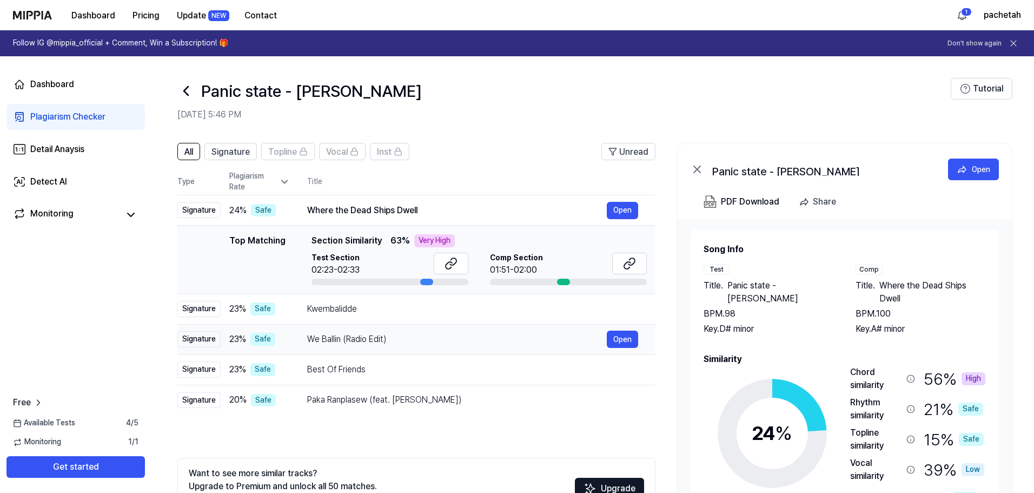
click at [359, 347] on div "We Ballin (Radio Edit) Open" at bounding box center [472, 338] width 331 height 17
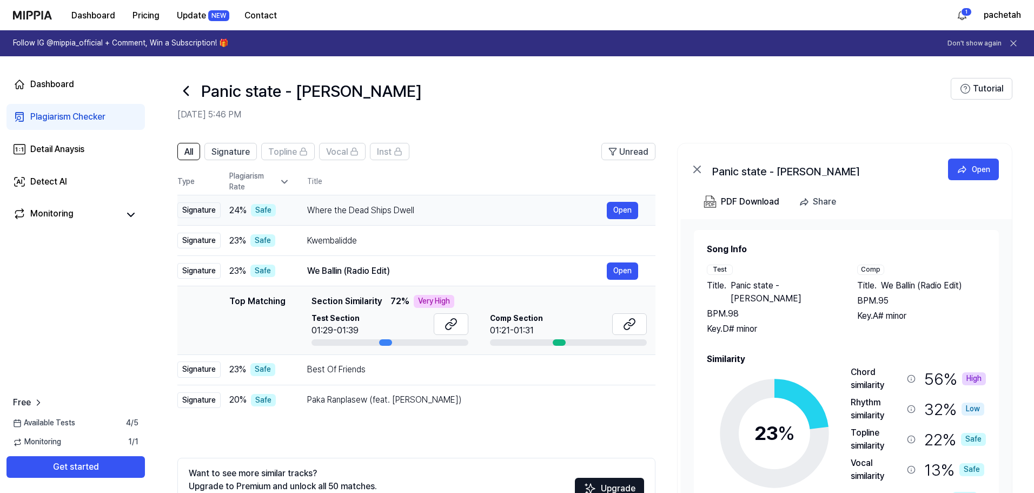
click at [374, 221] on td "Where the Dead Ships Dwell Open" at bounding box center [472, 210] width 365 height 30
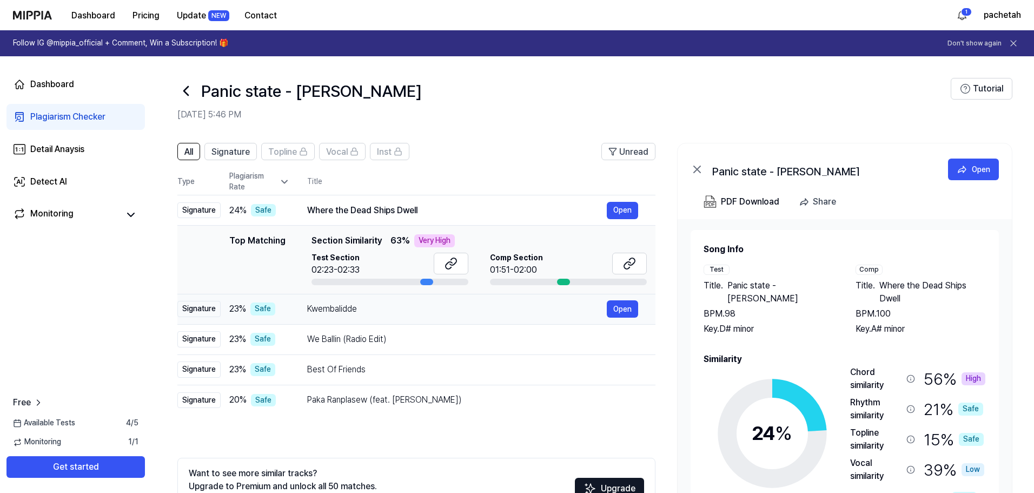
click at [409, 309] on div "Kwembalidde" at bounding box center [457, 308] width 300 height 13
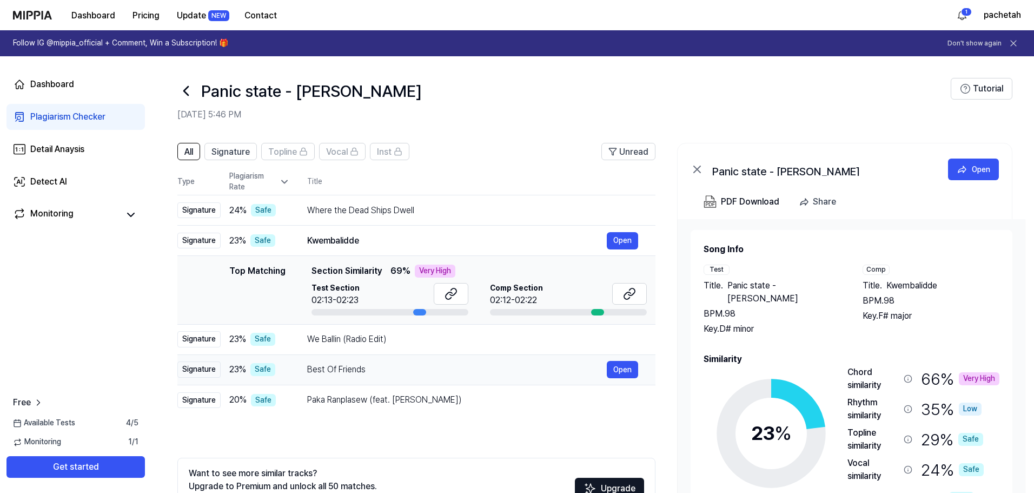
click at [390, 376] on div "Best Of Friends" at bounding box center [457, 369] width 300 height 13
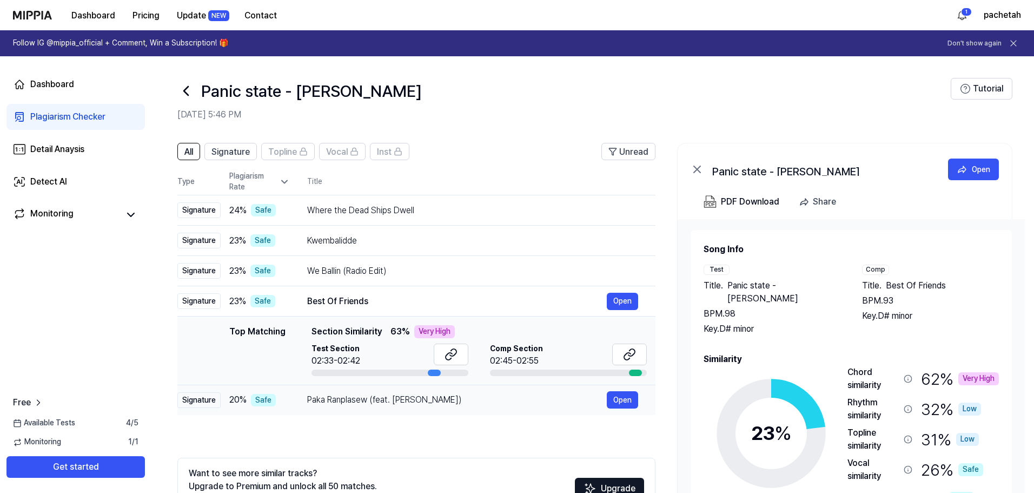
click at [382, 408] on div "Paka Ranplasew (feat. [PERSON_NAME]) Open" at bounding box center [472, 399] width 331 height 17
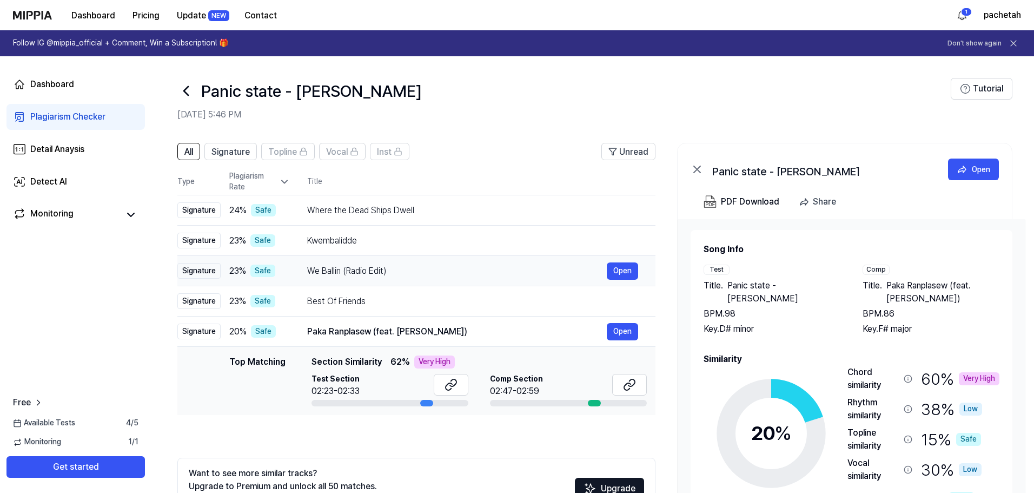
click at [371, 281] on td "We Ballin (Radio Edit) Open" at bounding box center [472, 271] width 365 height 30
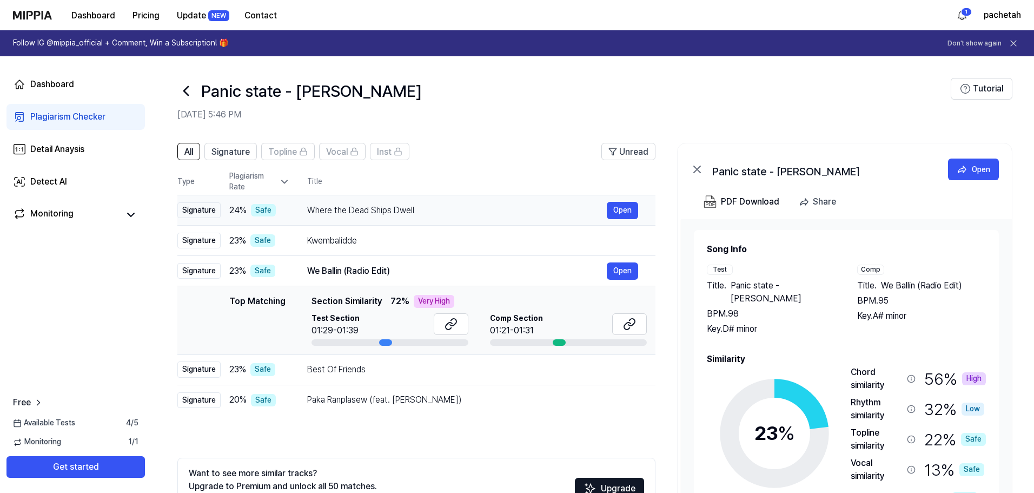
click at [350, 218] on div "Where the Dead Ships Dwell Open" at bounding box center [472, 210] width 331 height 17
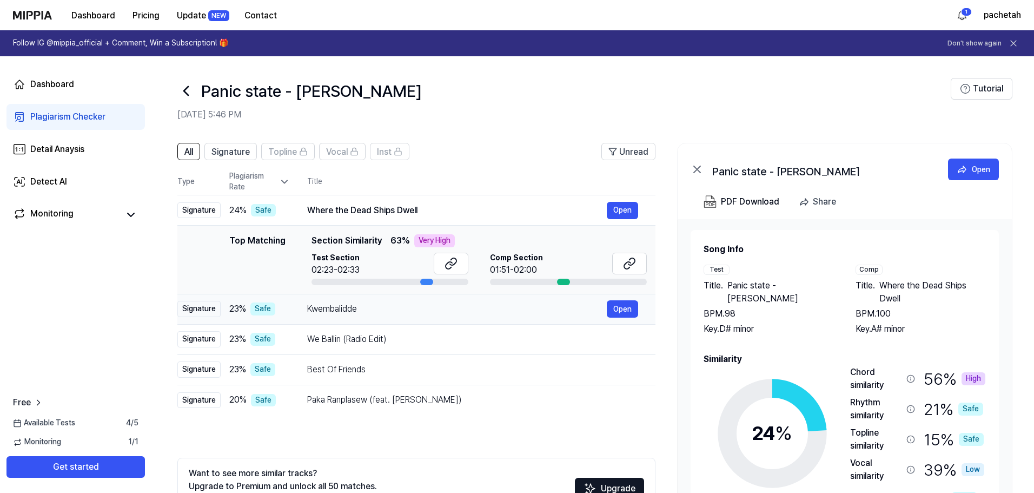
click at [353, 300] on td "Kwembalidde Open" at bounding box center [472, 309] width 365 height 30
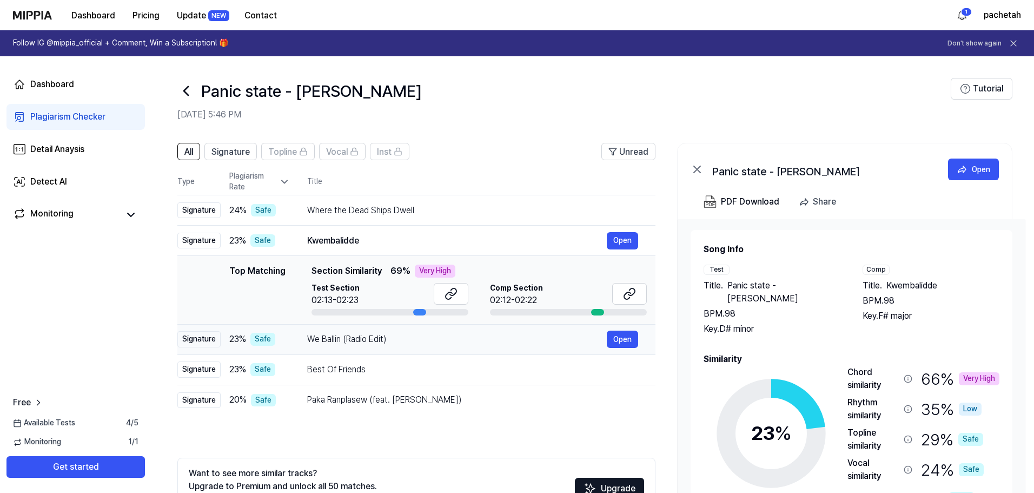
click at [354, 348] on td "We Ballin (Radio Edit) Open" at bounding box center [472, 339] width 365 height 30
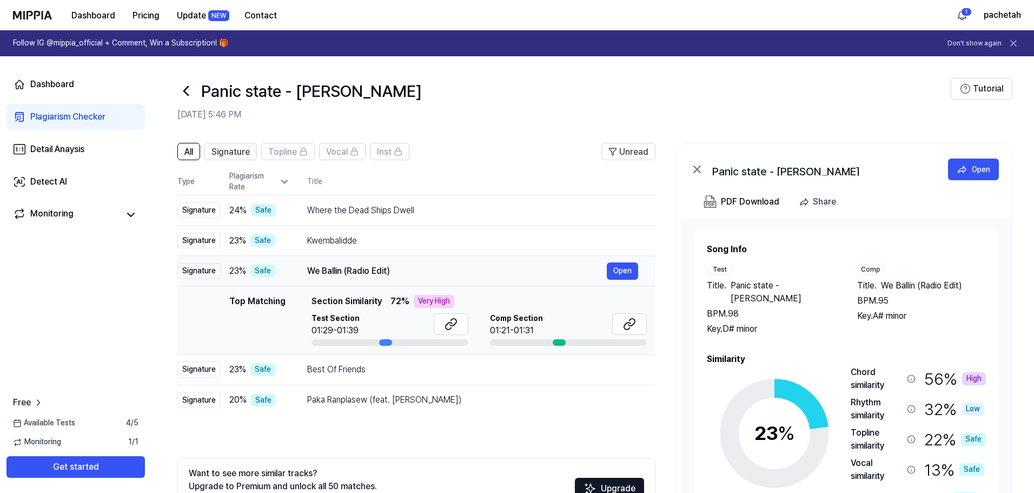
click at [370, 276] on div "We Ballin (Radio Edit)" at bounding box center [457, 270] width 300 height 13
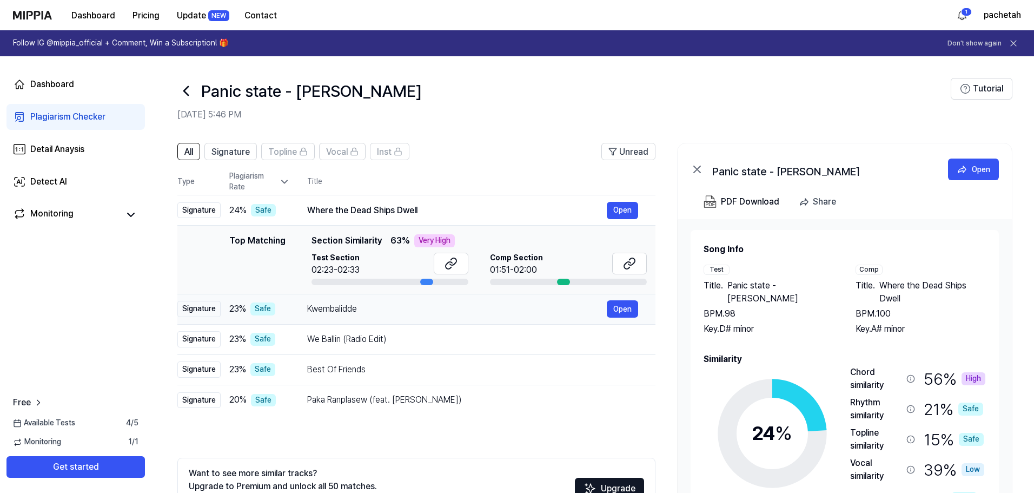
click at [347, 310] on div "Kwembalidde" at bounding box center [457, 308] width 300 height 13
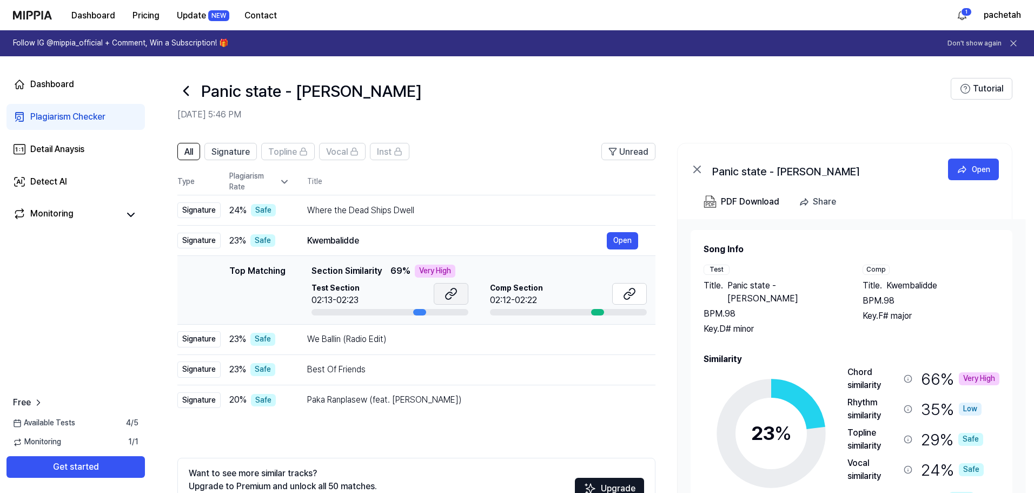
click at [451, 292] on icon at bounding box center [450, 293] width 13 height 13
click at [622, 296] on button at bounding box center [629, 294] width 35 height 22
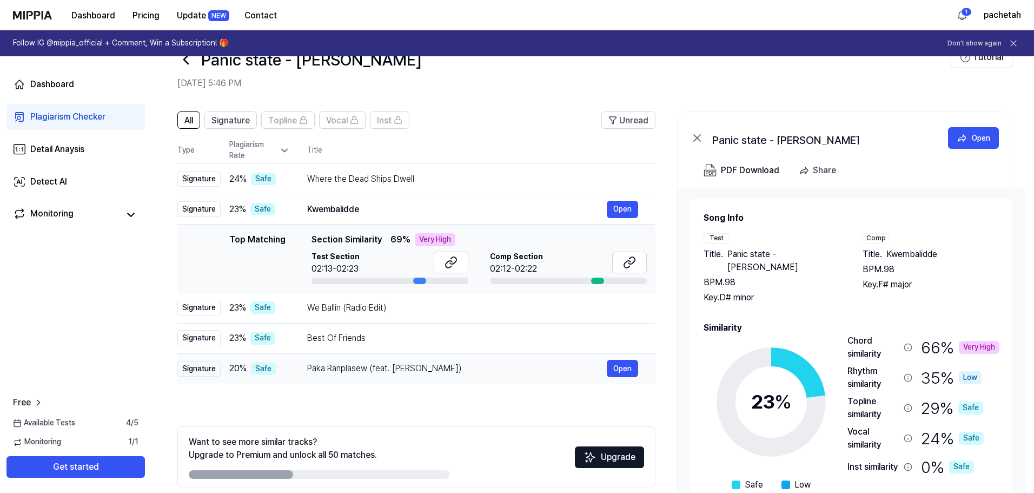
scroll to position [78, 0]
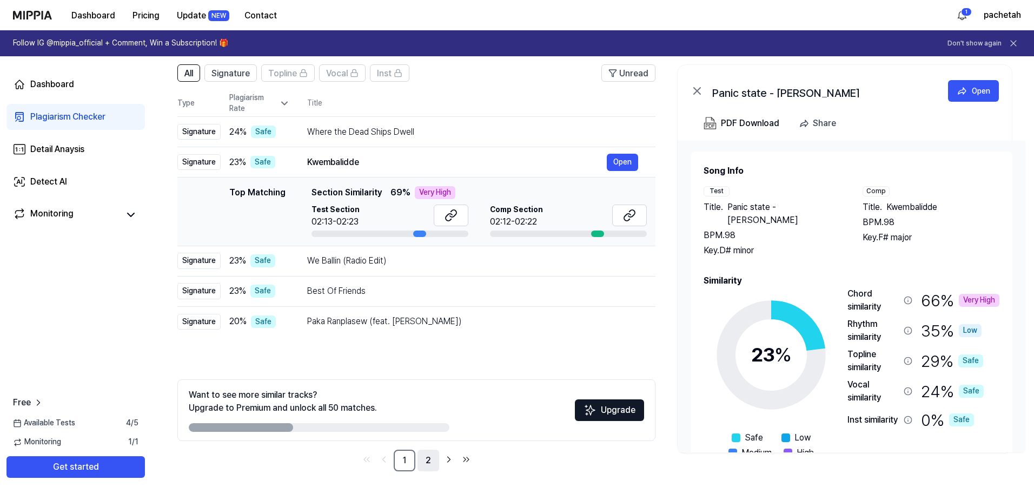
click at [428, 468] on link "2" at bounding box center [428, 460] width 22 height 22
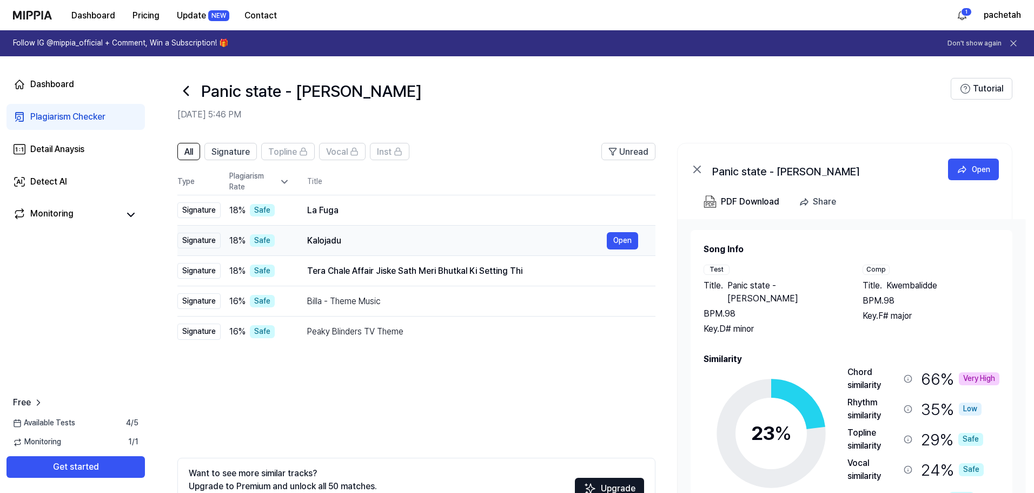
click at [369, 249] on td "Kalojadu Open" at bounding box center [472, 240] width 365 height 30
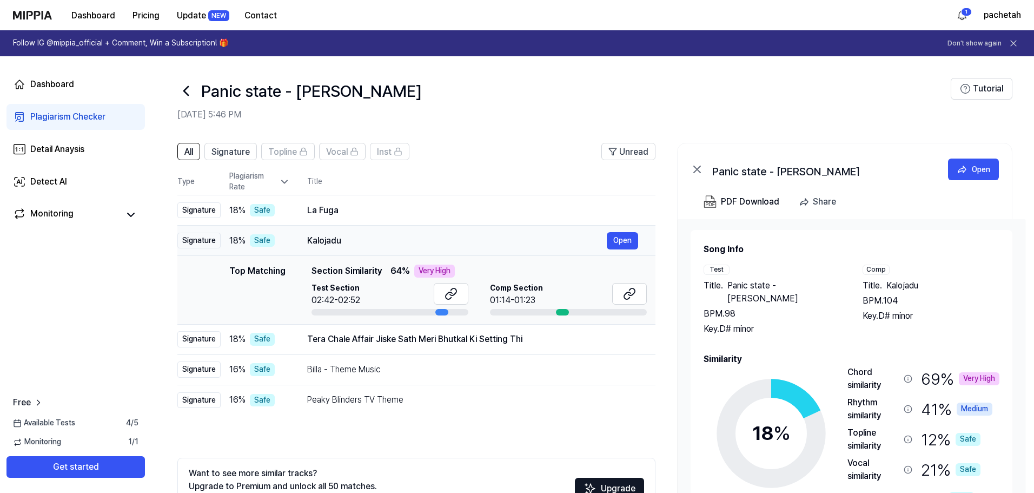
click at [369, 249] on div "Kalojadu Open" at bounding box center [472, 240] width 331 height 17
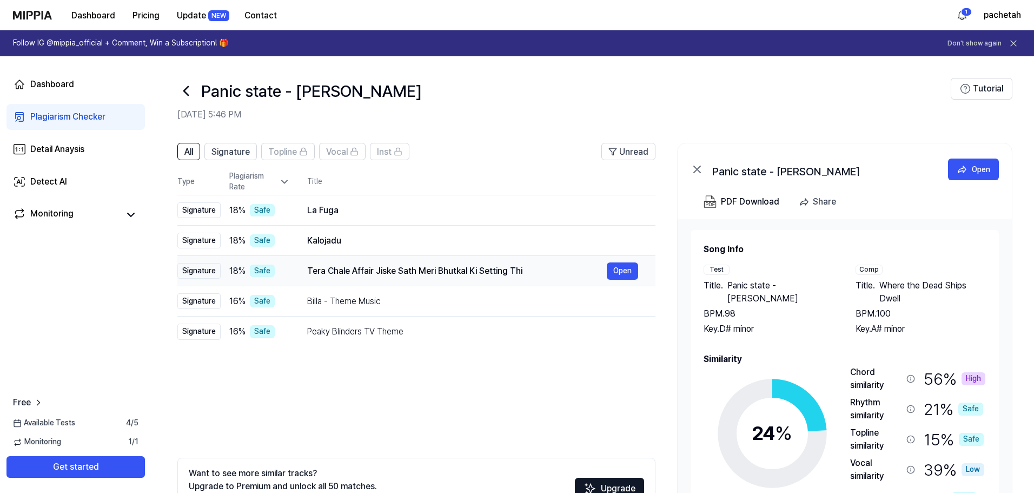
click at [408, 265] on div "Tera Chale Affair Jiske Sath Meri Bhutkal Ki Setting Thi" at bounding box center [457, 270] width 300 height 13
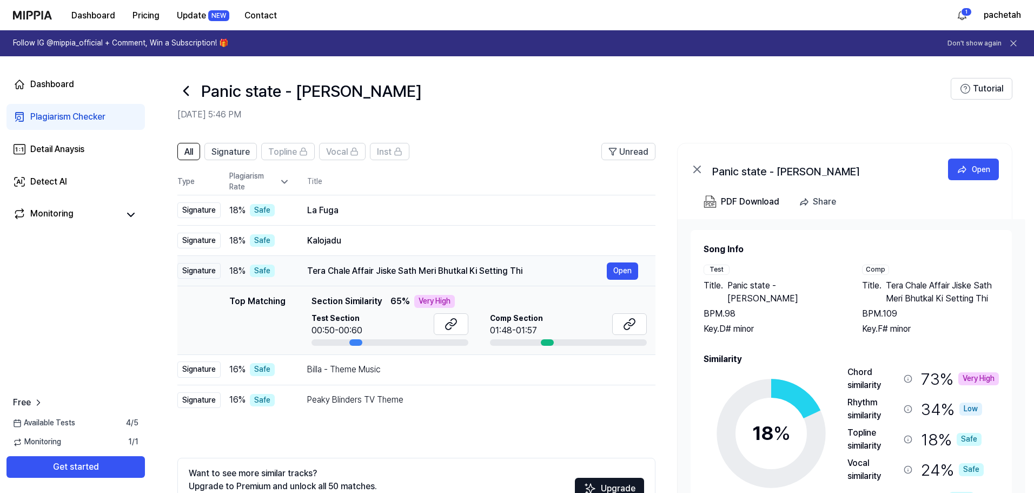
click at [408, 264] on div "Tera Chale Affair Jiske Sath Meri Bhutkal Ki Setting Thi" at bounding box center [457, 270] width 300 height 13
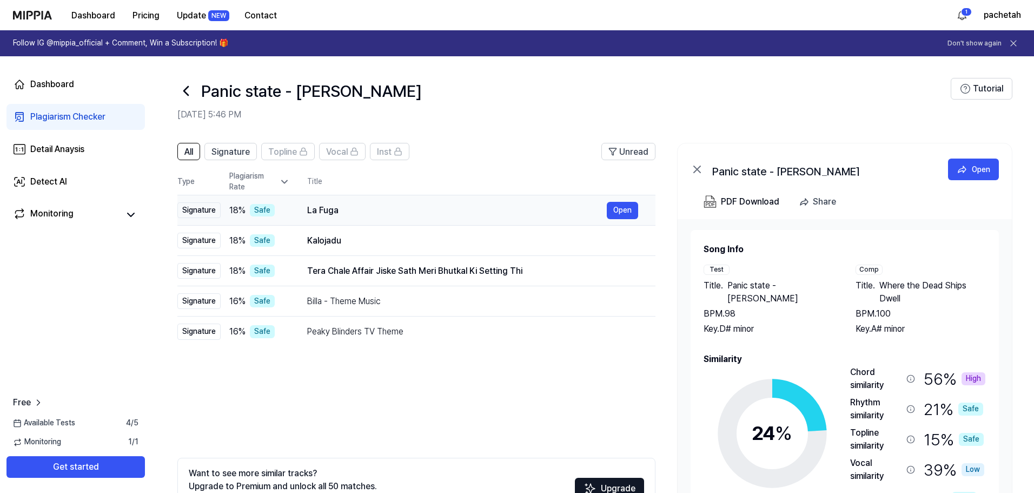
click at [395, 200] on td "La Fuga Open" at bounding box center [472, 210] width 365 height 30
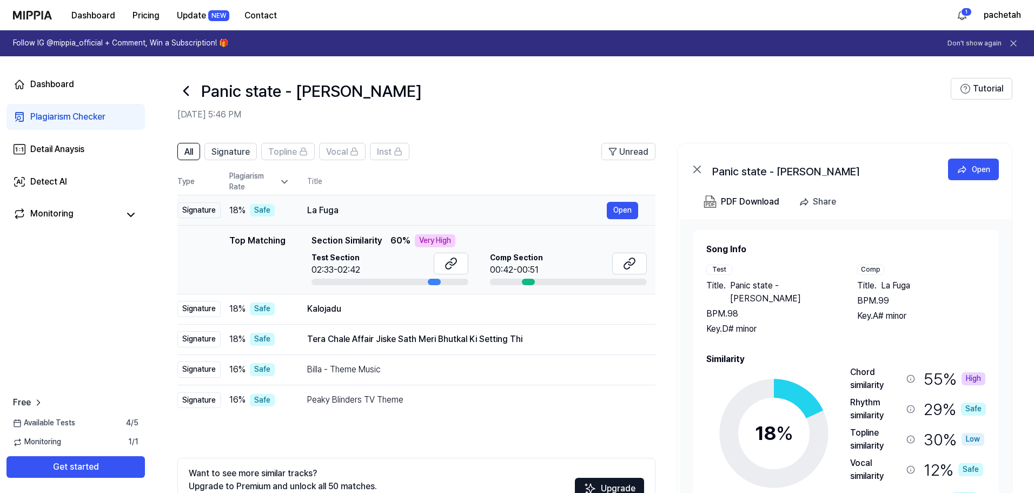
click at [381, 213] on div "La Fuga" at bounding box center [457, 210] width 300 height 13
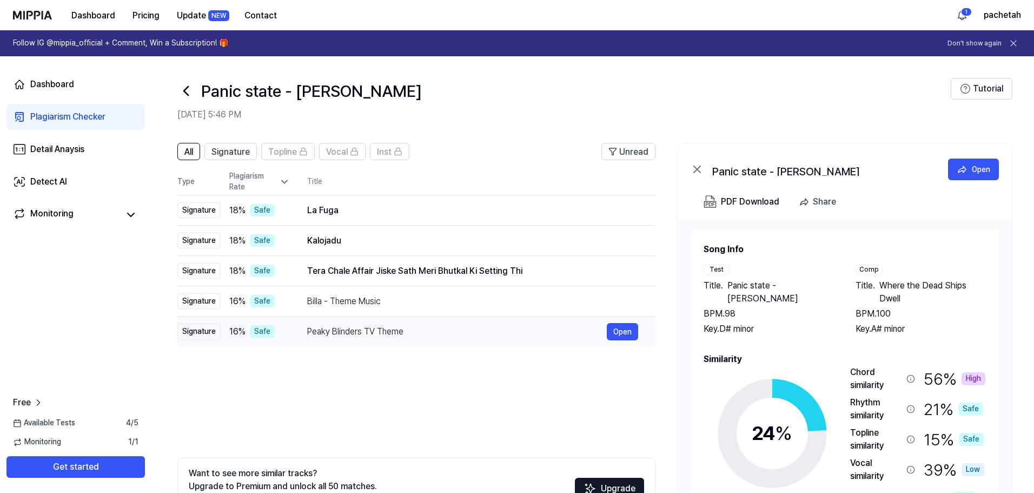
click at [341, 331] on div "Peaky Blinders TV Theme" at bounding box center [457, 331] width 300 height 13
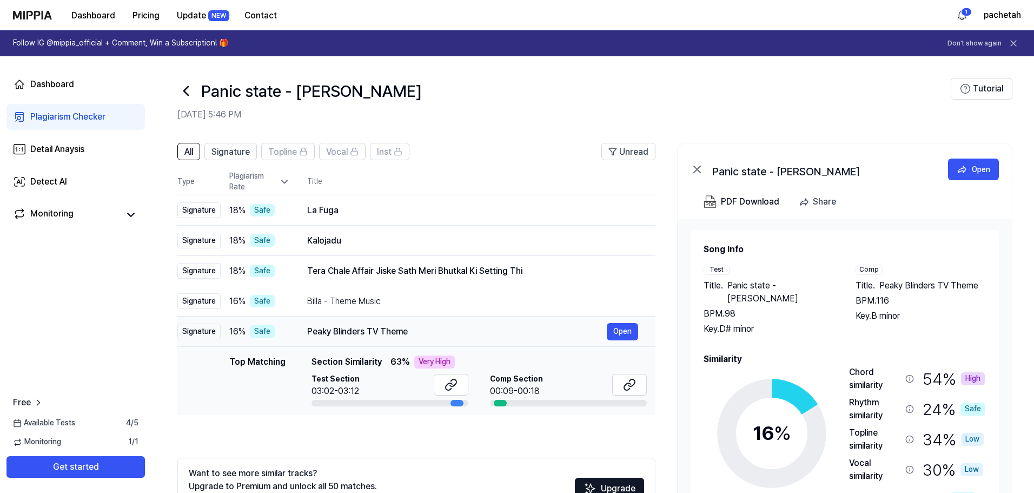
click at [341, 331] on div "Peaky Blinders TV Theme" at bounding box center [457, 331] width 300 height 13
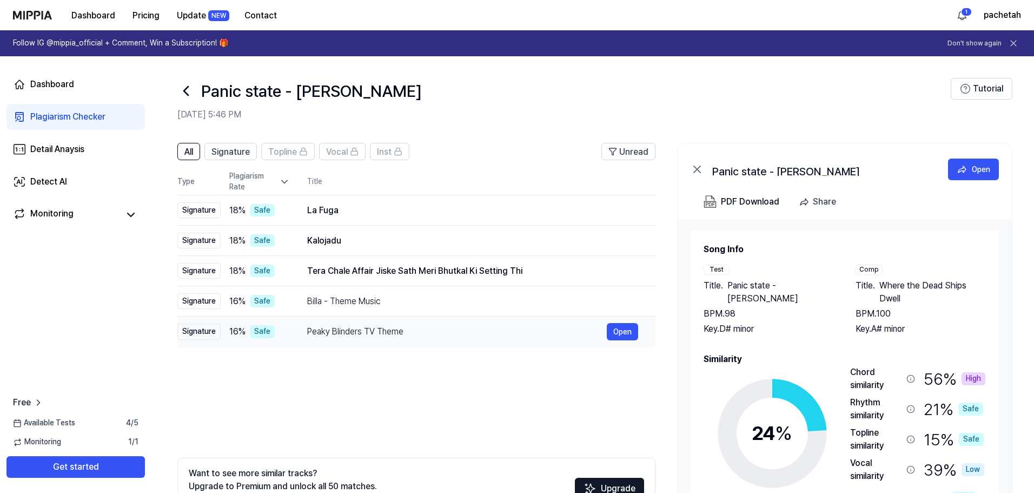
click at [341, 331] on div "Peaky Blinders TV Theme" at bounding box center [457, 331] width 300 height 13
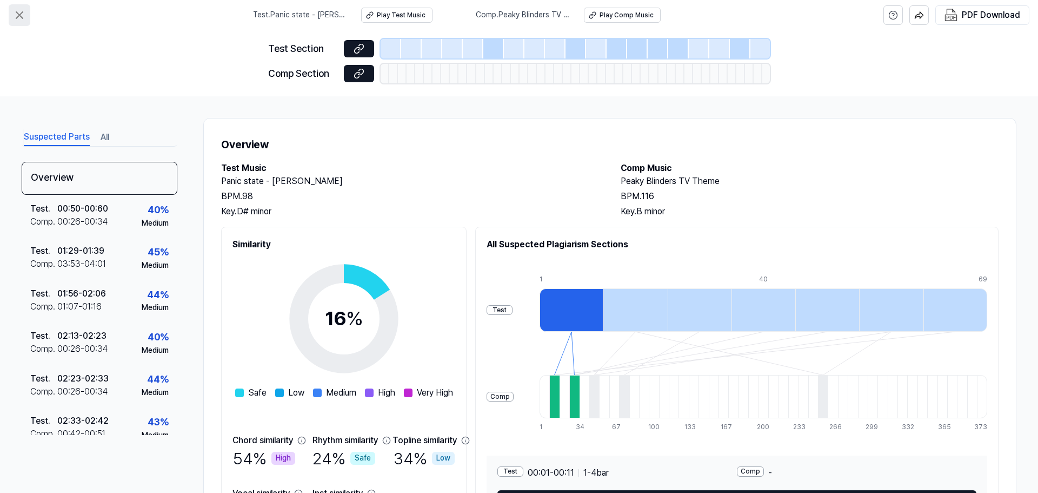
click at [22, 15] on icon at bounding box center [19, 15] width 13 height 13
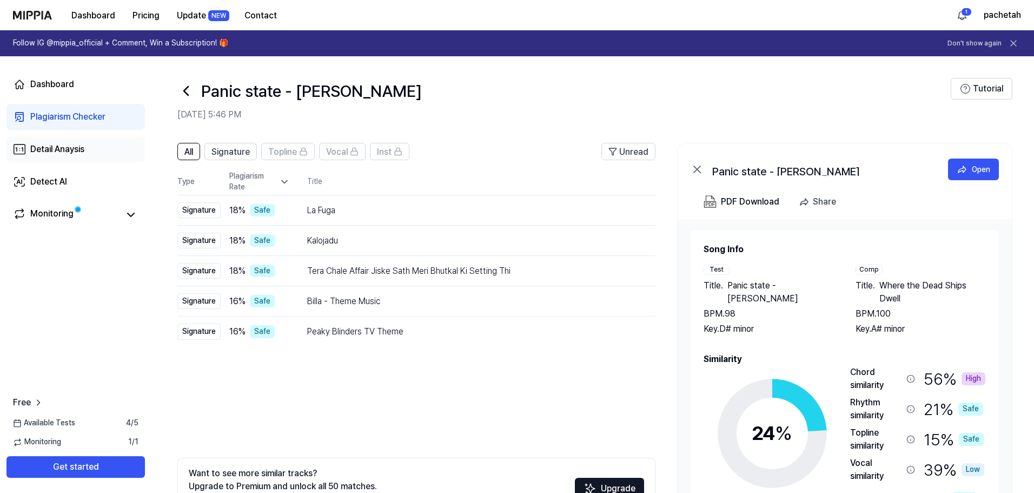
click at [83, 151] on div "Detail Anaysis" at bounding box center [57, 149] width 54 height 13
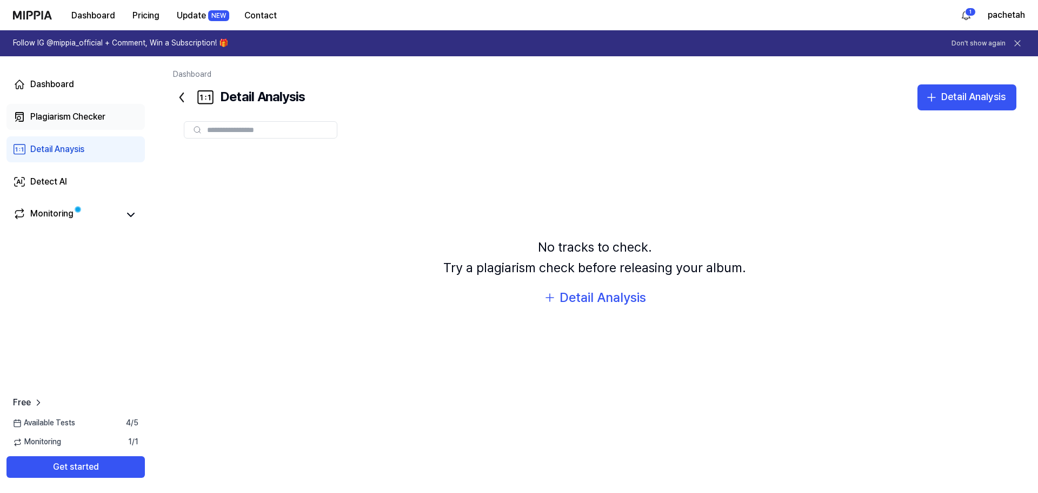
click at [110, 111] on link "Plagiarism Checker" at bounding box center [75, 117] width 138 height 26
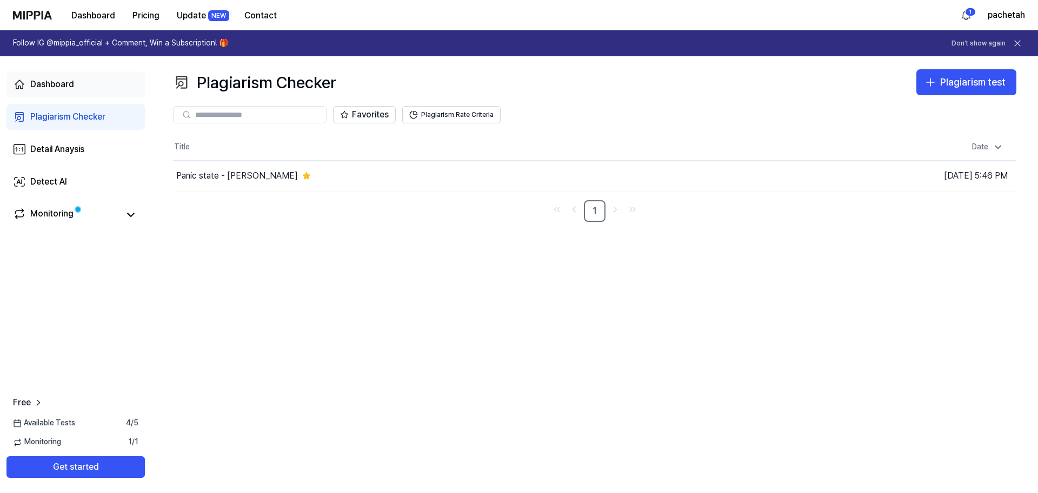
click at [90, 91] on link "Dashboard" at bounding box center [75, 84] width 138 height 26
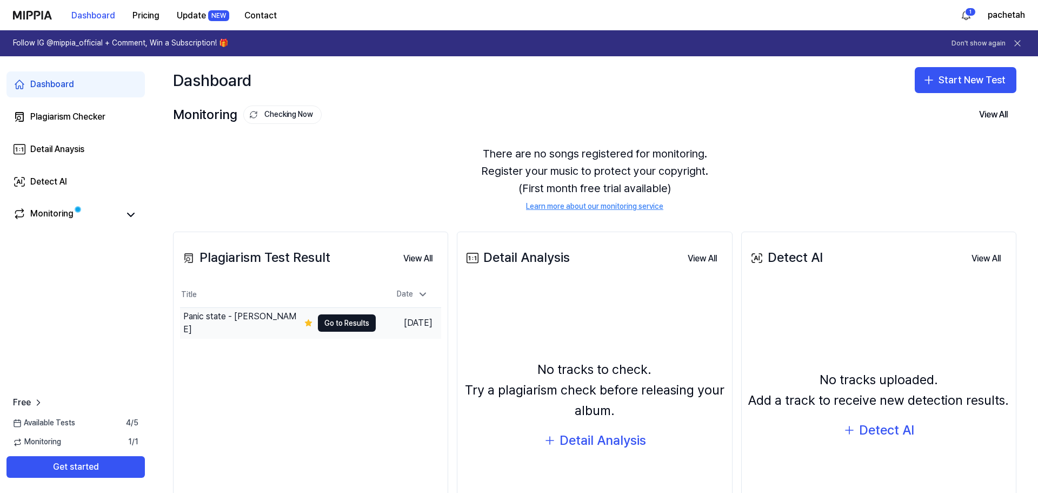
click at [269, 329] on div "Panic state - [PERSON_NAME]" at bounding box center [241, 323] width 117 height 26
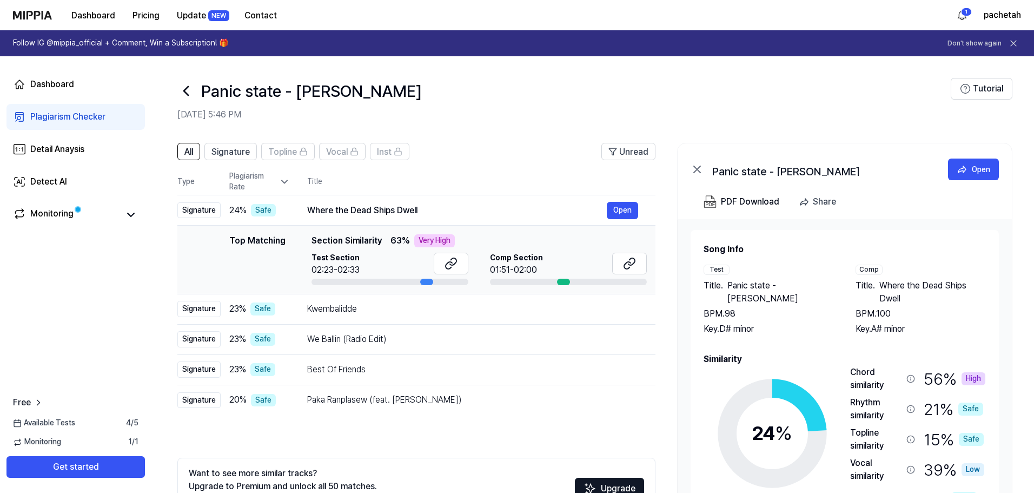
click at [935, 379] on div "56 % High" at bounding box center [954, 378] width 62 height 26
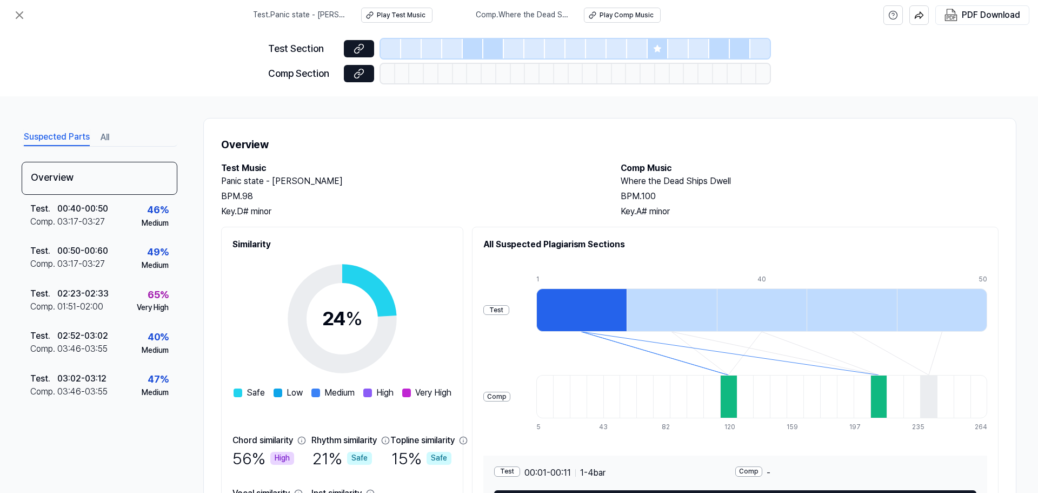
click at [247, 455] on div "56 % High" at bounding box center [263, 458] width 62 height 23
click at [263, 436] on div "Chord similarity" at bounding box center [262, 440] width 61 height 13
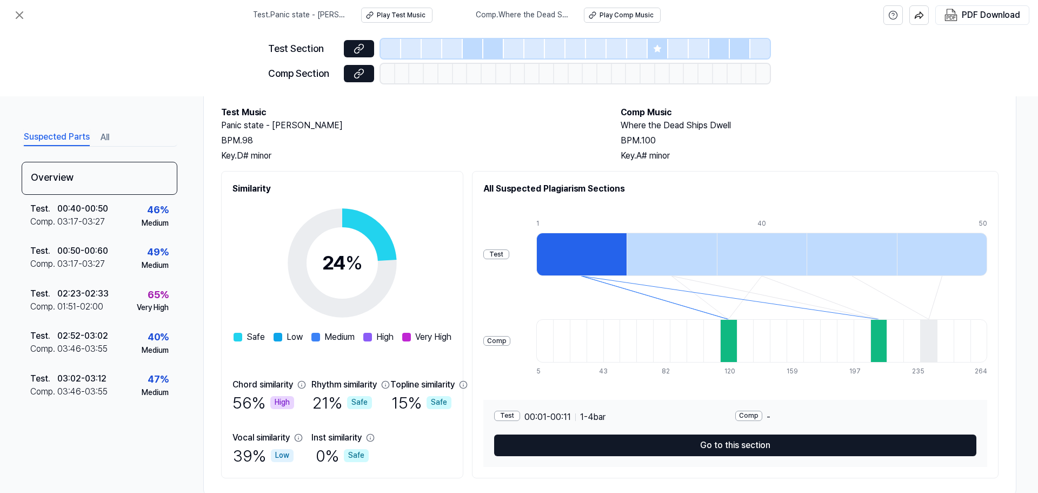
scroll to position [81, 0]
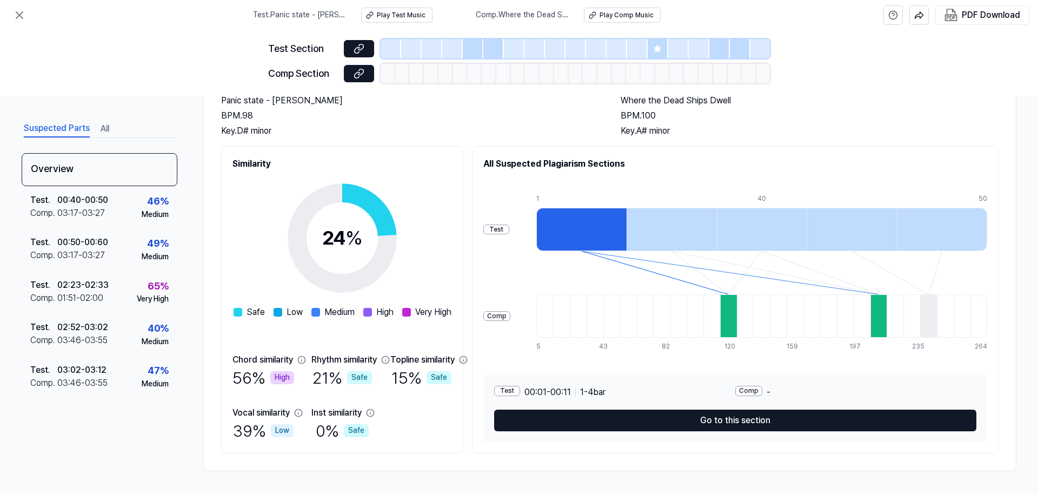
click at [244, 374] on div "56 % High" at bounding box center [263, 377] width 62 height 23
drag, startPoint x: 236, startPoint y: 362, endPoint x: 269, endPoint y: 375, distance: 36.1
click at [269, 375] on div "Chord similarity 56 % High" at bounding box center [263, 371] width 62 height 36
click at [267, 376] on div "56 % High" at bounding box center [263, 377] width 62 height 23
drag, startPoint x: 268, startPoint y: 378, endPoint x: 238, endPoint y: 360, distance: 34.5
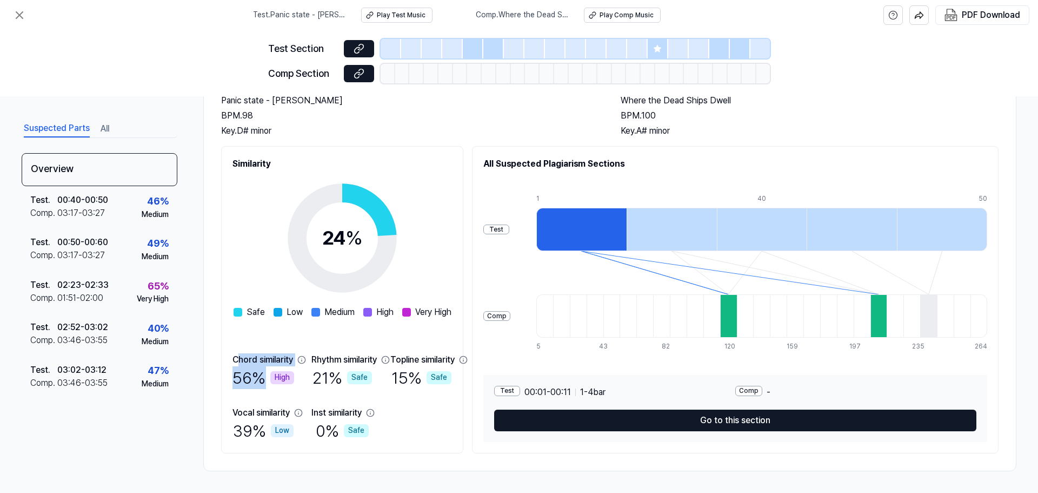
click at [238, 360] on div "Chord similarity 56 % High" at bounding box center [263, 371] width 62 height 36
click at [238, 360] on div "Chord similarity" at bounding box center [262, 359] width 61 height 13
click at [263, 380] on div "56 % High" at bounding box center [263, 377] width 62 height 23
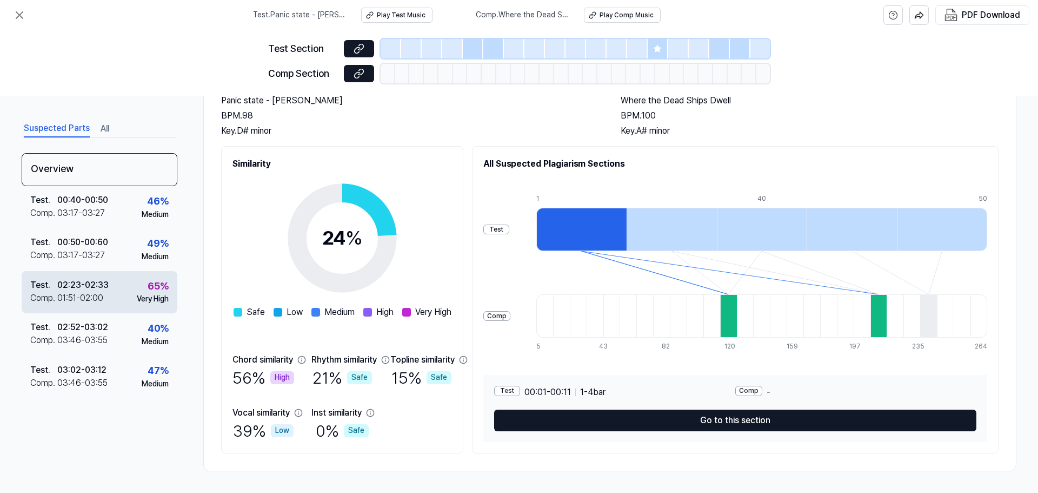
click at [110, 295] on div "Test . 02:23 - 02:33 Comp . 01:51 - 02:00 65 % Very High" at bounding box center [100, 292] width 156 height 42
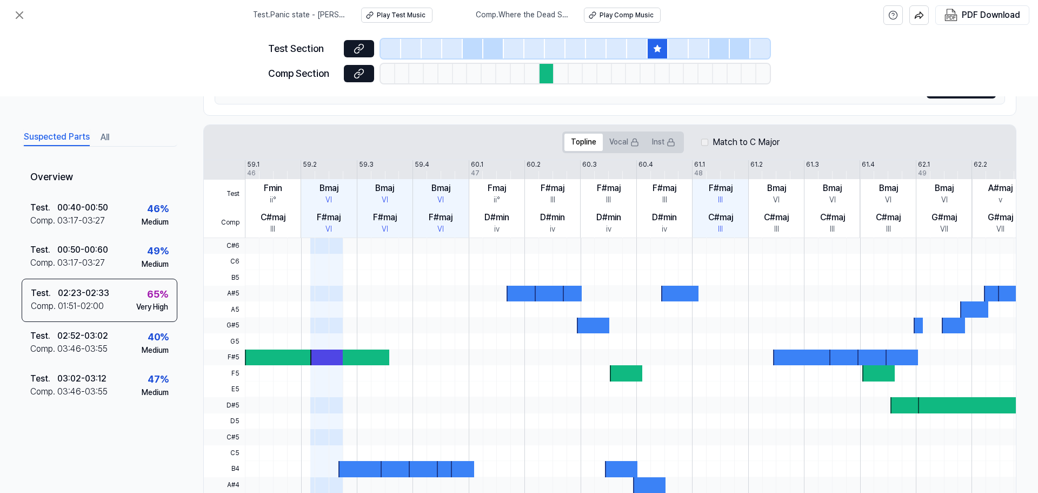
scroll to position [249, 0]
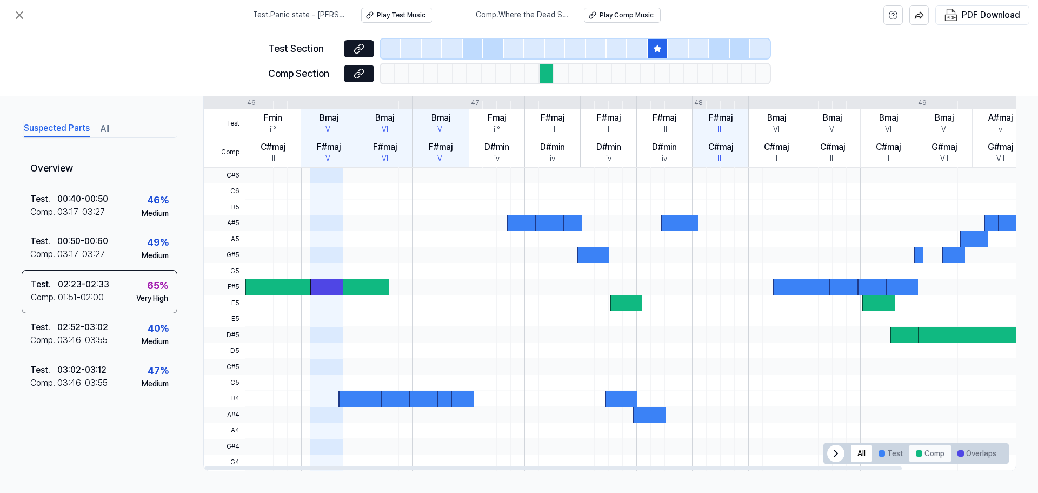
click at [930, 460] on button "Comp" at bounding box center [930, 452] width 42 height 17
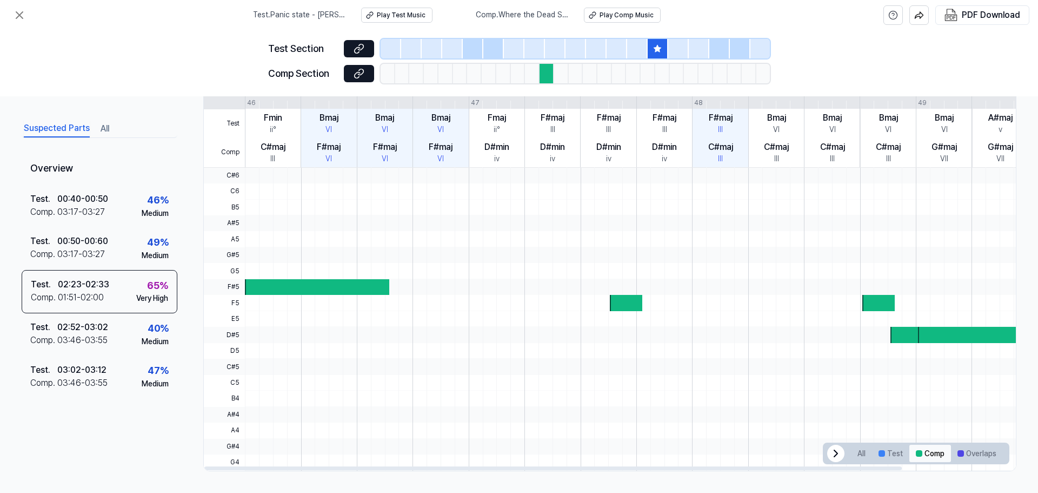
click at [930, 460] on button "Comp" at bounding box center [930, 452] width 42 height 17
click at [851, 458] on button "All" at bounding box center [861, 452] width 21 height 17
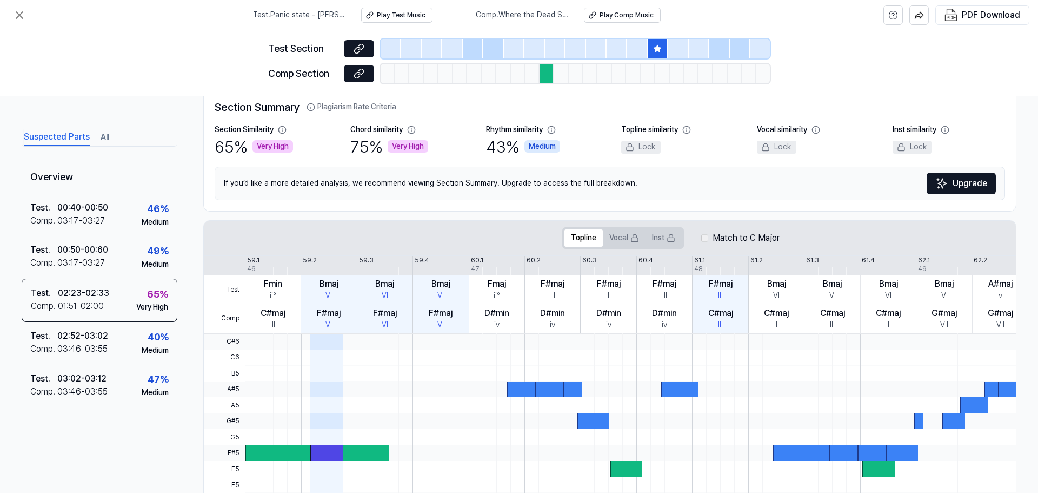
scroll to position [0, 0]
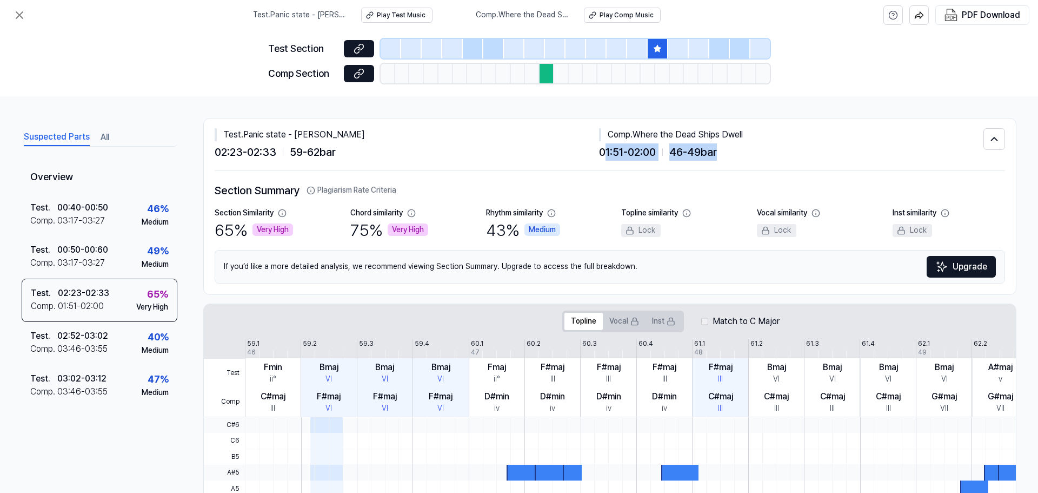
drag, startPoint x: 605, startPoint y: 152, endPoint x: 728, endPoint y: 157, distance: 122.8
click at [724, 157] on div "01:51 - 02:00 46 - 49 bar" at bounding box center [791, 151] width 384 height 17
click at [730, 157] on div "01:51 - 02:00 46 - 49 bar" at bounding box center [791, 151] width 384 height 17
click at [404, 11] on div "Play Test Music" at bounding box center [401, 15] width 49 height 9
drag, startPoint x: 229, startPoint y: 134, endPoint x: 367, endPoint y: 138, distance: 137.9
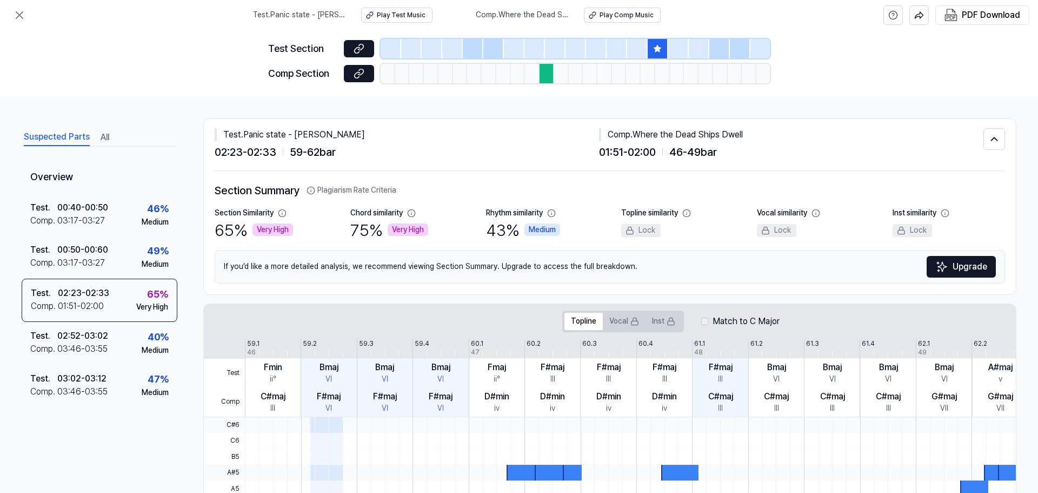
click at [367, 138] on div "Test . Panic state - [PERSON_NAME]" at bounding box center [407, 134] width 384 height 13
click at [496, 151] on div "02:23 - 02:33 59 - 62 bar" at bounding box center [407, 151] width 384 height 17
click at [648, 18] on div "Play Comp Music" at bounding box center [627, 15] width 54 height 9
drag, startPoint x: 645, startPoint y: 132, endPoint x: 740, endPoint y: 137, distance: 94.7
click at [740, 137] on div "Comp . Where the Dead Ships Dwell" at bounding box center [791, 134] width 384 height 13
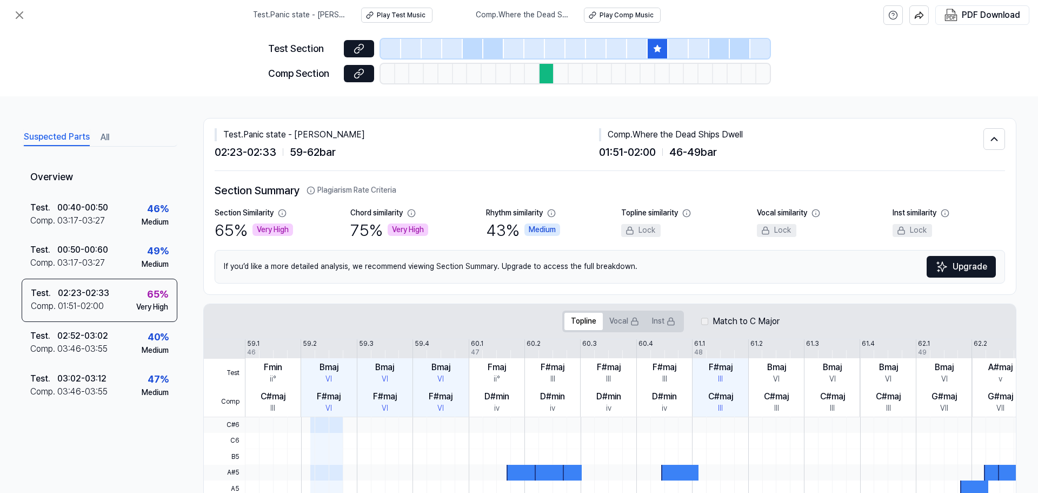
click at [774, 144] on div "01:51 - 02:00 46 - 49 bar" at bounding box center [791, 151] width 384 height 17
click at [26, 19] on button at bounding box center [20, 15] width 22 height 22
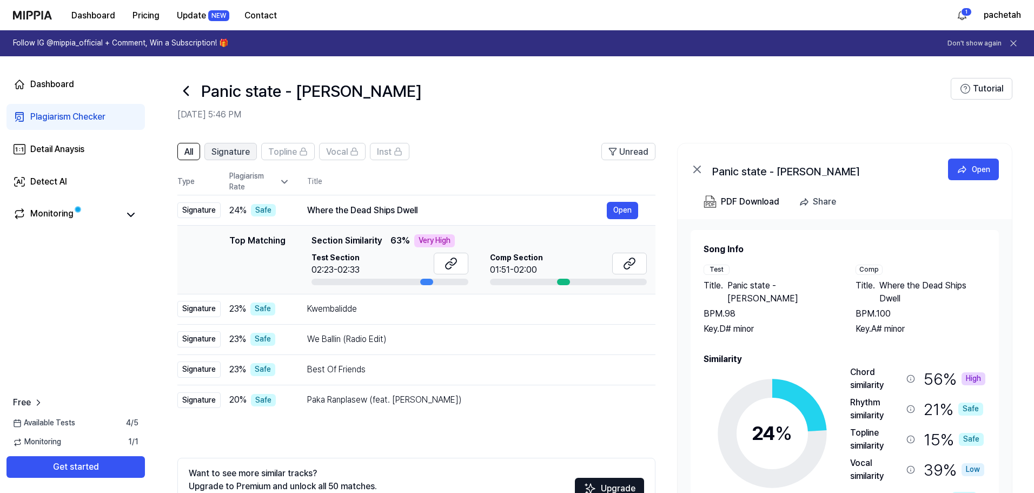
click at [253, 152] on button "Signature" at bounding box center [230, 151] width 52 height 17
click at [189, 150] on span "All" at bounding box center [188, 151] width 9 height 13
click at [250, 157] on span "Signature" at bounding box center [230, 151] width 38 height 13
click at [191, 149] on span "All" at bounding box center [188, 151] width 9 height 13
click at [125, 216] on icon at bounding box center [130, 214] width 13 height 13
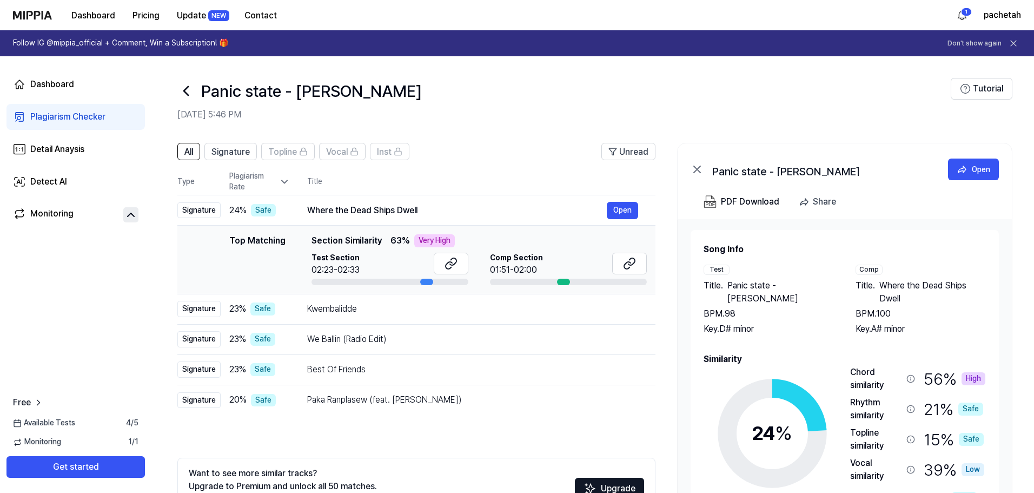
click at [124, 209] on button at bounding box center [130, 214] width 15 height 15
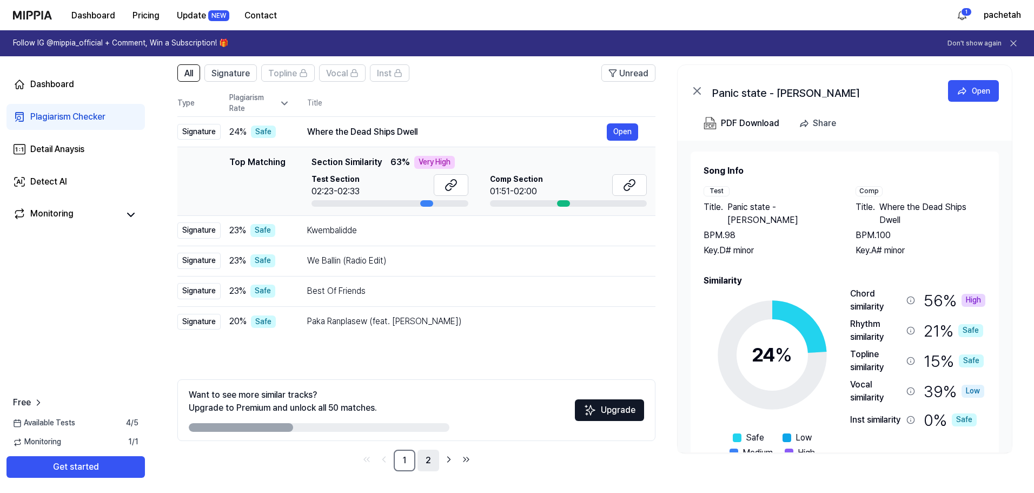
click at [428, 462] on link "2" at bounding box center [428, 460] width 22 height 22
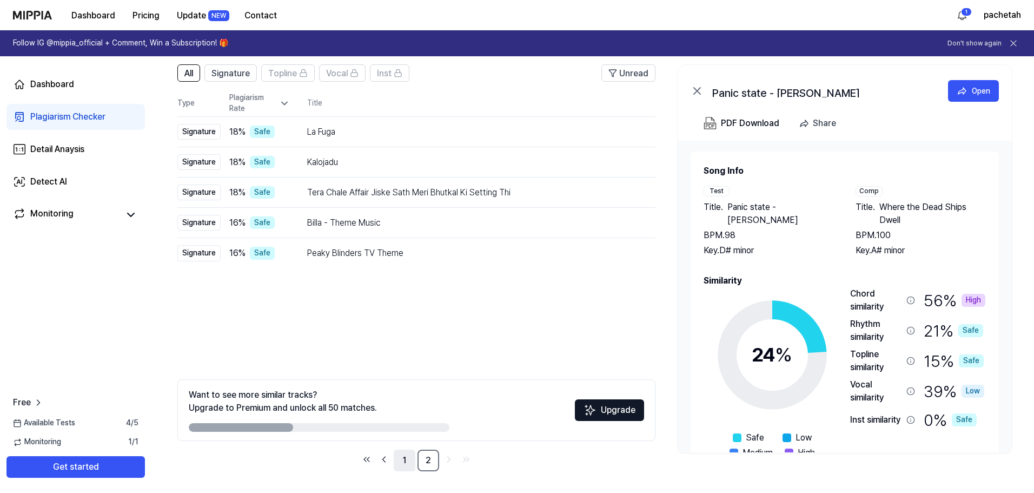
click at [407, 456] on link "1" at bounding box center [405, 460] width 22 height 22
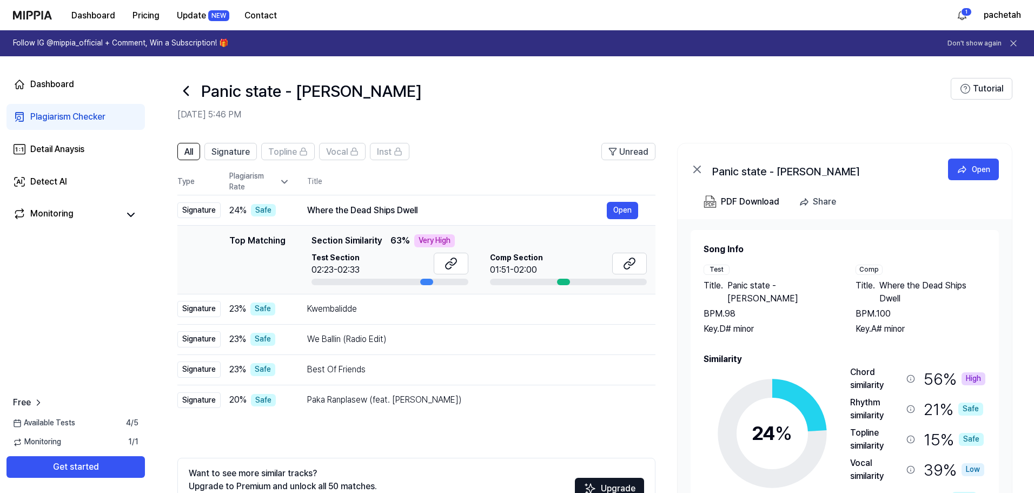
click at [698, 168] on icon at bounding box center [697, 169] width 6 height 6
click at [697, 169] on icon at bounding box center [697, 169] width 6 height 6
click at [431, 201] on td "Where the Dead Ships Dwell Open" at bounding box center [472, 210] width 365 height 30
click at [187, 90] on icon at bounding box center [185, 90] width 17 height 17
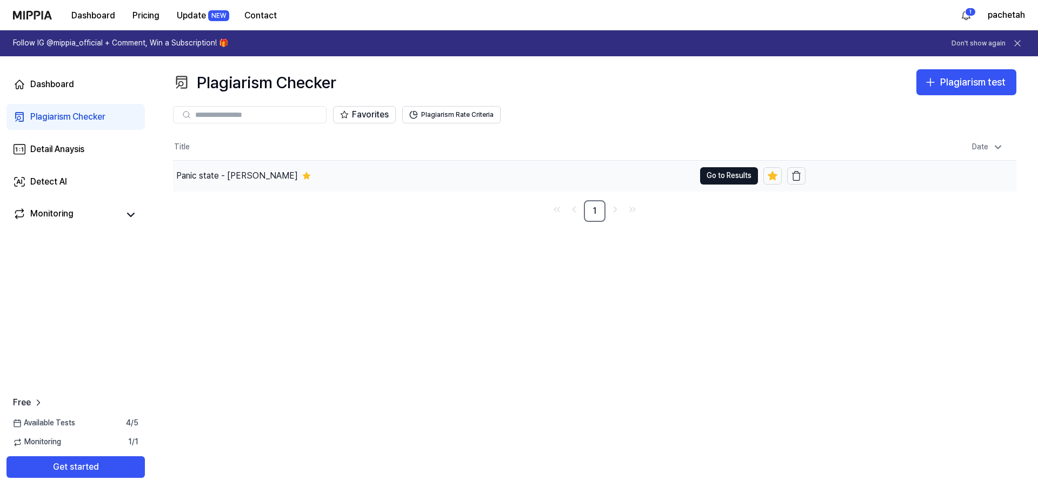
click at [282, 180] on div "Panic state - [PERSON_NAME]" at bounding box center [237, 175] width 122 height 13
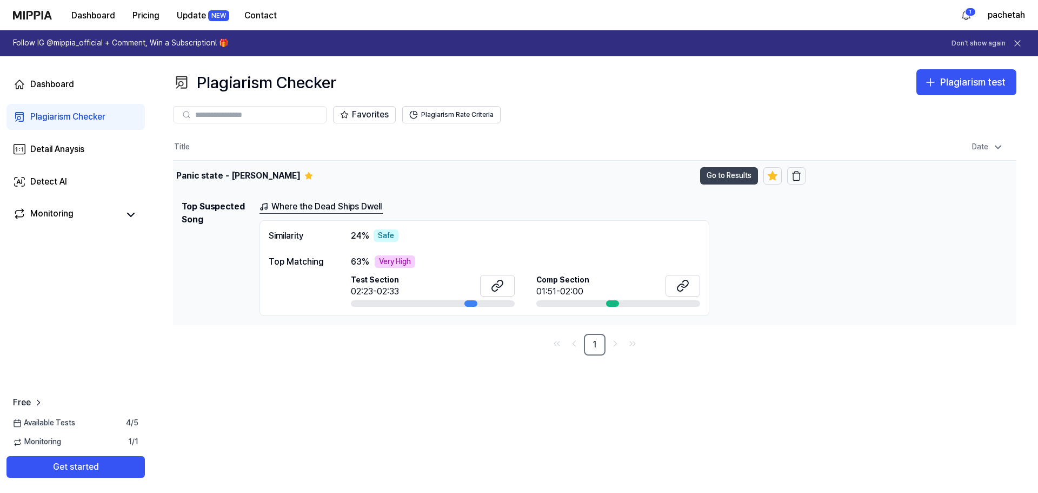
click at [731, 180] on button "Go to Results" at bounding box center [729, 175] width 58 height 17
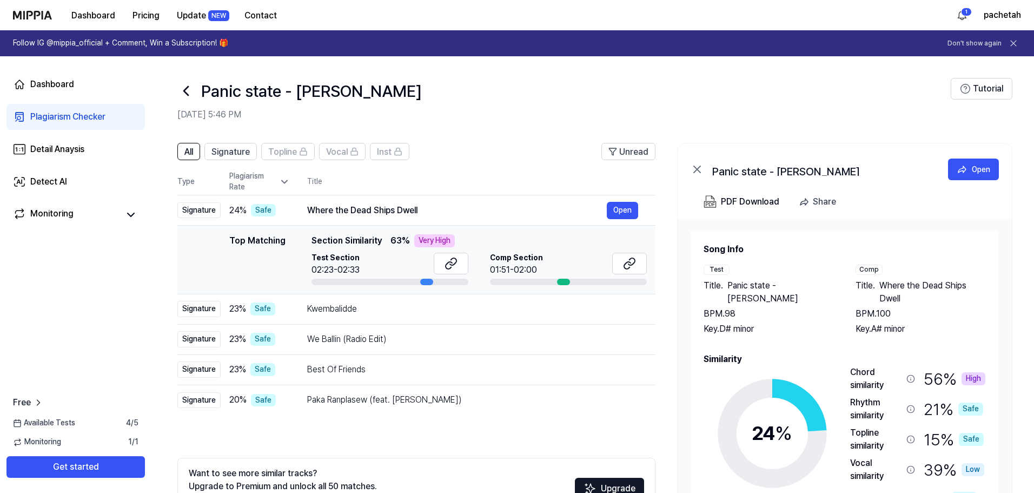
click at [480, 229] on td "Top Matching Top Matching Section Similarity 63 % Very High Test Section 02:23-…" at bounding box center [416, 259] width 478 height 69
click at [449, 213] on div "Where the Dead Ships Dwell" at bounding box center [457, 210] width 300 height 13
click at [296, 307] on td "Kwembalidde Open" at bounding box center [472, 309] width 365 height 30
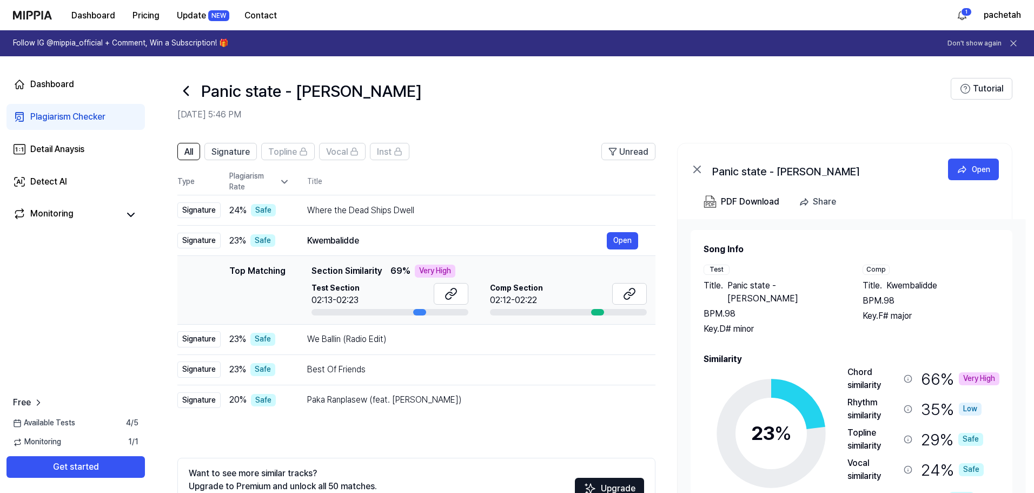
click at [693, 171] on icon at bounding box center [696, 169] width 13 height 13
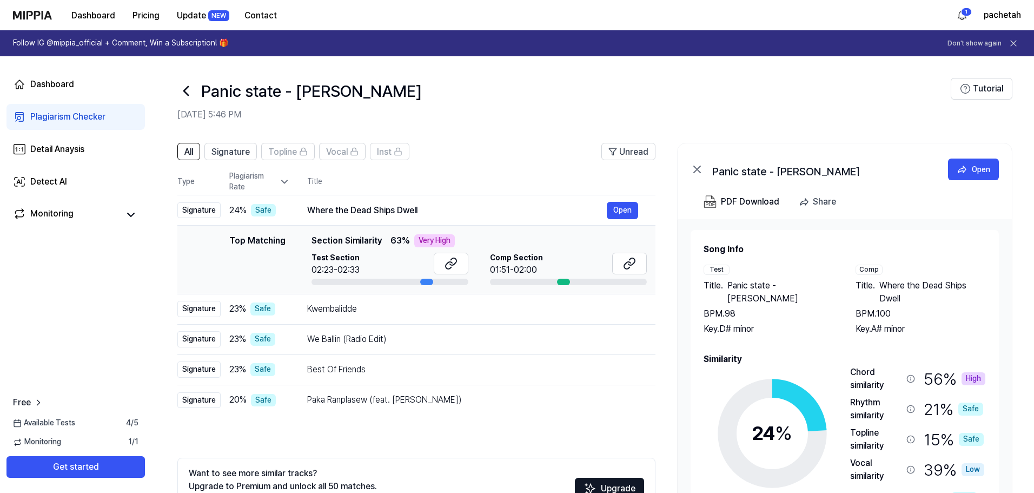
click at [698, 170] on icon at bounding box center [697, 169] width 6 height 6
click at [701, 168] on div "Panic state - [PERSON_NAME] Open" at bounding box center [844, 167] width 334 height 48
click at [698, 168] on icon at bounding box center [697, 169] width 6 height 6
click at [447, 379] on td "Best Of Friends Open" at bounding box center [472, 369] width 365 height 30
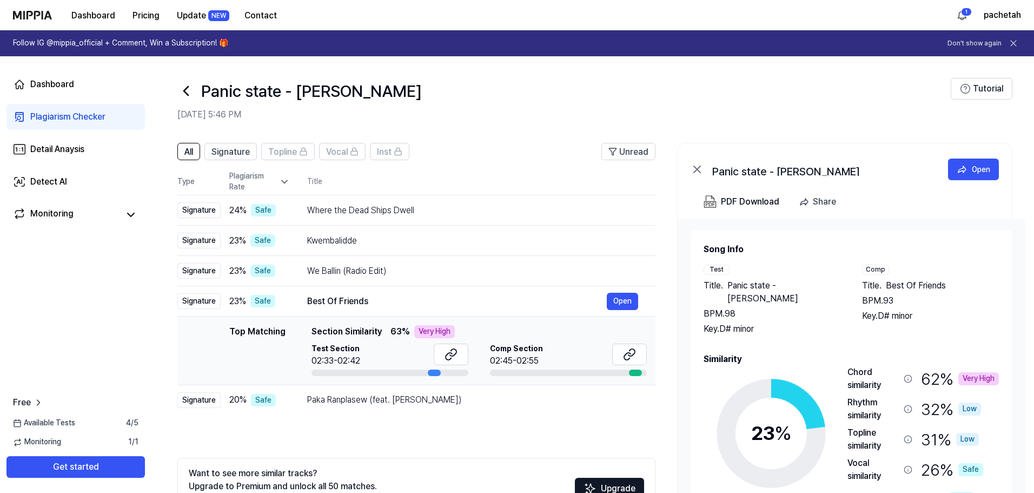
click at [701, 167] on icon at bounding box center [696, 169] width 13 height 13
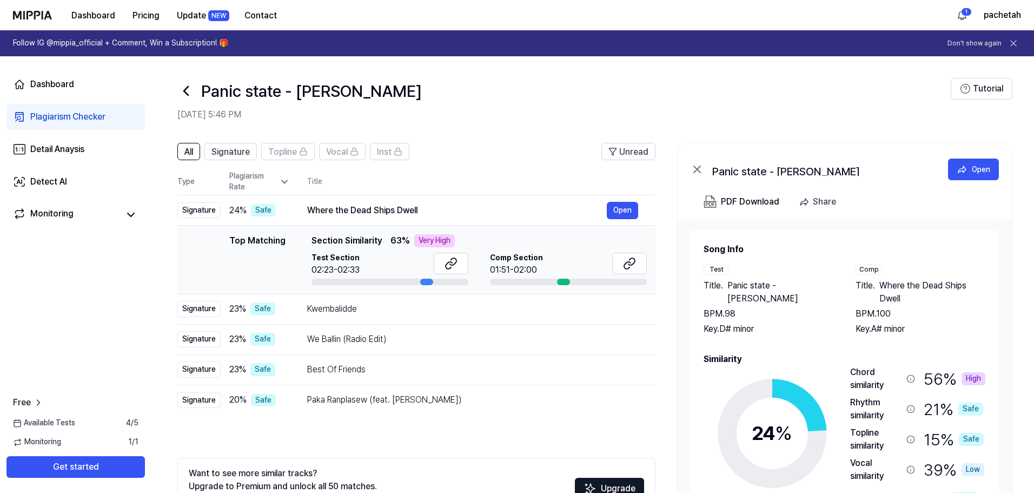
click at [701, 167] on icon at bounding box center [696, 169] width 13 height 13
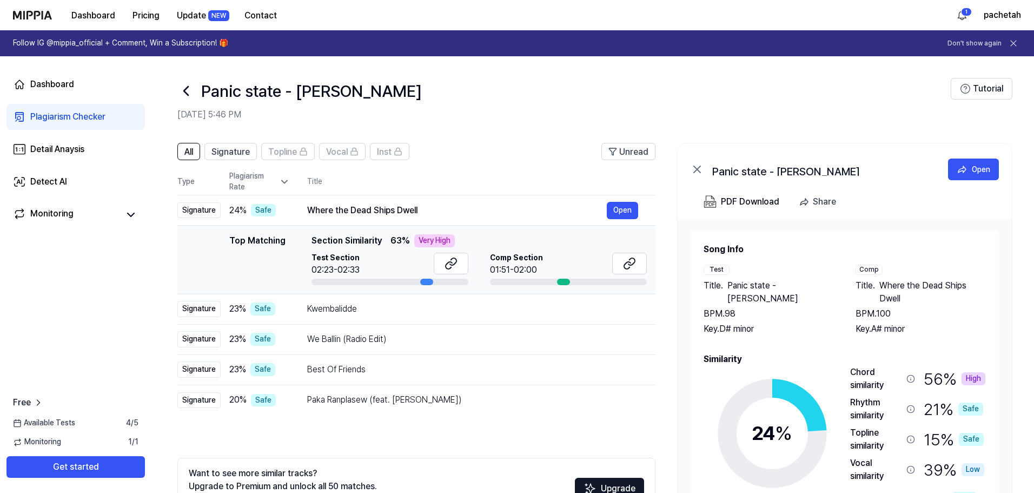
click at [692, 171] on icon at bounding box center [696, 169] width 13 height 13
drag, startPoint x: 701, startPoint y: 167, endPoint x: 657, endPoint y: 183, distance: 47.0
click at [657, 183] on div "All Signature Topline Vocal Inst Unread All Signature Topline Vocal Inst Type P…" at bounding box center [592, 351] width 882 height 439
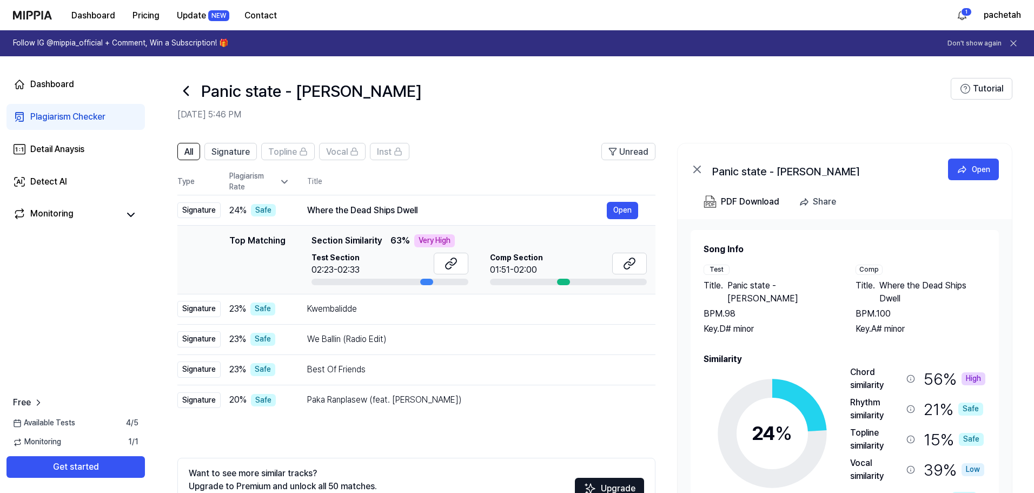
click at [701, 171] on icon at bounding box center [696, 169] width 13 height 13
click at [277, 177] on div "Plagiarism Rate" at bounding box center [259, 181] width 61 height 21
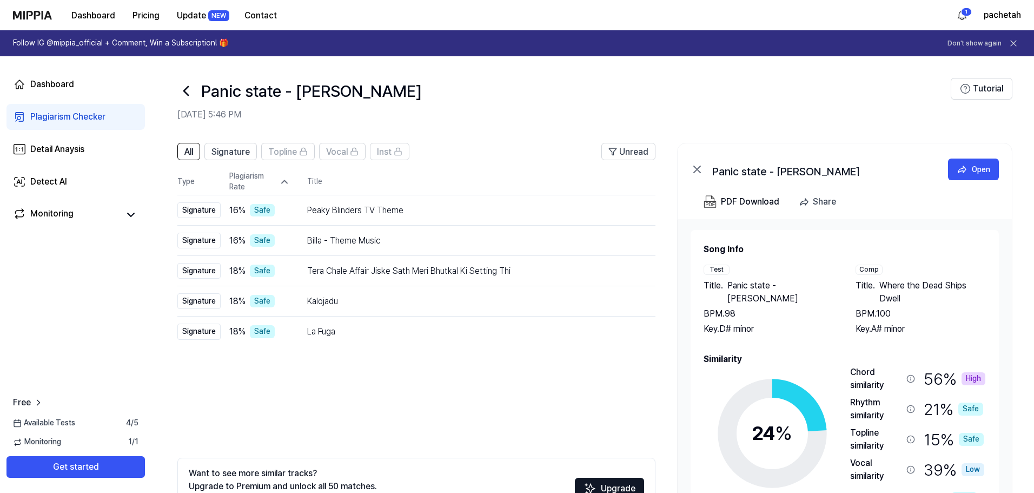
click at [276, 182] on div "Plagiarism Rate" at bounding box center [259, 181] width 61 height 21
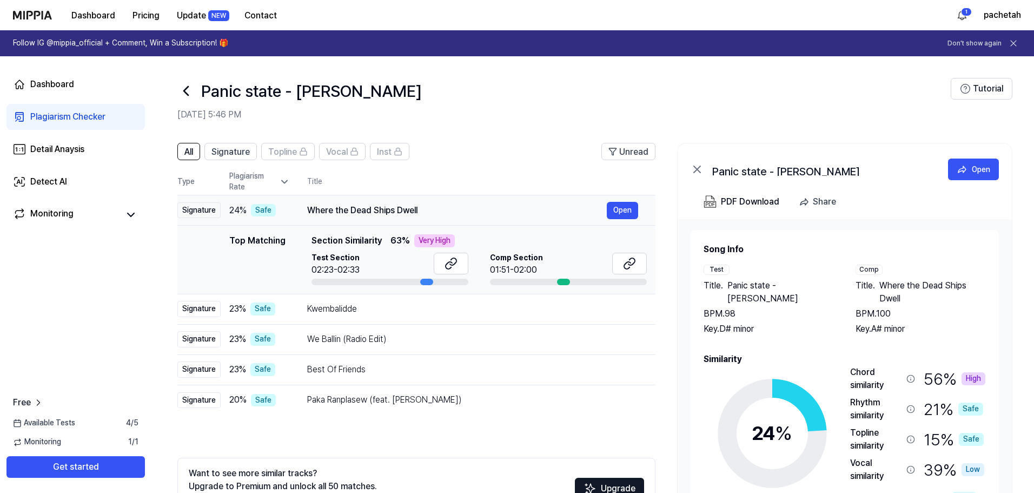
click at [244, 220] on td "24 % Safe" at bounding box center [255, 210] width 69 height 30
click at [387, 367] on div "Best Of Friends" at bounding box center [457, 369] width 300 height 13
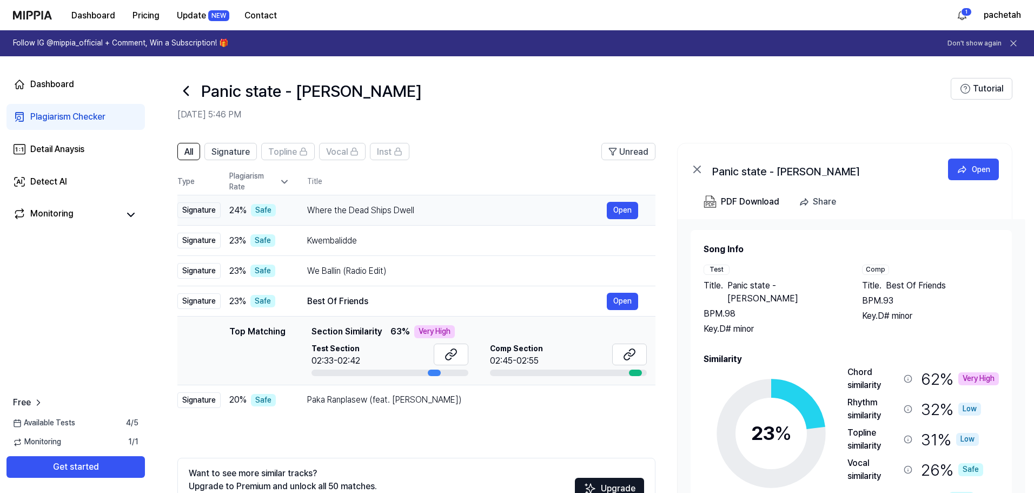
click at [433, 223] on td "Where the Dead Ships Dwell Open" at bounding box center [472, 210] width 365 height 30
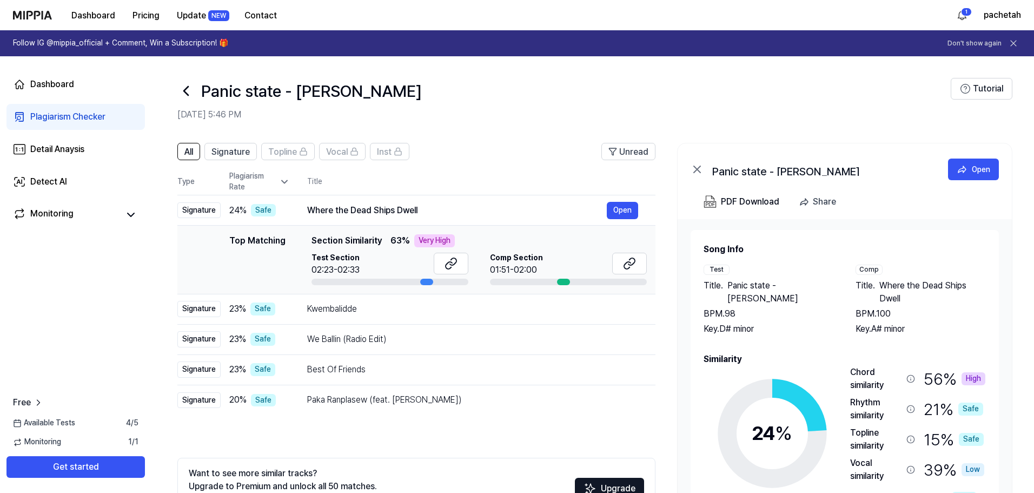
click at [190, 89] on icon at bounding box center [185, 90] width 17 height 17
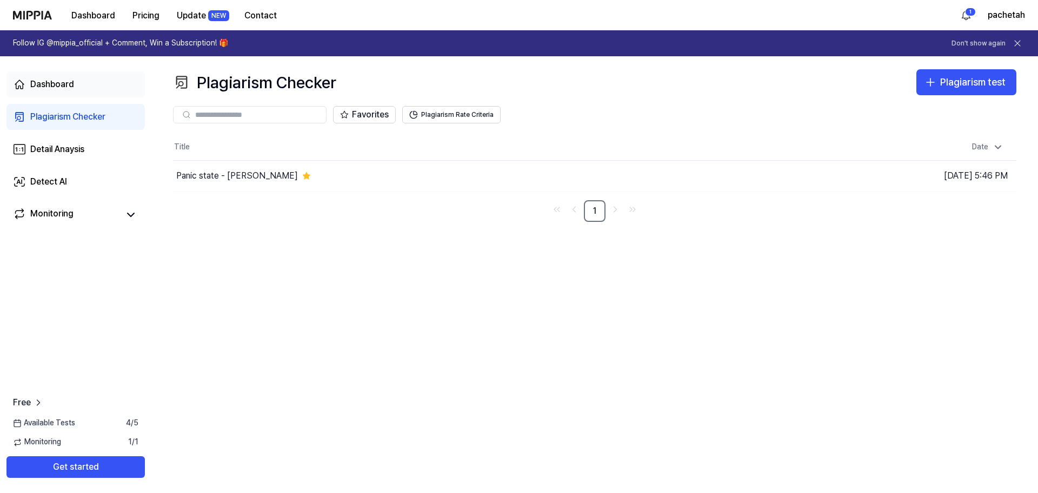
click at [63, 78] on div "Dashboard" at bounding box center [52, 84] width 44 height 13
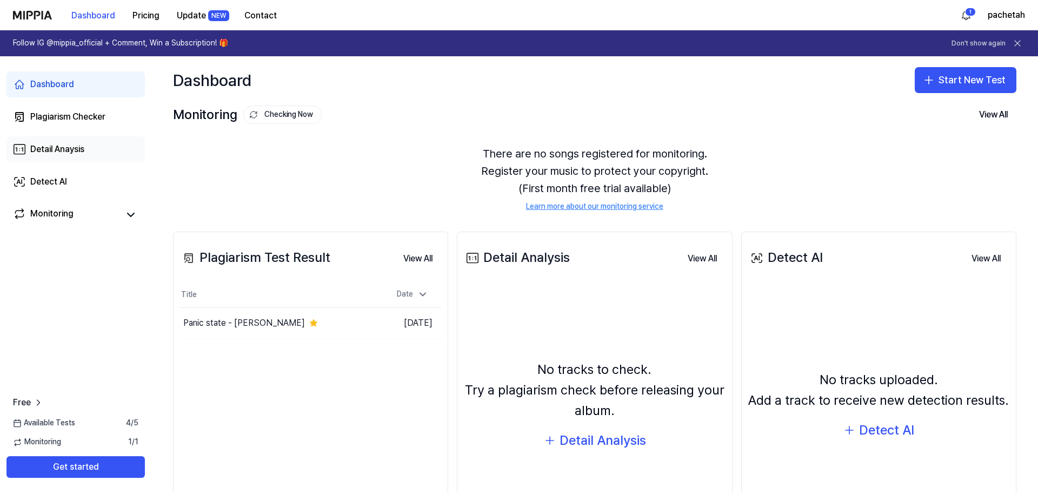
click at [82, 148] on div "Detail Anaysis" at bounding box center [57, 149] width 54 height 13
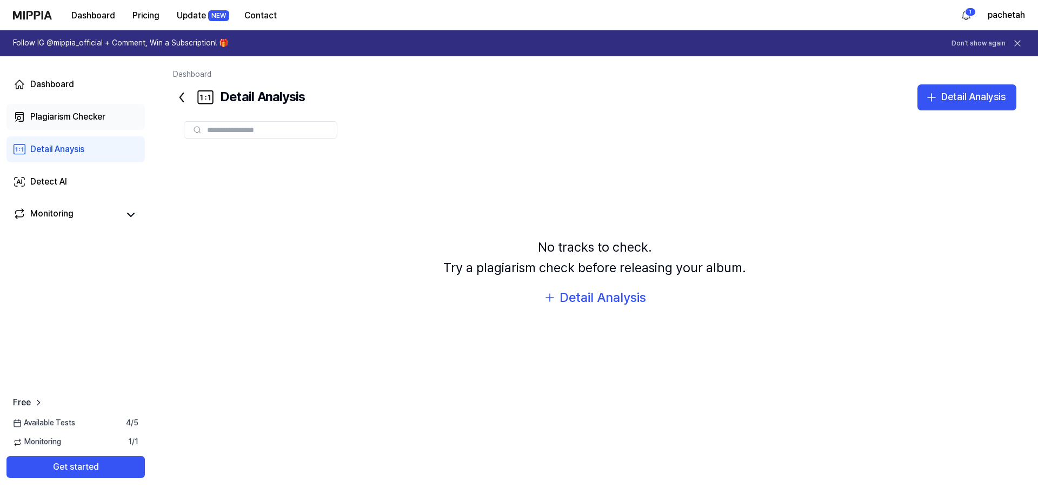
click at [83, 117] on div "Plagiarism Checker" at bounding box center [67, 116] width 75 height 13
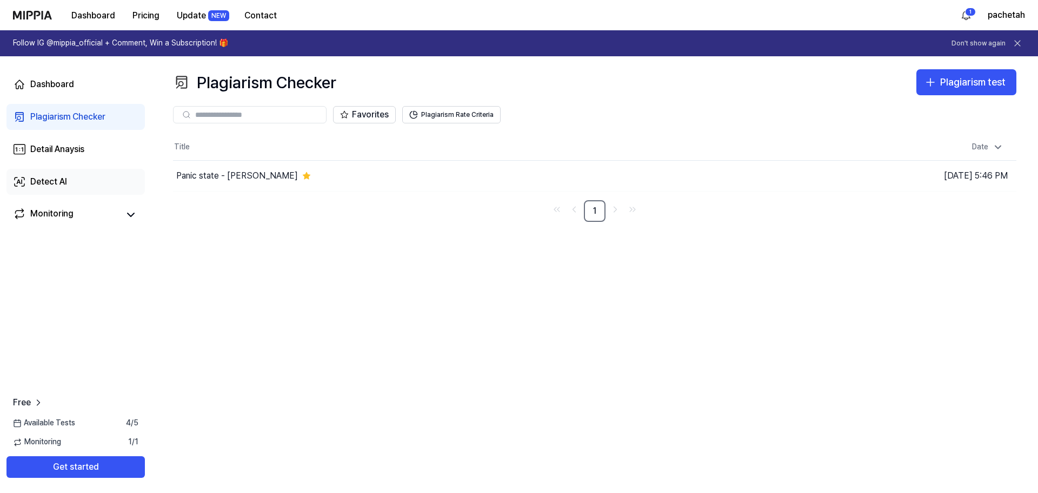
click at [67, 180] on div "Detect AI" at bounding box center [48, 181] width 37 height 13
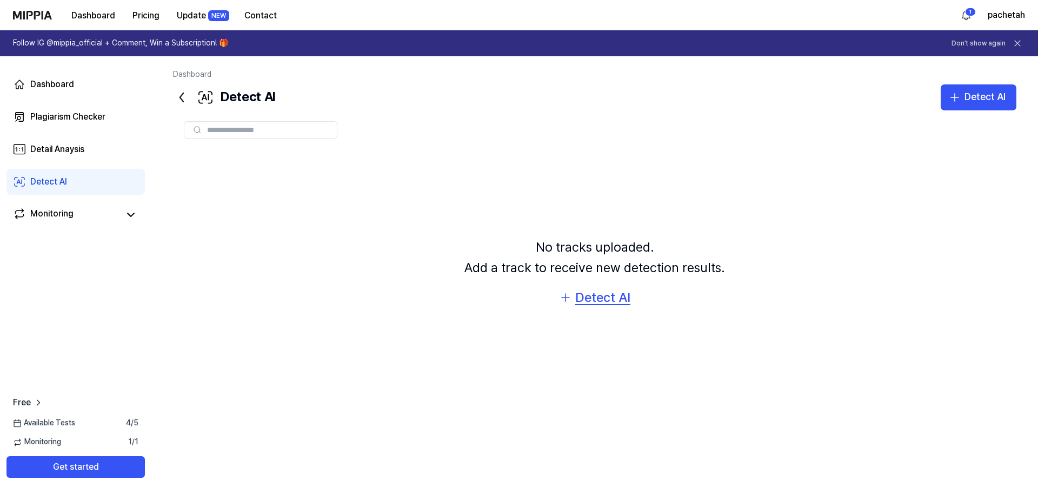
click at [593, 302] on div "Detect AI" at bounding box center [602, 297] width 55 height 21
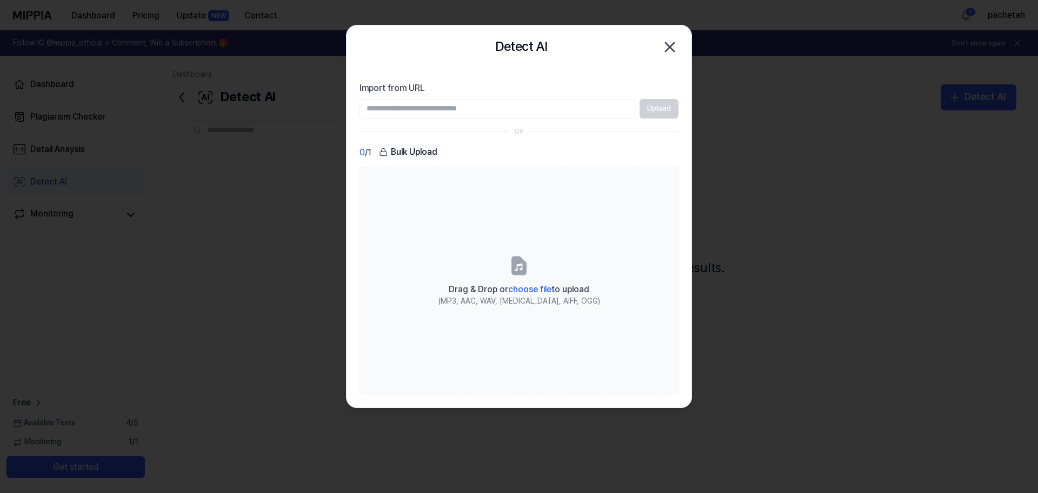
click at [676, 48] on icon "button" at bounding box center [669, 46] width 17 height 17
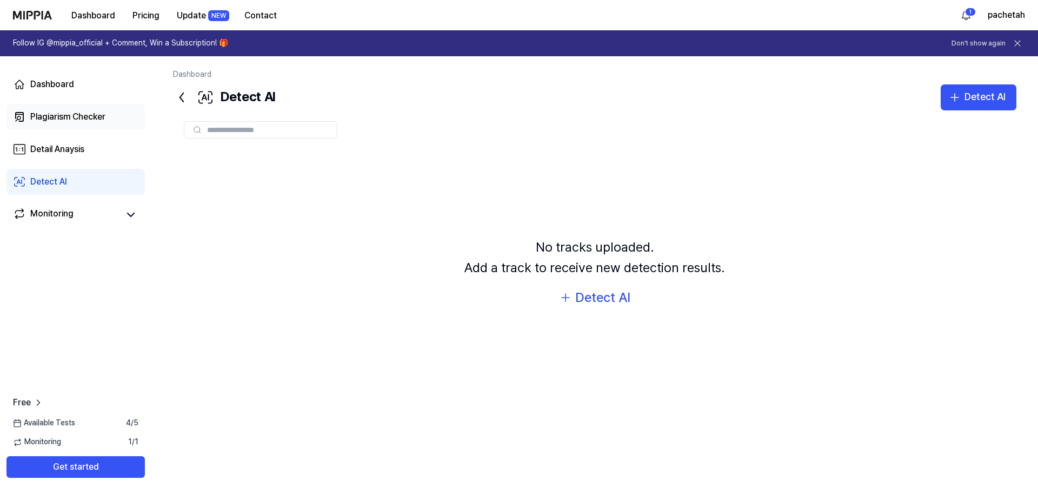
click at [84, 108] on link "Plagiarism Checker" at bounding box center [75, 117] width 138 height 26
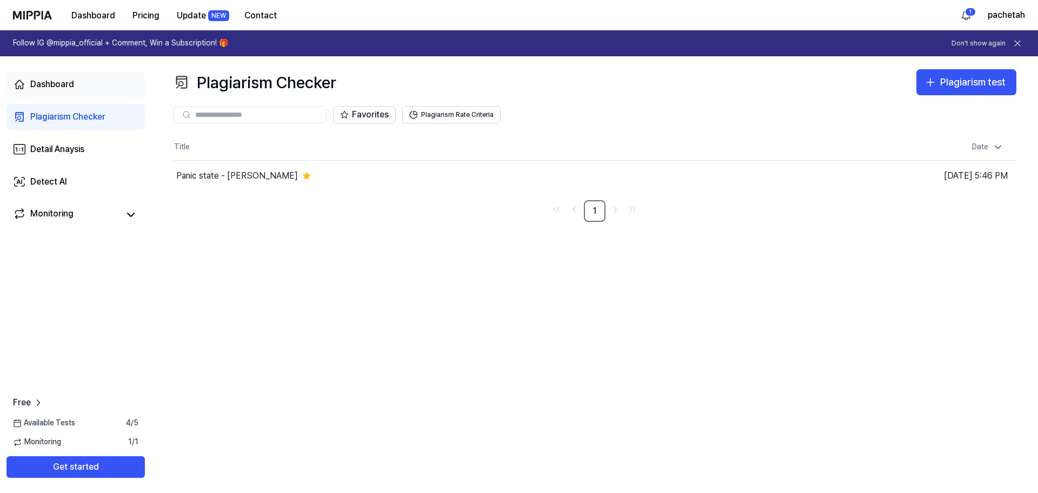
click at [79, 88] on link "Dashboard" at bounding box center [75, 84] width 138 height 26
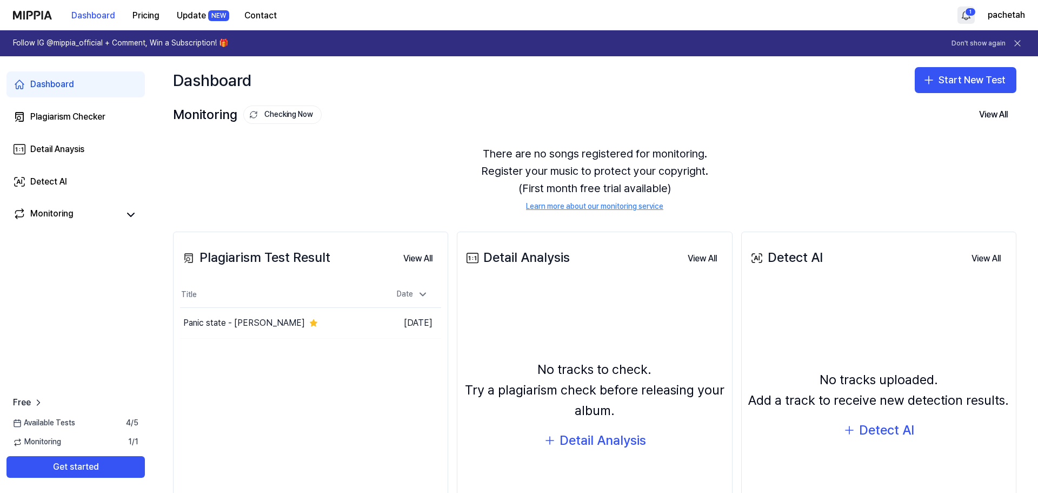
click at [966, 16] on html "Dashboard Pricing Update NEW Contact 1 pachetah Follow IG @mippia_official + Co…" at bounding box center [519, 246] width 1038 height 493
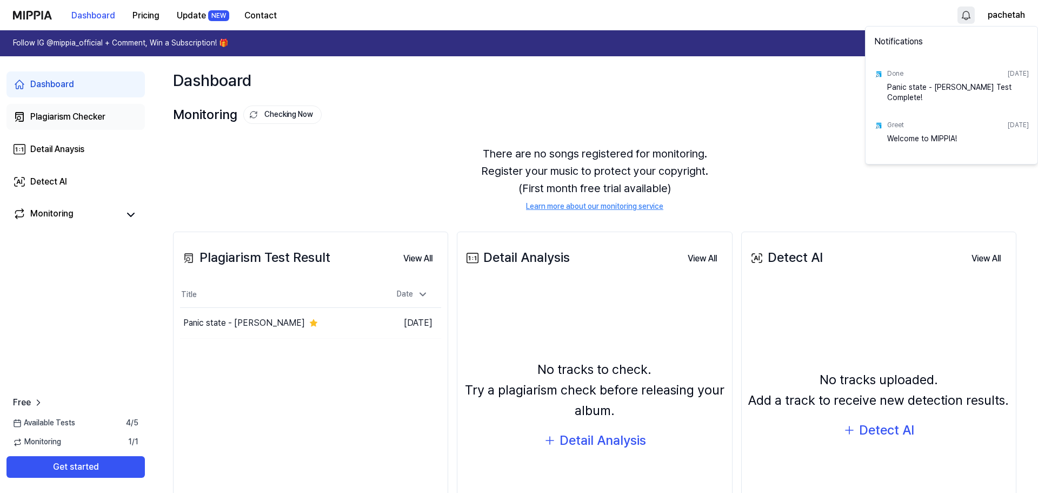
click at [70, 114] on html "Dashboard Pricing Update NEW Contact pachetah Follow IG @mippia_official + Comm…" at bounding box center [519, 246] width 1038 height 493
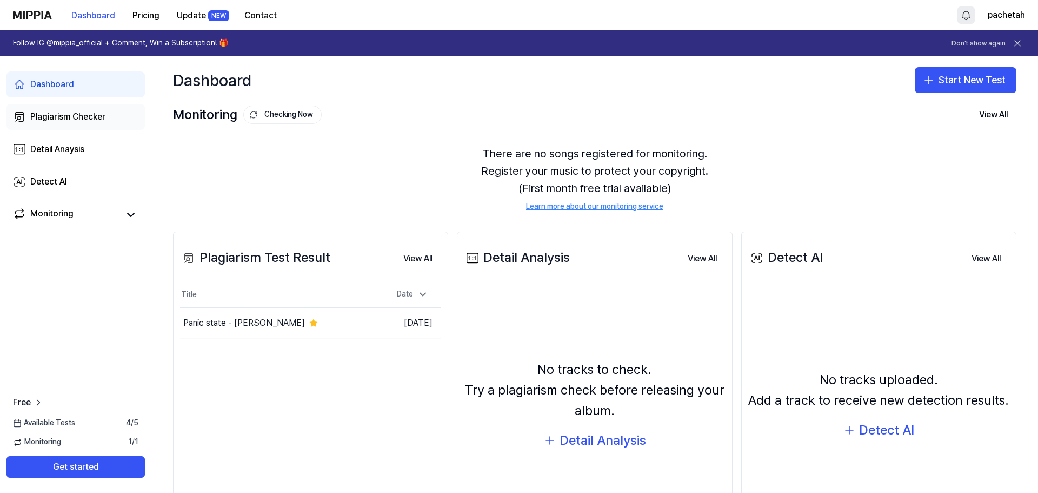
click at [70, 114] on div "Plagiarism Checker" at bounding box center [67, 116] width 75 height 13
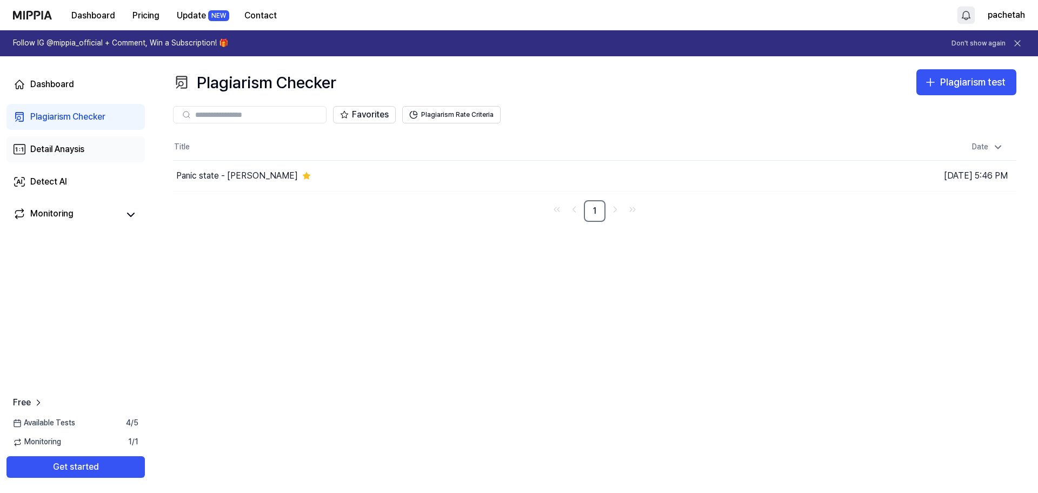
click at [49, 139] on link "Detail Anaysis" at bounding box center [75, 149] width 138 height 26
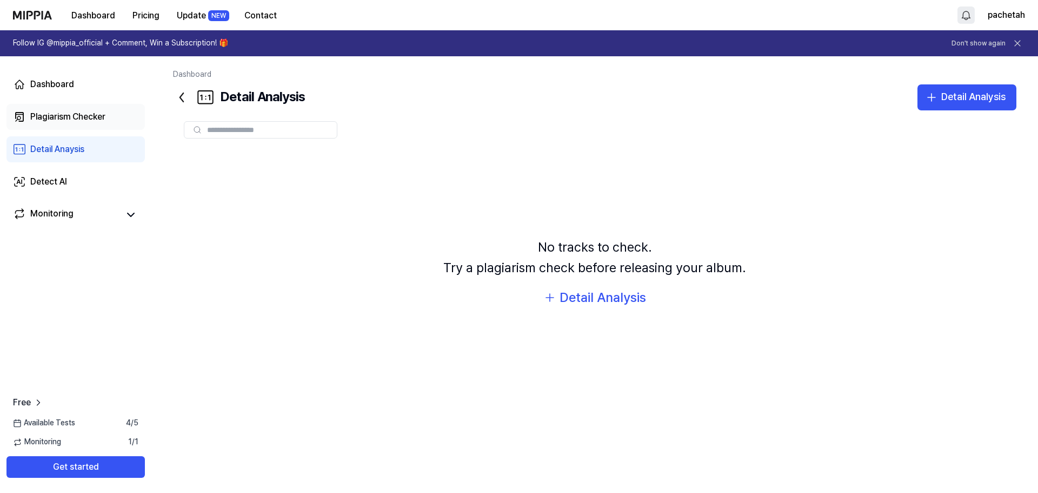
click at [78, 114] on div "Plagiarism Checker" at bounding box center [67, 116] width 75 height 13
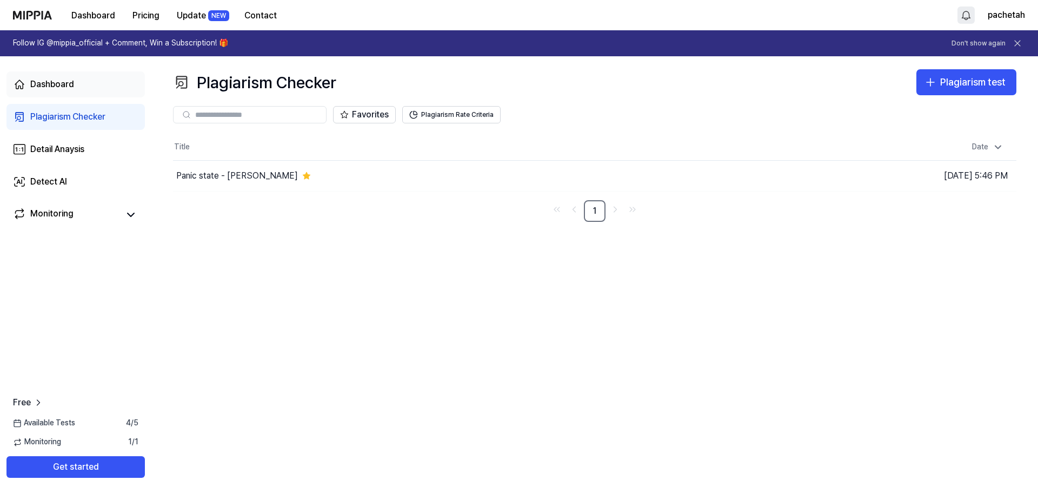
click at [61, 95] on link "Dashboard" at bounding box center [75, 84] width 138 height 26
